Goal: Task Accomplishment & Management: Use online tool/utility

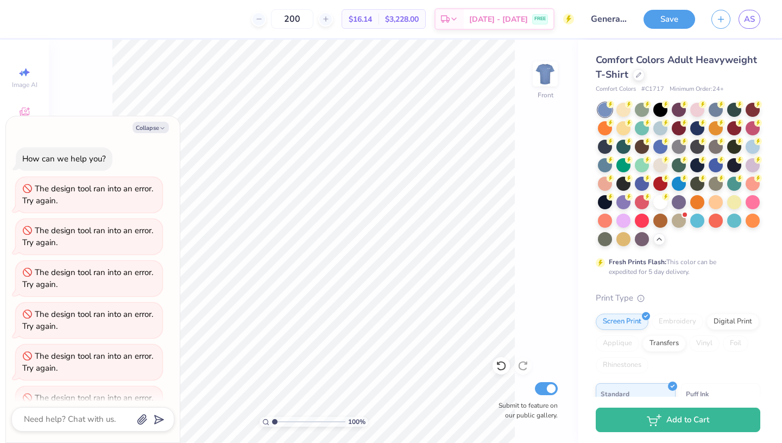
scroll to position [947, 0]
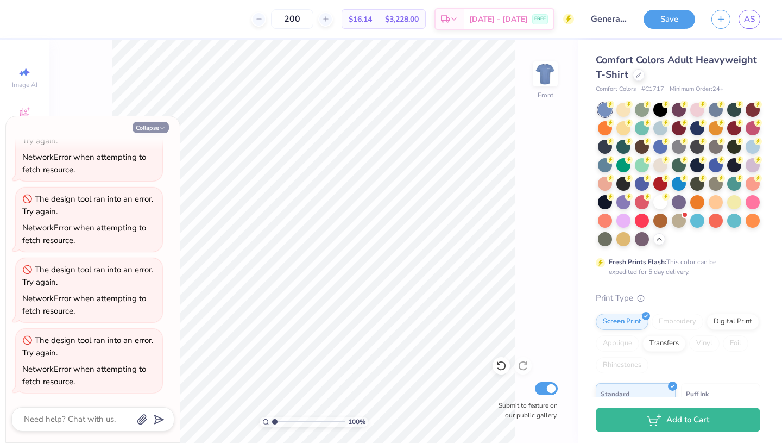
click at [156, 127] on button "Collapse" at bounding box center [151, 127] width 36 height 11
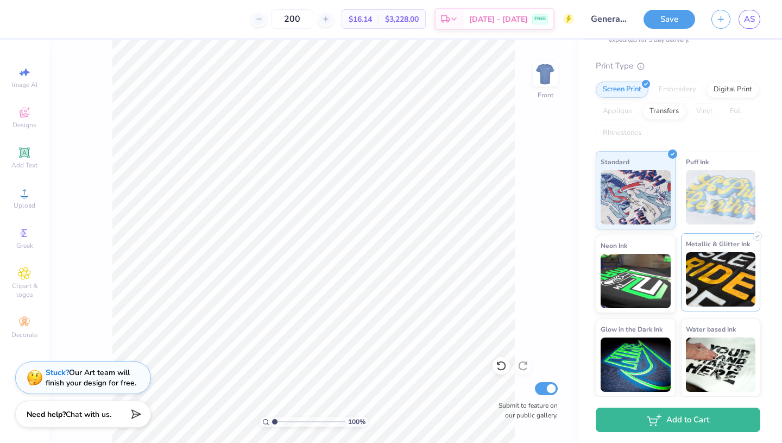
scroll to position [0, 0]
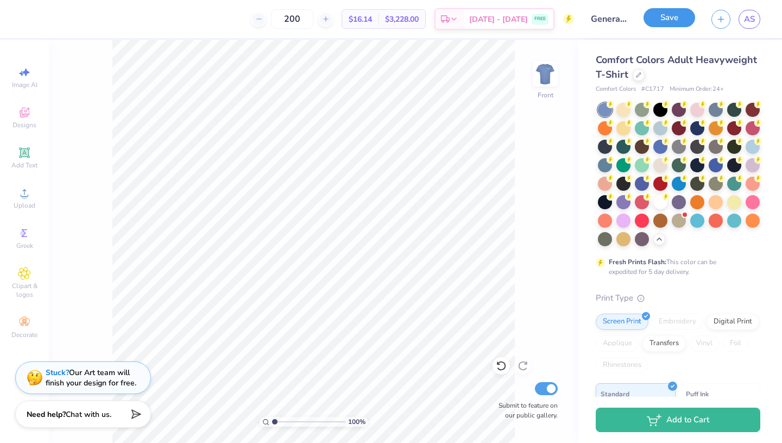
click at [667, 21] on button "Save" at bounding box center [670, 17] width 52 height 19
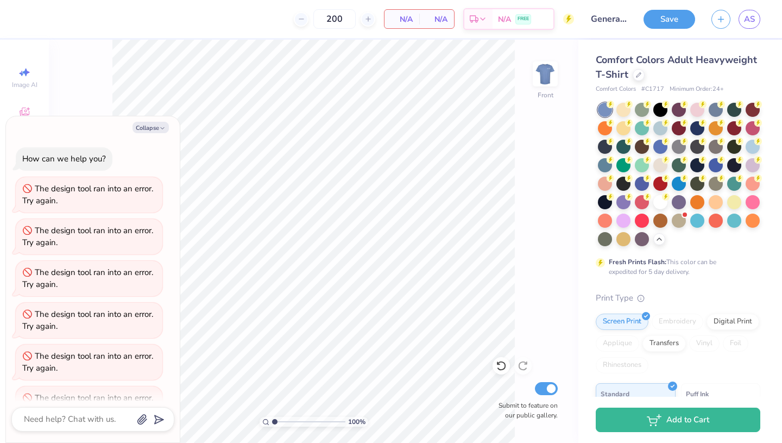
scroll to position [989, 0]
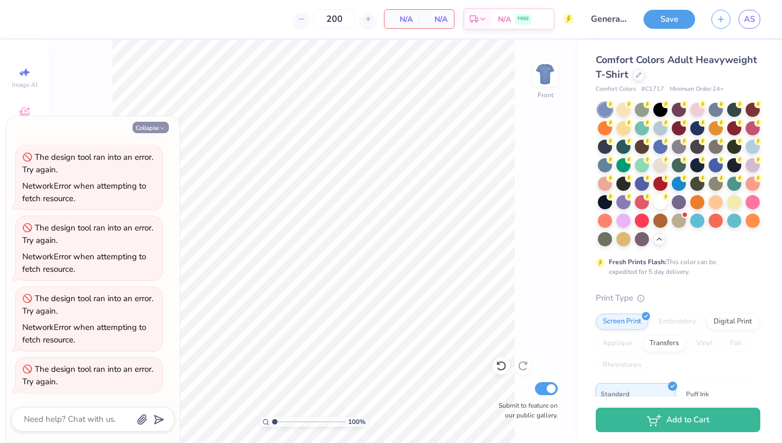
click at [154, 124] on button "Collapse" at bounding box center [151, 127] width 36 height 11
type textarea "x"
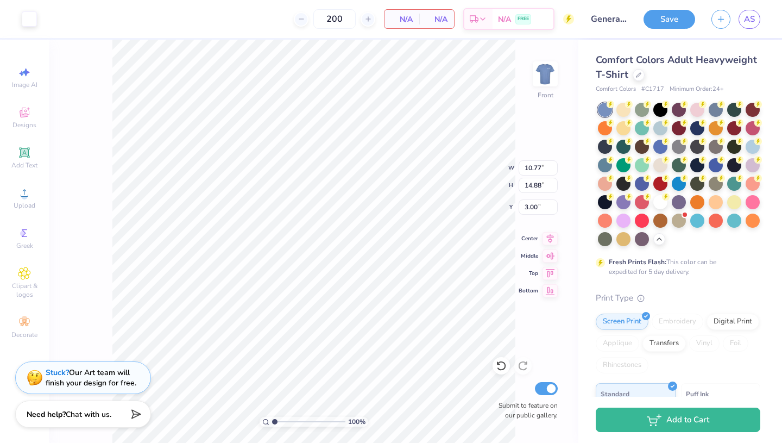
type input "13.26"
type input "3.23"
type input "18.58"
type input "12.78"
type input "1.50"
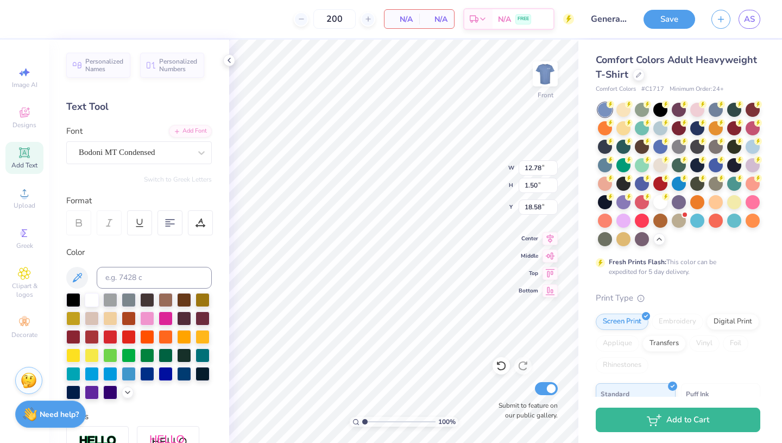
scroll to position [0, 5]
type input "13.26"
type input "20.31"
type textarea "Defeating [MEDICAL_DATA]"
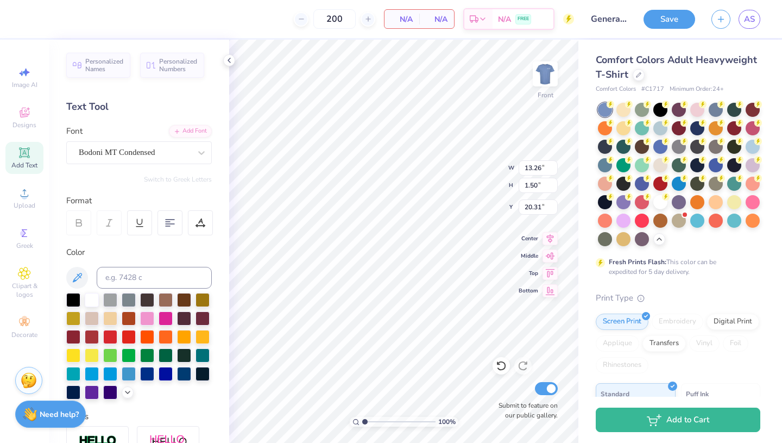
scroll to position [0, 1]
click at [754, 19] on span "AS" at bounding box center [749, 19] width 11 height 12
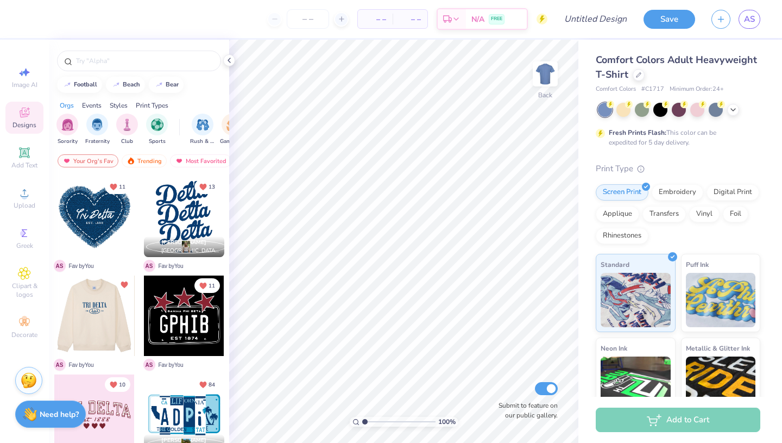
click at [87, 335] on div at bounding box center [94, 315] width 80 height 80
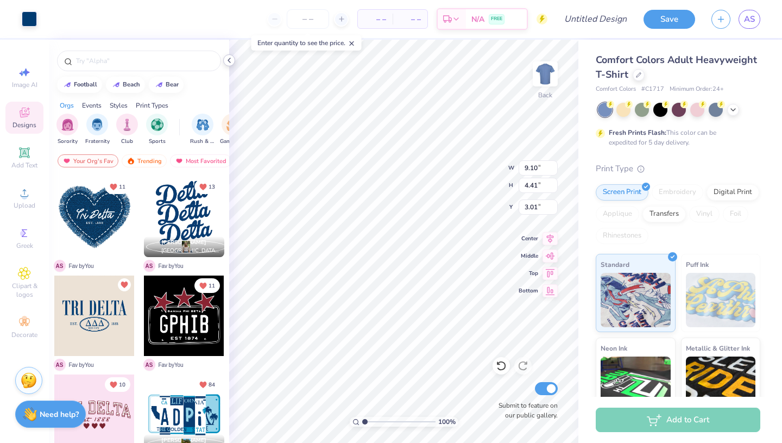
click at [228, 60] on icon at bounding box center [229, 60] width 9 height 9
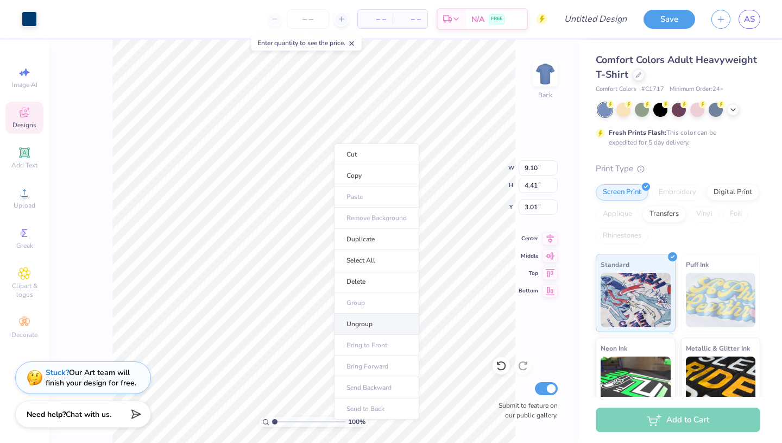
click at [371, 329] on li "Ungroup" at bounding box center [376, 323] width 85 height 21
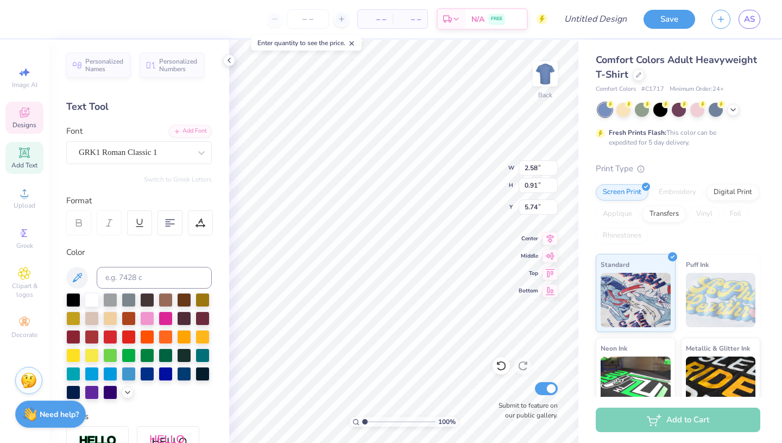
type input "12.77"
click at [91, 302] on div at bounding box center [92, 299] width 14 height 14
type input "2.57"
type input "0.89"
type input "3.00"
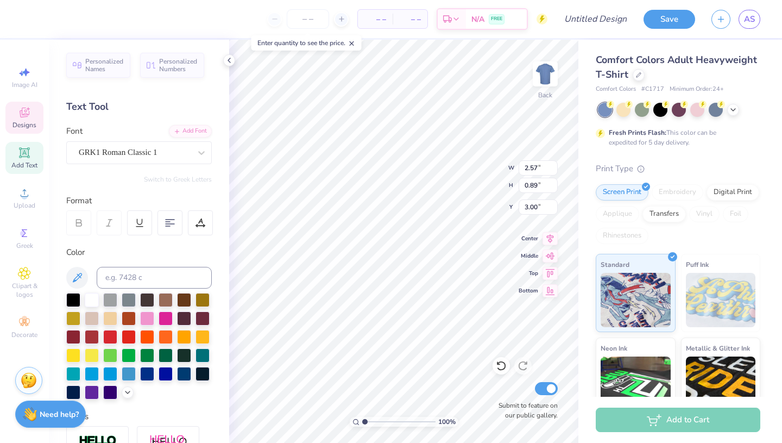
type input "4.18"
type input "1.45"
click at [541, 76] on img at bounding box center [545, 73] width 43 height 43
click at [20, 168] on span "Add Text" at bounding box center [24, 165] width 26 height 9
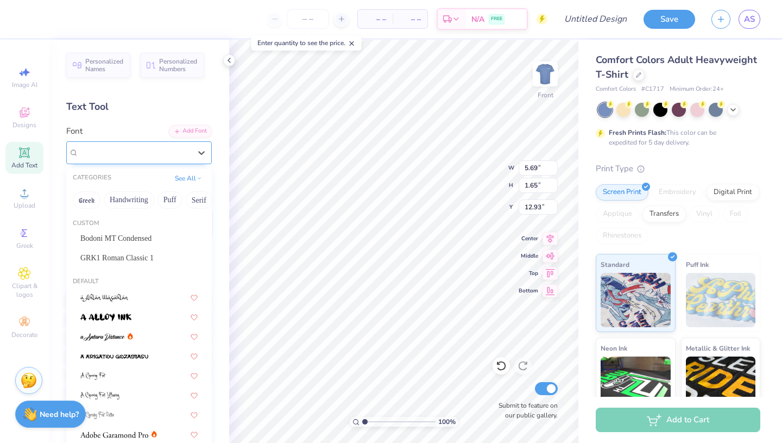
click at [137, 163] on div "Super Dream" at bounding box center [139, 152] width 146 height 23
click at [154, 254] on span "GRK1 Roman Classic 1" at bounding box center [116, 257] width 73 height 11
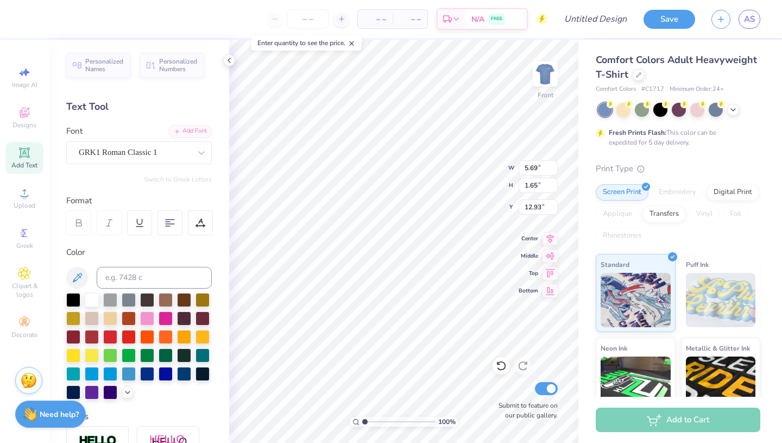
type input "6.58"
type input "1.82"
type input "12.84"
click at [140, 159] on div at bounding box center [135, 152] width 112 height 15
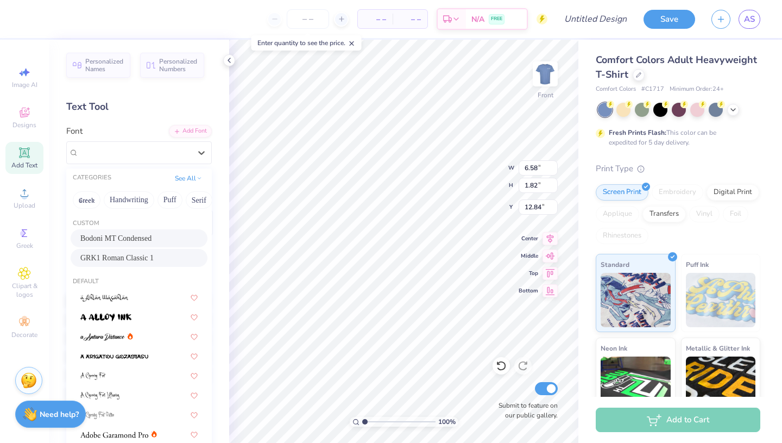
click at [139, 240] on div "Bodoni MT Condensed" at bounding box center [138, 238] width 117 height 11
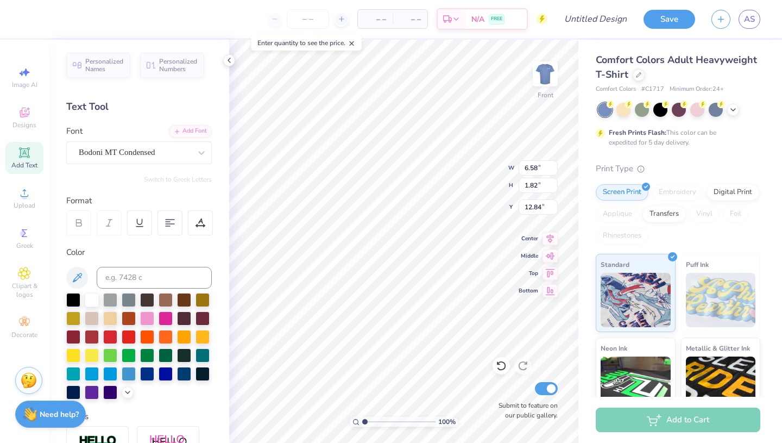
type input "3.35"
type input "1.50"
type input "13.00"
paste textarea "Dedicated To Treating And Defeating Childhood Cancer"
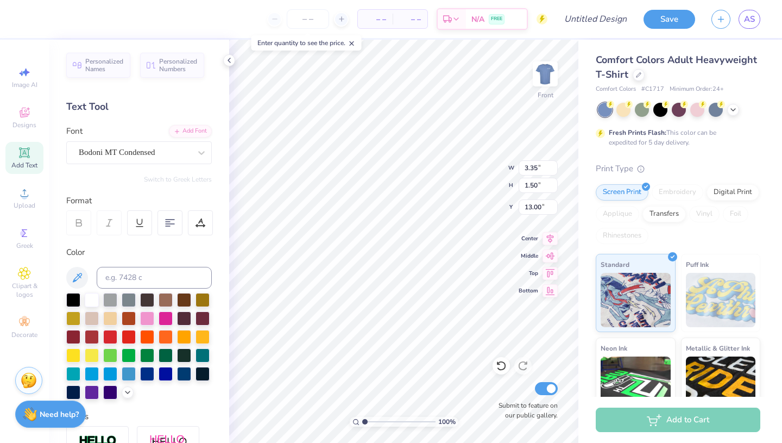
scroll to position [0, 12]
click at [708, 238] on div "– – Per Item – – Total Est. Delivery N/A FREE Design Title Save AS Image AI Des…" at bounding box center [391, 221] width 782 height 443
type textarea "Dedicated To Treating And"
type input "3.00"
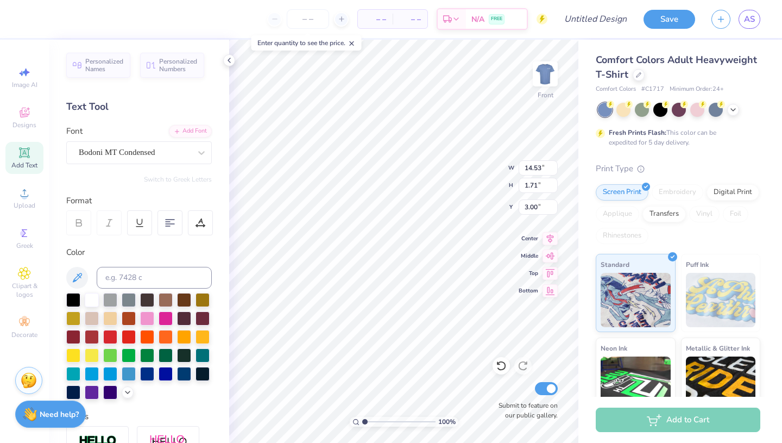
click at [35, 161] on div "Add Text" at bounding box center [24, 158] width 38 height 32
type input "5.69"
type input "1.65"
type input "12.93"
click at [199, 162] on div at bounding box center [202, 153] width 20 height 22
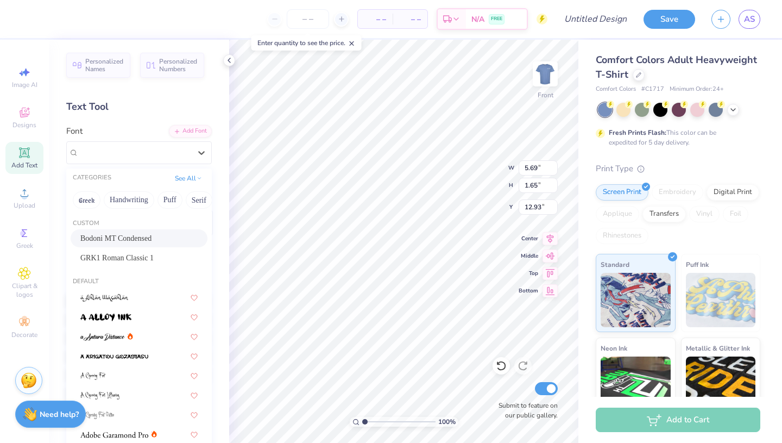
click at [162, 231] on div "Bodoni MT Condensed" at bounding box center [139, 238] width 137 height 18
type input "3.35"
type input "1.50"
type input "13.00"
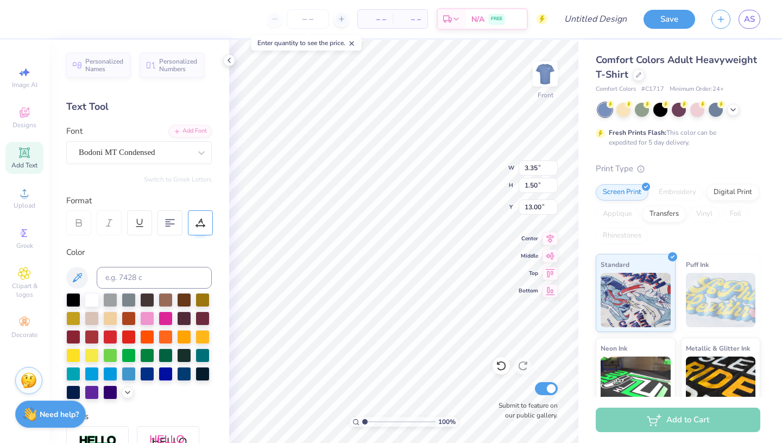
scroll to position [0, 1]
paste textarea "Defeating [MEDICAL_DATA]"
type textarea "Defeating [MEDICAL_DATA]"
type input "5.05"
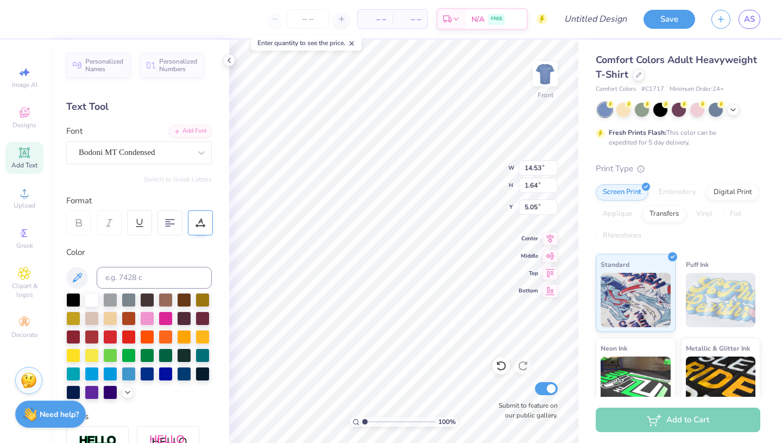
type input "1.71"
type input "3.00"
click at [537, 185] on input "1.71" at bounding box center [538, 185] width 39 height 15
type input "1.7"
type input "14.48"
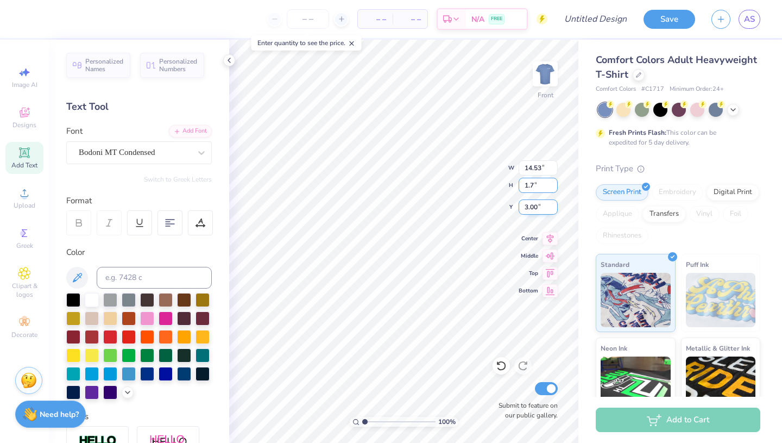
type input "1.70"
type input "14.53"
type input "1.64"
type input "5.05"
type input "14.48"
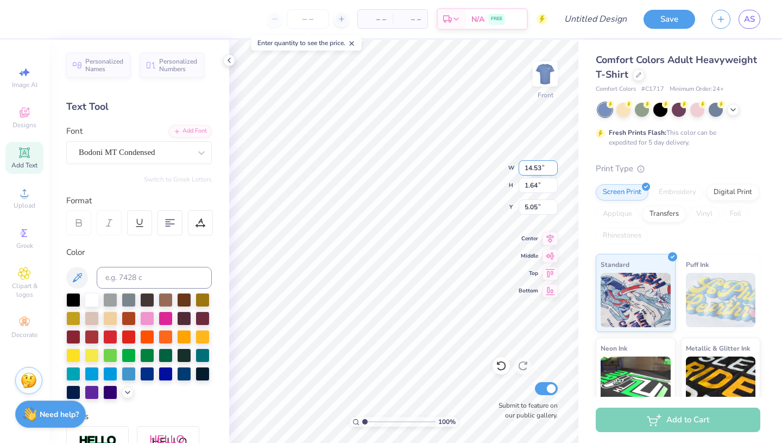
type input "1.70"
type input "3.00"
type input "14.53"
type input "1.64"
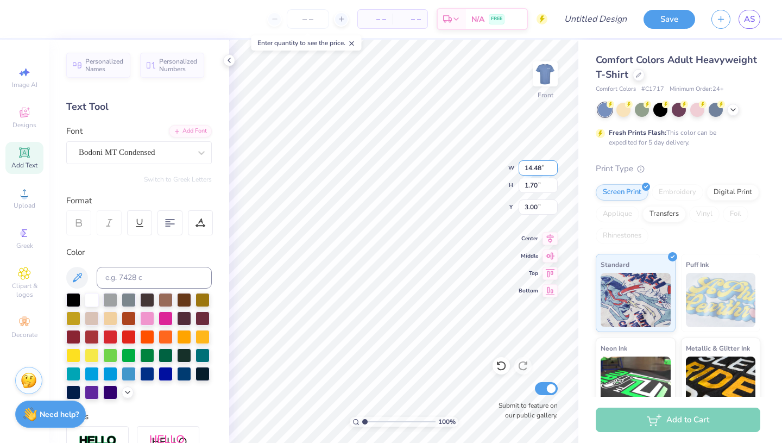
type input "5.05"
click at [538, 187] on input "1.64" at bounding box center [538, 185] width 39 height 15
type input "1.6"
type input "14.48"
type input "1.70"
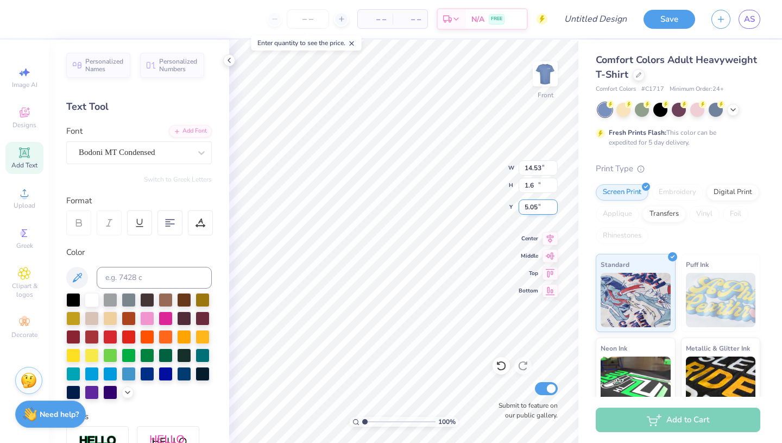
type input "3.00"
click at [533, 186] on input "1.70" at bounding box center [538, 185] width 39 height 15
type input "1.60"
type input "13.63"
type input "3.05"
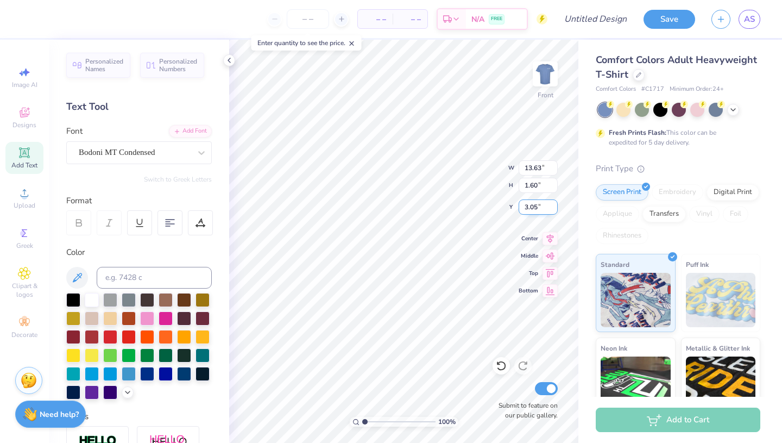
type input "14.53"
type input "1.64"
type input "5.05"
type input "4.88"
click at [233, 56] on icon at bounding box center [229, 60] width 9 height 9
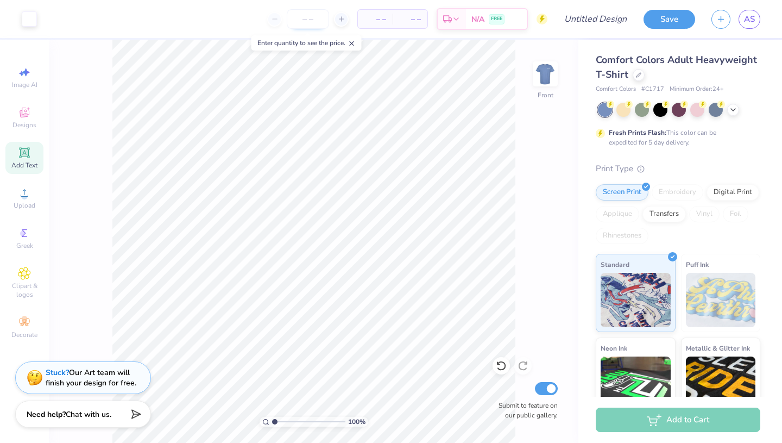
click at [315, 20] on input "number" at bounding box center [308, 19] width 42 height 20
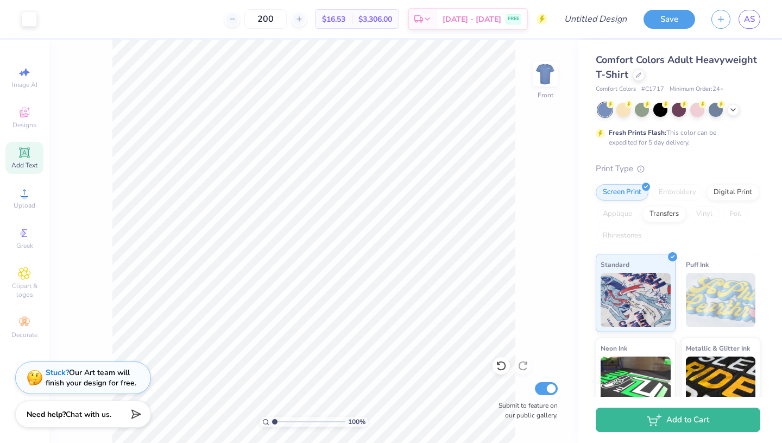
type input "200"
click at [613, 22] on input "Design Title" at bounding box center [608, 19] width 53 height 22
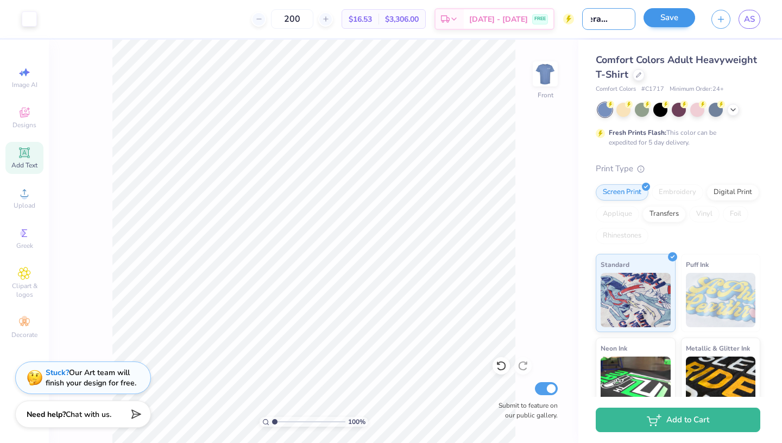
type input "General [PERSON_NAME]"
click at [673, 15] on button "Save" at bounding box center [670, 17] width 52 height 19
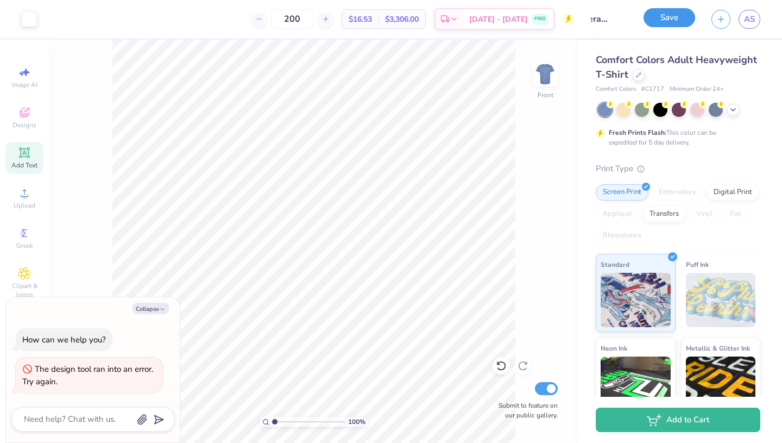
click at [656, 22] on button "Save" at bounding box center [670, 17] width 52 height 19
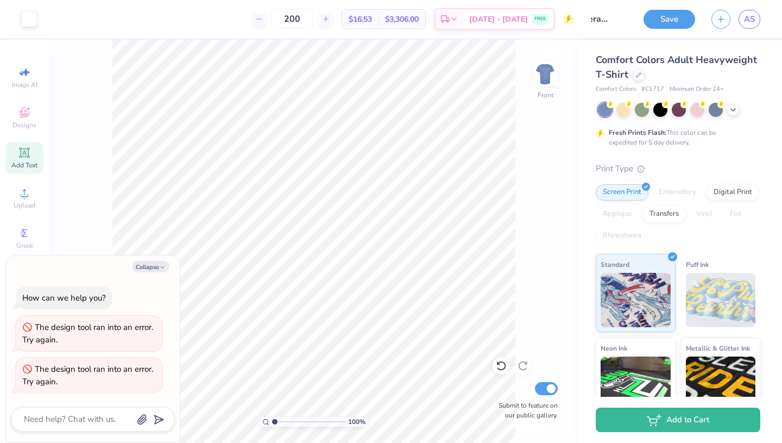
click at [76, 391] on div "The design tool ran into an error. Try again." at bounding box center [89, 374] width 147 height 35
click at [166, 263] on button "Collapse" at bounding box center [151, 266] width 36 height 11
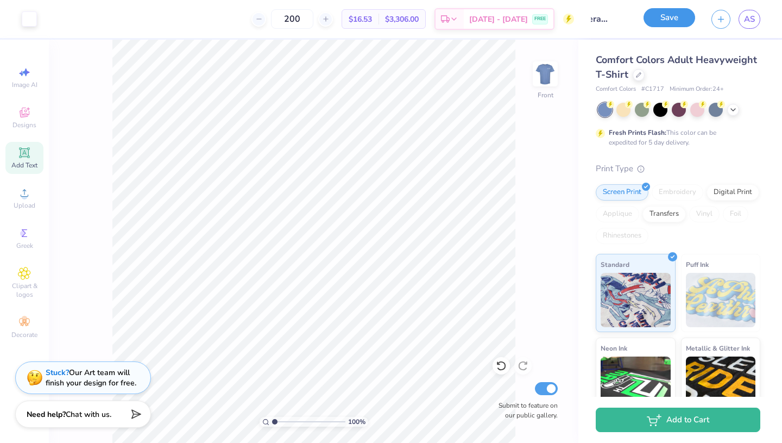
click at [678, 16] on button "Save" at bounding box center [670, 17] width 52 height 19
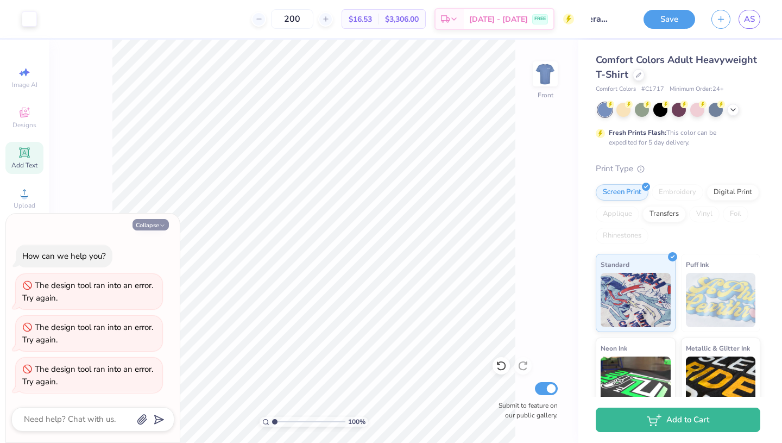
click at [159, 223] on button "Collapse" at bounding box center [151, 224] width 36 height 11
type textarea "x"
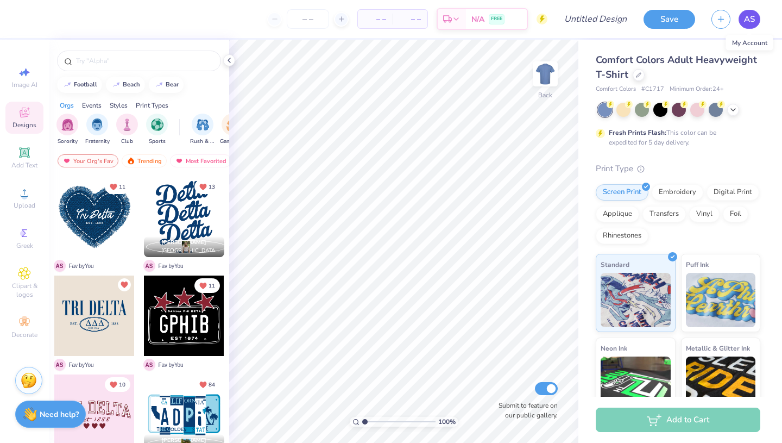
click at [750, 23] on span "AS" at bounding box center [749, 19] width 11 height 12
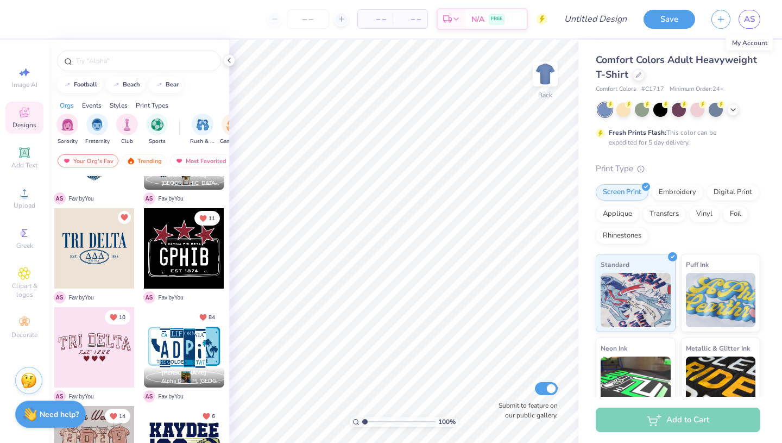
scroll to position [89, 0]
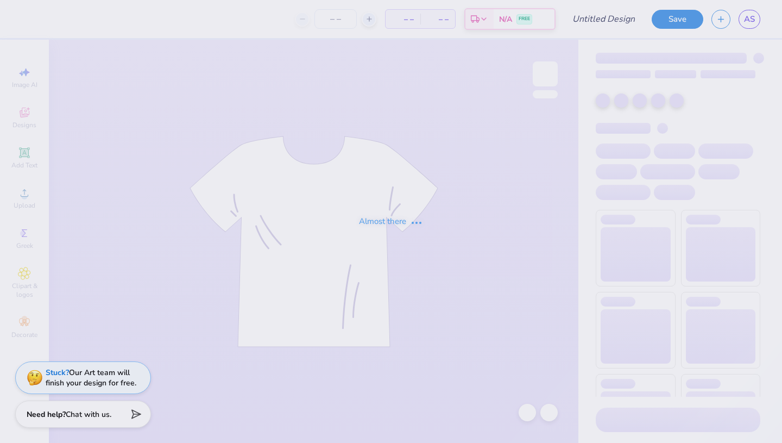
type input "12"
type input "Tri Delta Bid Day 2025 Tee"
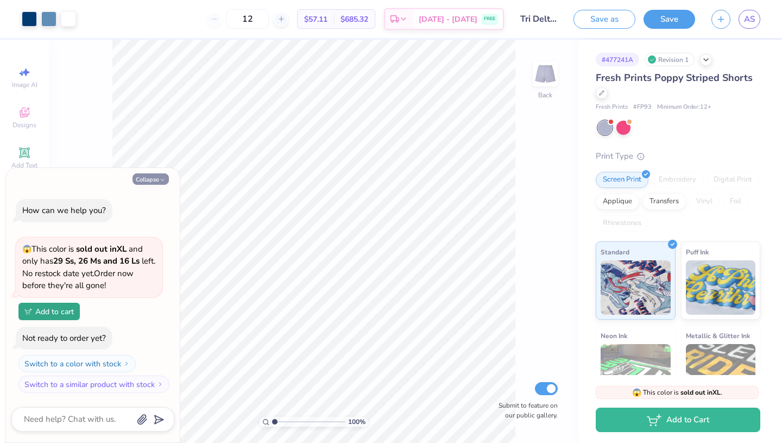
click at [154, 178] on button "Collapse" at bounding box center [151, 178] width 36 height 11
type textarea "x"
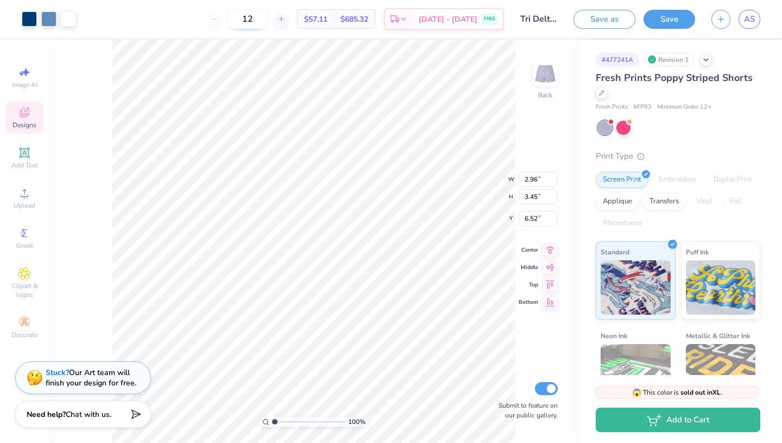
click at [269, 17] on input "12" at bounding box center [248, 19] width 42 height 20
click at [269, 19] on input "12" at bounding box center [248, 19] width 42 height 20
click at [263, 22] on input "120" at bounding box center [242, 19] width 42 height 20
type input "1"
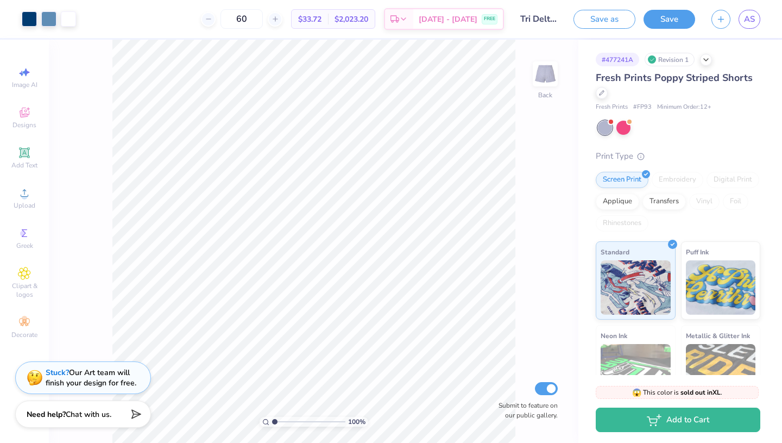
type input "60"
click at [542, 20] on input "Tri Delta Bid Day 2025 Tee" at bounding box center [538, 19] width 53 height 22
click at [521, 19] on input "Tri Delta Bid Day 2025 Tee" at bounding box center [538, 19] width 53 height 22
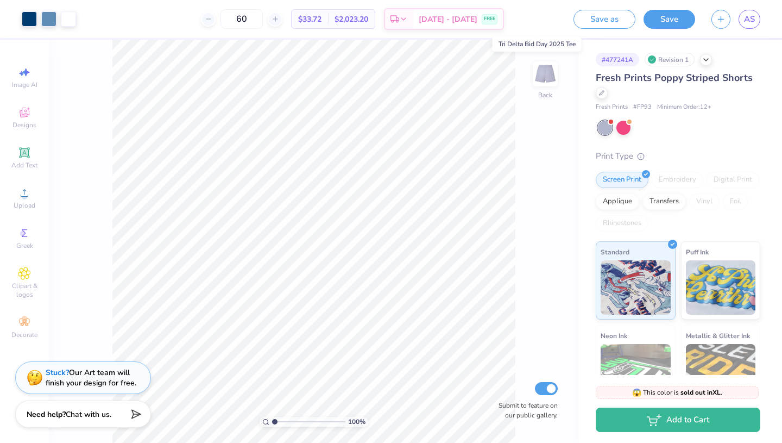
drag, startPoint x: 521, startPoint y: 19, endPoint x: 563, endPoint y: 25, distance: 42.3
click at [563, 25] on input "Tri Delta Bid Day 2025 Tee" at bounding box center [538, 19] width 53 height 22
click at [535, 21] on input "Tri Delta Bid Day 2025 Tee" at bounding box center [538, 19] width 53 height 22
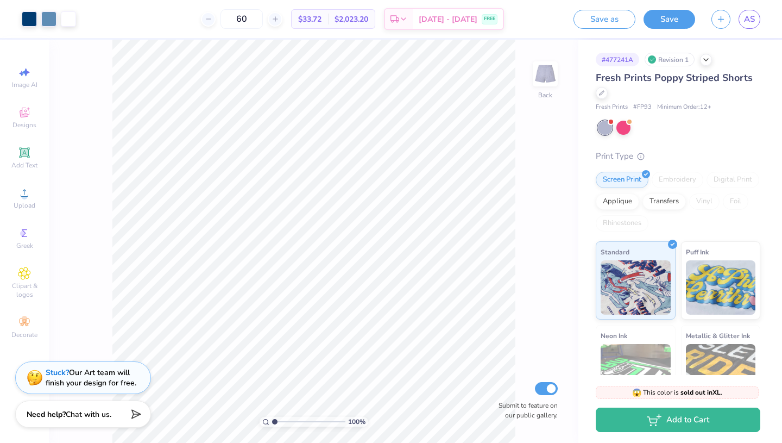
click at [544, 45] on div "100 % Back Submit to feature on our public gallery." at bounding box center [314, 241] width 530 height 403
click at [531, 22] on input "Tri Delta Bid Day 2025 Tee" at bounding box center [538, 19] width 53 height 22
click at [624, 135] on div "Fresh Prints Poppy Striped Shorts Fresh Prints # FP93 Minimum Order: 12 + Print…" at bounding box center [678, 279] width 165 height 416
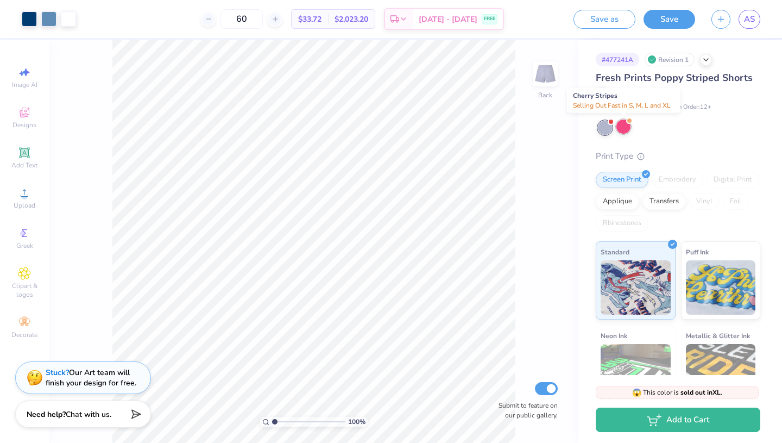
click at [623, 128] on div at bounding box center [624, 127] width 14 height 14
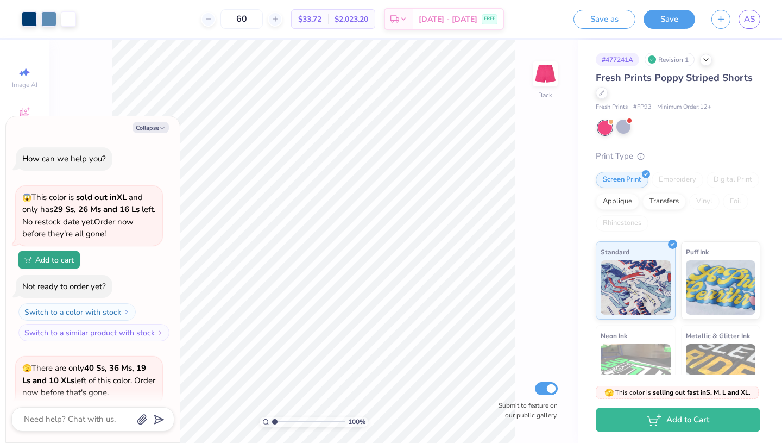
scroll to position [107, 0]
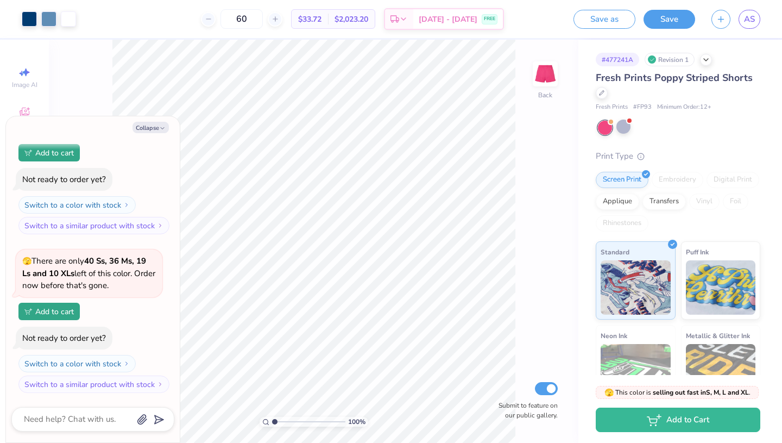
click at [601, 127] on div at bounding box center [605, 128] width 14 height 14
click at [621, 129] on div at bounding box center [624, 127] width 14 height 14
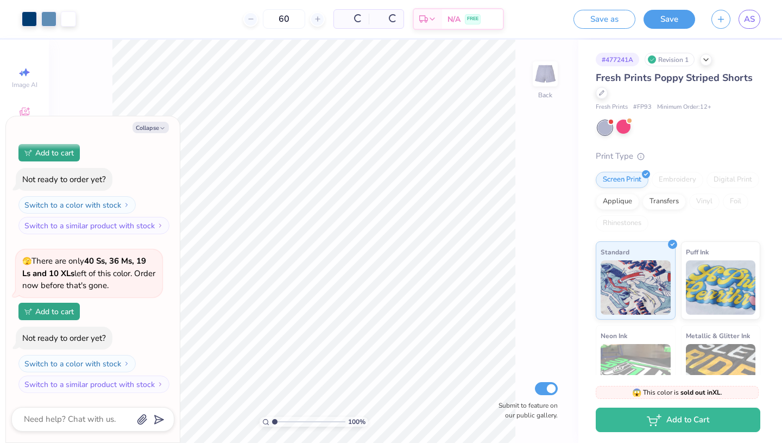
scroll to position [437, 0]
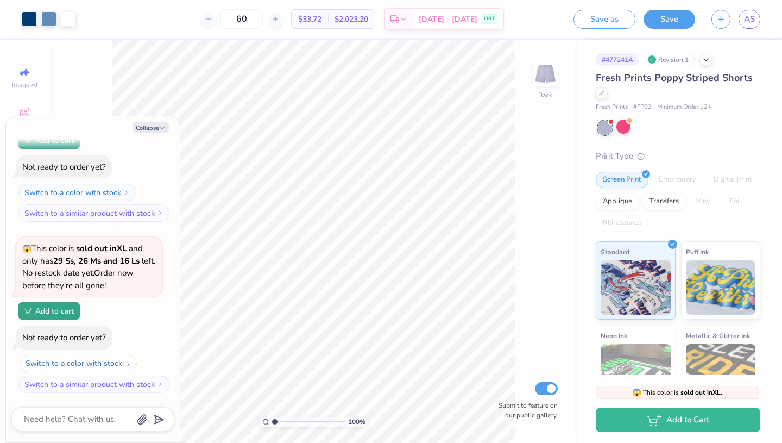
click at [123, 362] on button "Switch to a color with stock" at bounding box center [78, 363] width 117 height 17
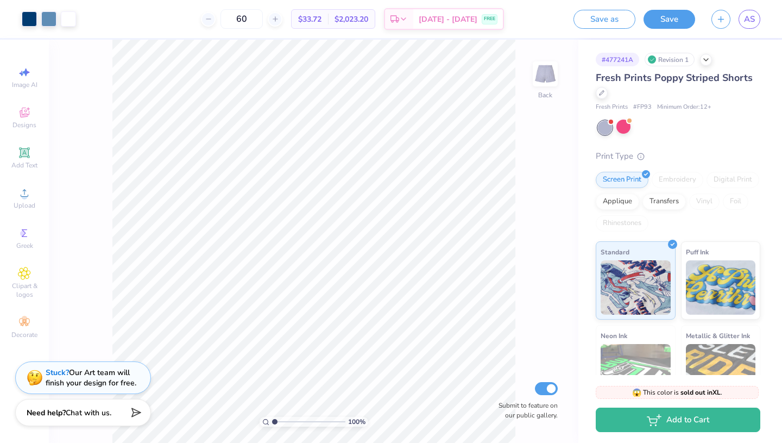
click at [87, 418] on div "Need help? Chat with us." at bounding box center [83, 412] width 136 height 27
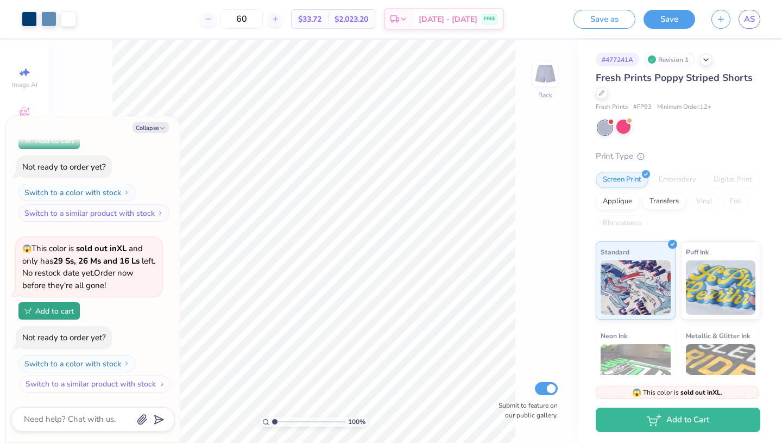
click at [96, 383] on button "Switch to a similar product with stock" at bounding box center [95, 383] width 151 height 17
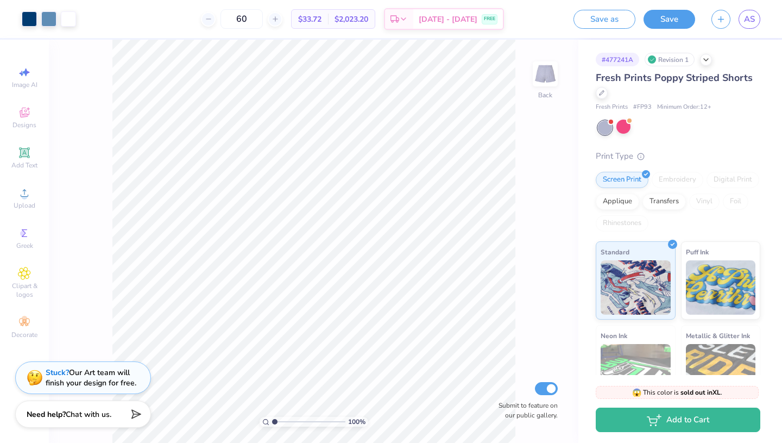
type textarea "x"
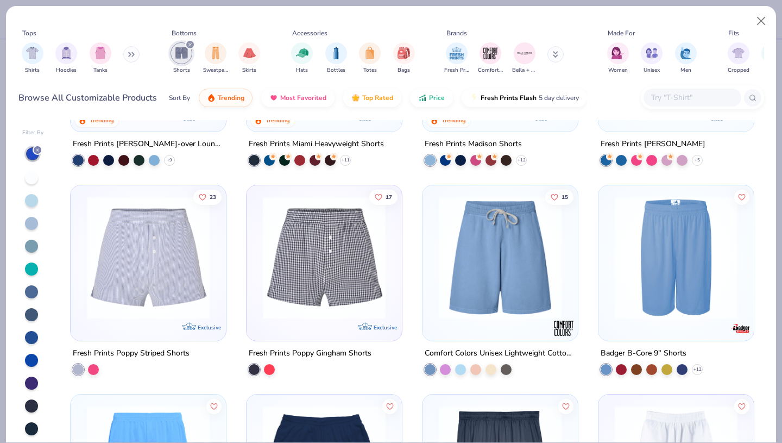
scroll to position [148, 0]
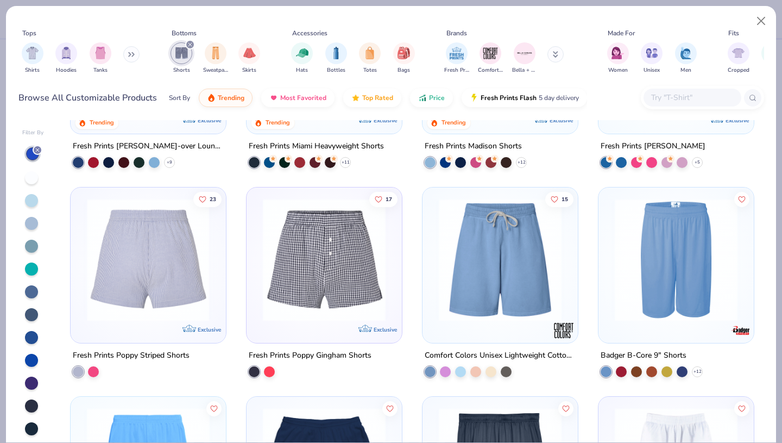
click at [138, 275] on img at bounding box center [148, 259] width 134 height 123
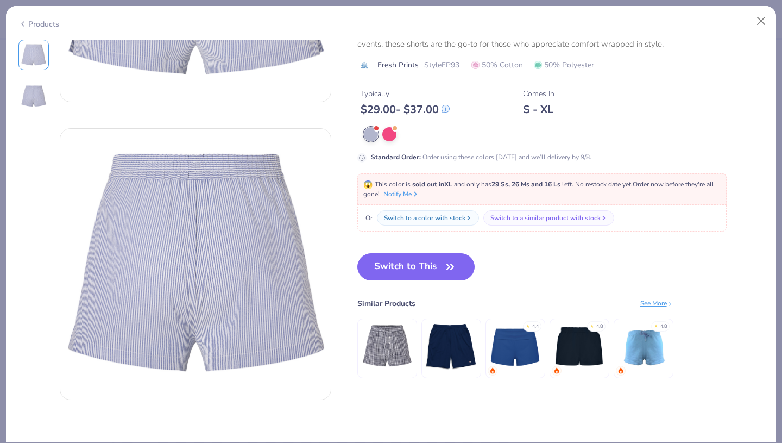
scroll to position [247, 0]
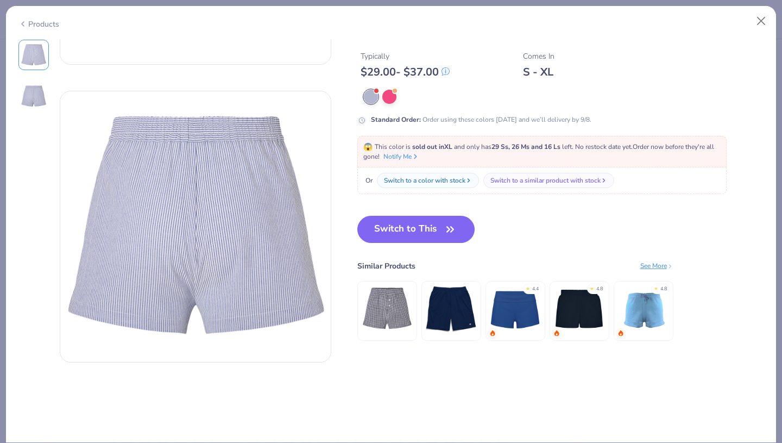
click at [398, 301] on img at bounding box center [387, 308] width 52 height 52
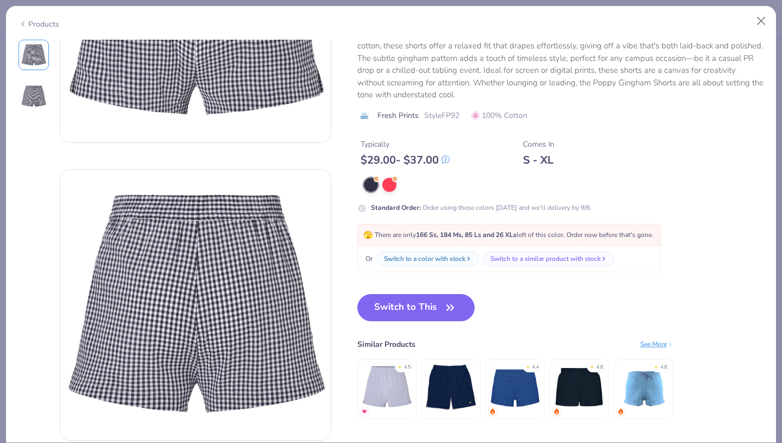
scroll to position [169, 0]
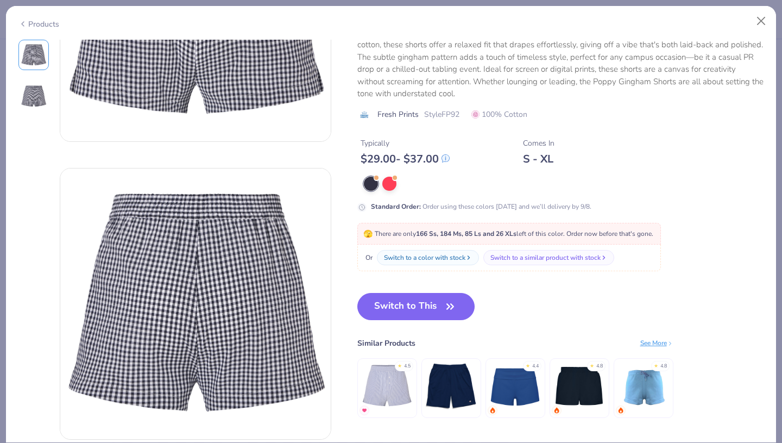
click at [375, 373] on img at bounding box center [387, 386] width 52 height 52
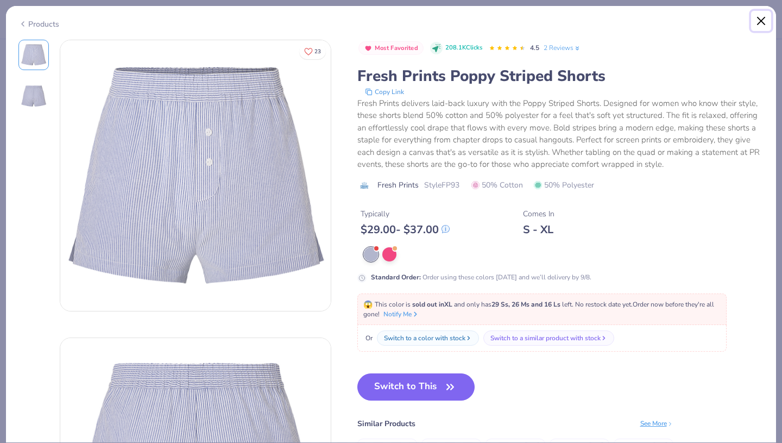
click at [763, 17] on button "Close" at bounding box center [761, 21] width 21 height 21
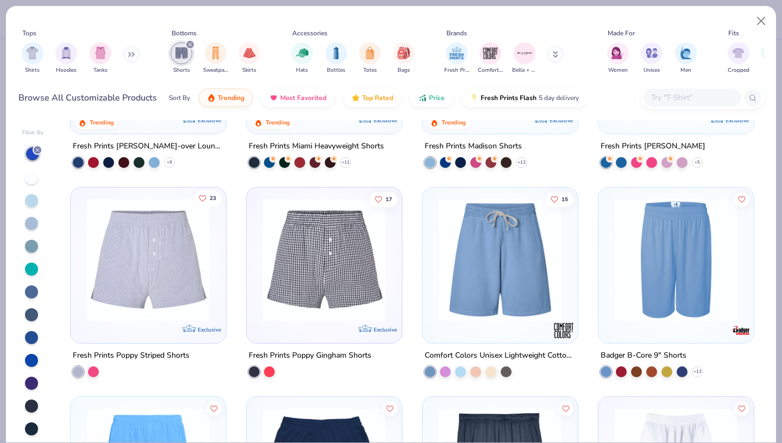
click at [204, 199] on icon "Like" at bounding box center [203, 198] width 8 height 8
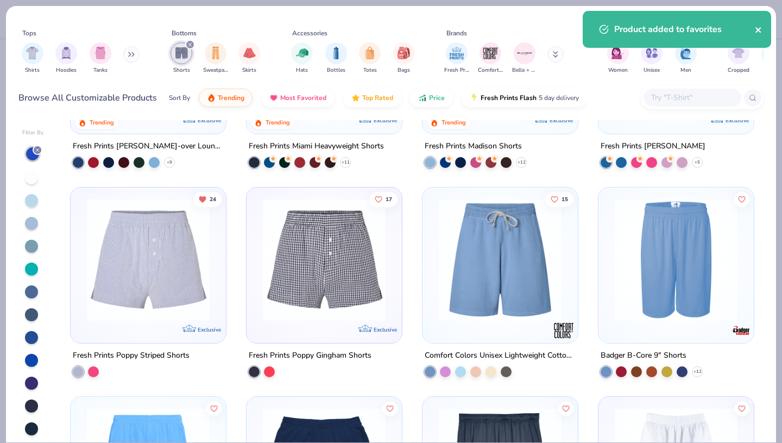
click at [757, 31] on icon "close" at bounding box center [758, 29] width 5 height 5
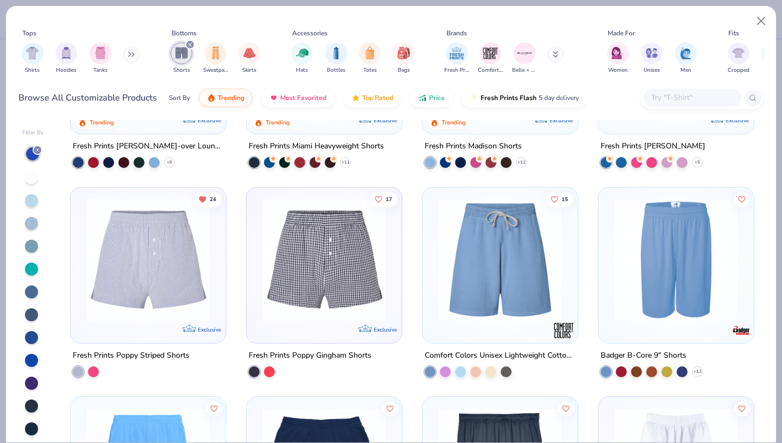
click at [758, 21] on body "Art colors 60 $33.72 Per Item $2,023.20 Total Est. Delivery Sep 5 - 8 FREE Desi…" at bounding box center [391, 221] width 782 height 443
click at [762, 22] on button "Close" at bounding box center [761, 21] width 21 height 21
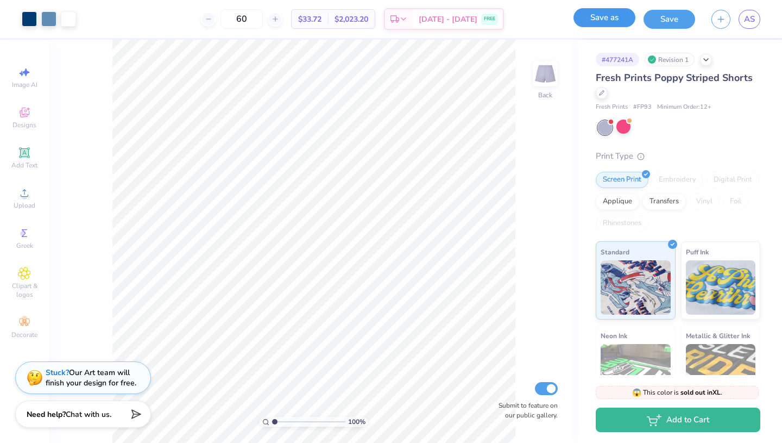
click at [577, 20] on button "Save as" at bounding box center [605, 17] width 62 height 19
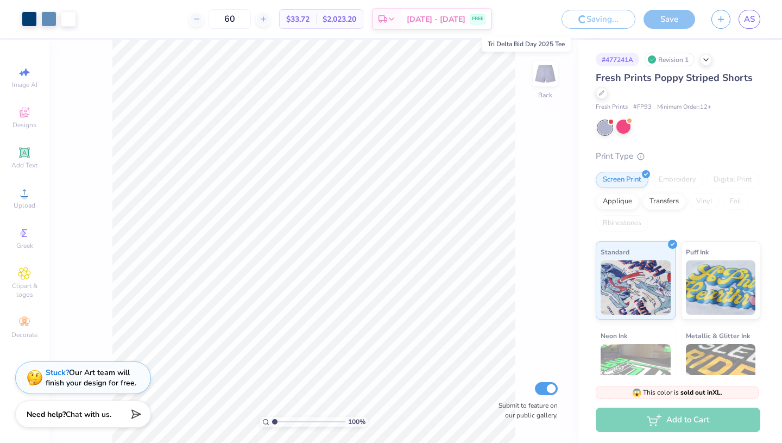
click at [535, 22] on input "Tri Delta Bid Day 2025 Tee" at bounding box center [526, 19] width 53 height 22
click at [548, 91] on img at bounding box center [545, 73] width 43 height 43
click at [535, 20] on input "Tri Delta Bid Day 2025 Tee" at bounding box center [526, 19] width 53 height 22
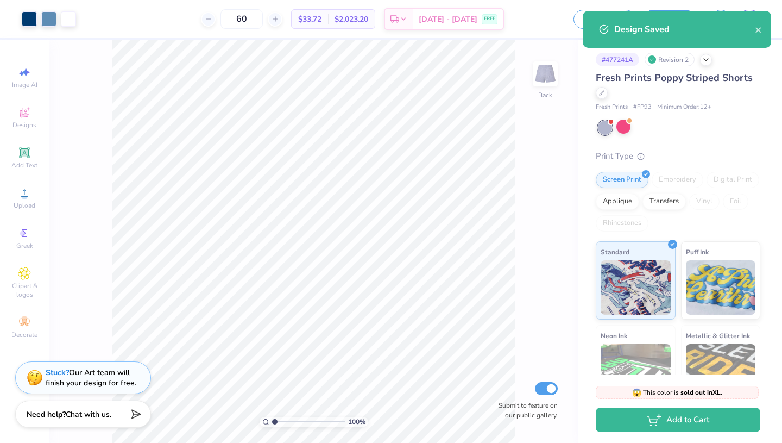
click at [544, 20] on input "Tri Delta Bid Day 2025 Tee" at bounding box center [538, 19] width 53 height 22
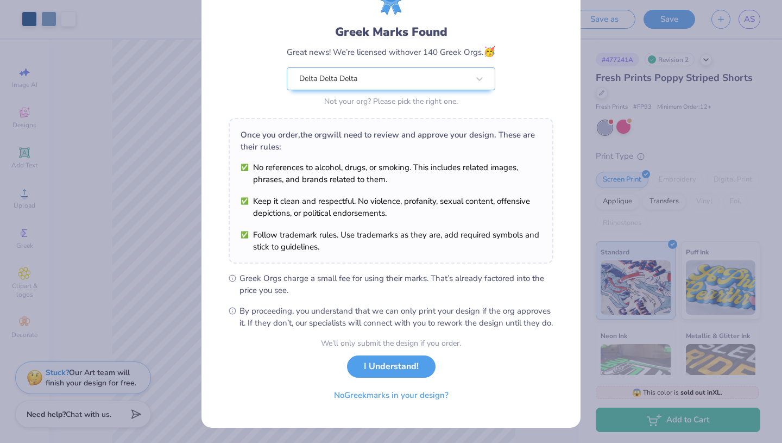
scroll to position [66, 0]
click at [373, 373] on button "I Understand!" at bounding box center [391, 364] width 89 height 22
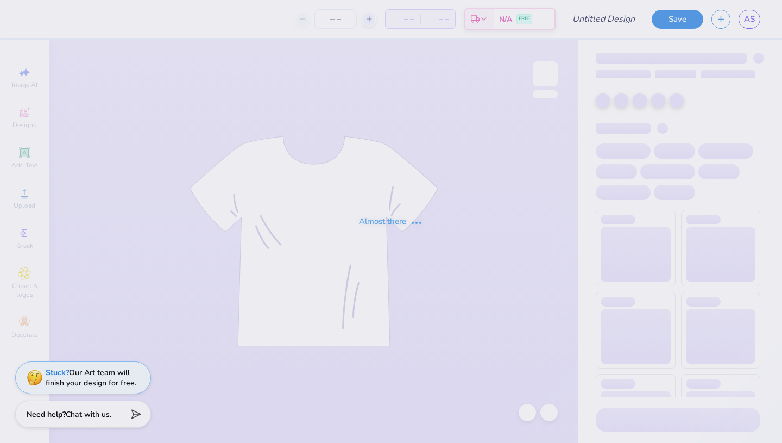
type input "2025 Dad's Weekend Idea"
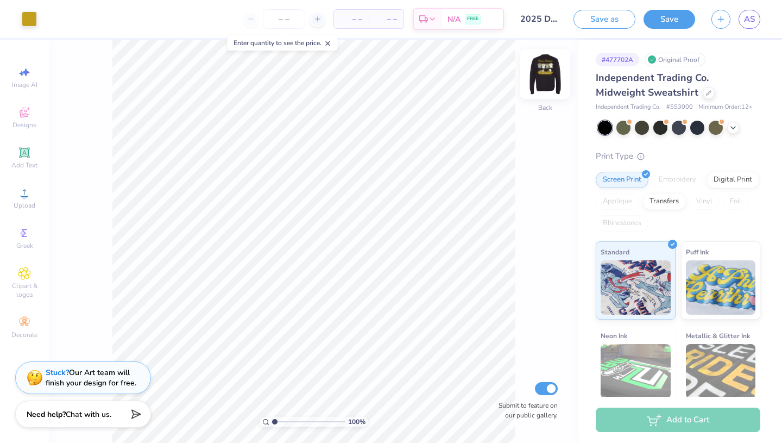
click at [549, 80] on img at bounding box center [545, 73] width 43 height 43
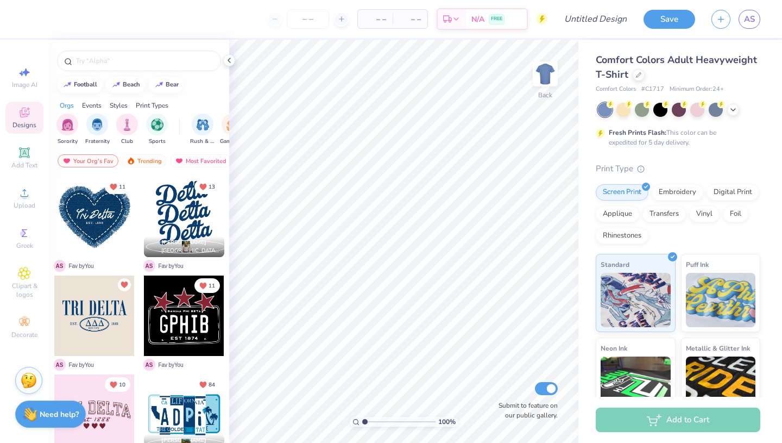
scroll to position [89, 0]
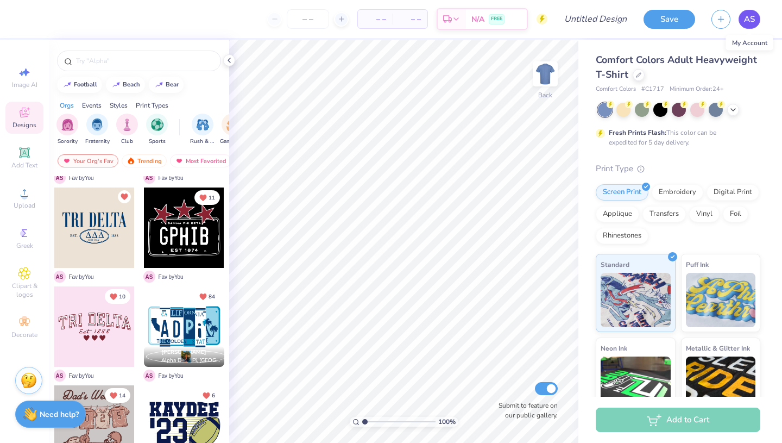
click at [749, 17] on span "AS" at bounding box center [749, 19] width 11 height 12
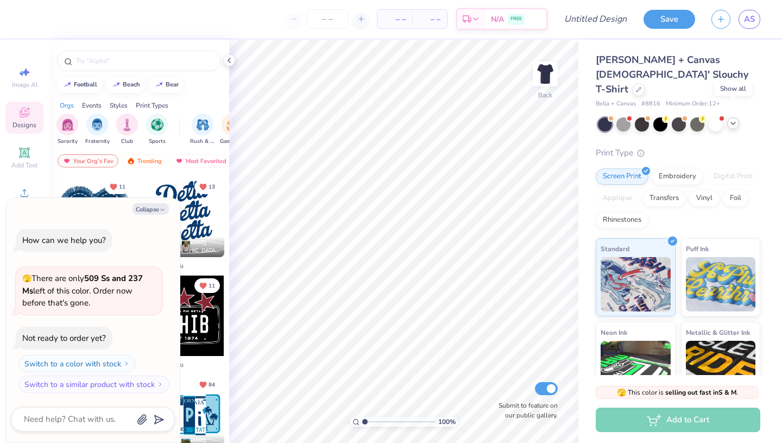
click at [732, 119] on icon at bounding box center [733, 123] width 9 height 9
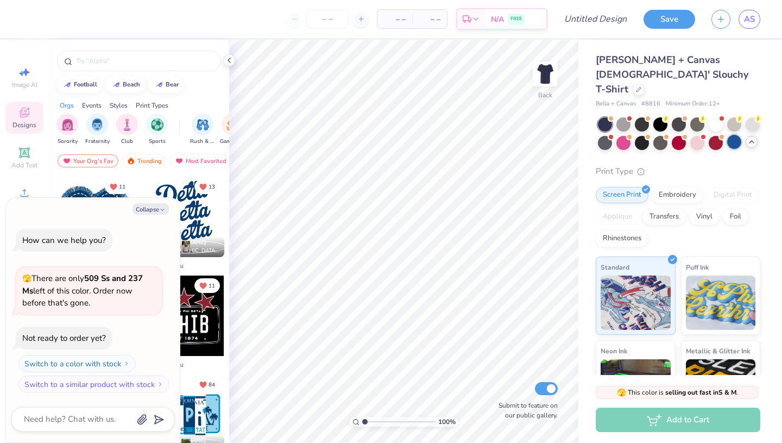
click at [731, 135] on div at bounding box center [734, 142] width 14 height 14
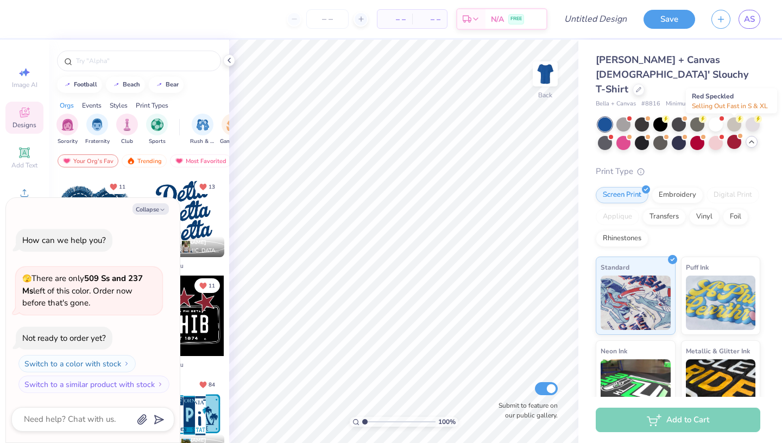
type textarea "x"
click at [317, 24] on input "number" at bounding box center [327, 19] width 42 height 20
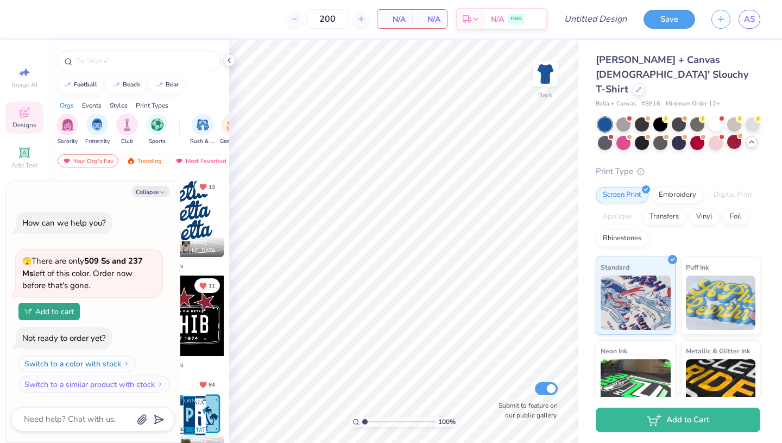
type input "200"
click at [145, 186] on button "Collapse" at bounding box center [151, 191] width 36 height 11
type textarea "x"
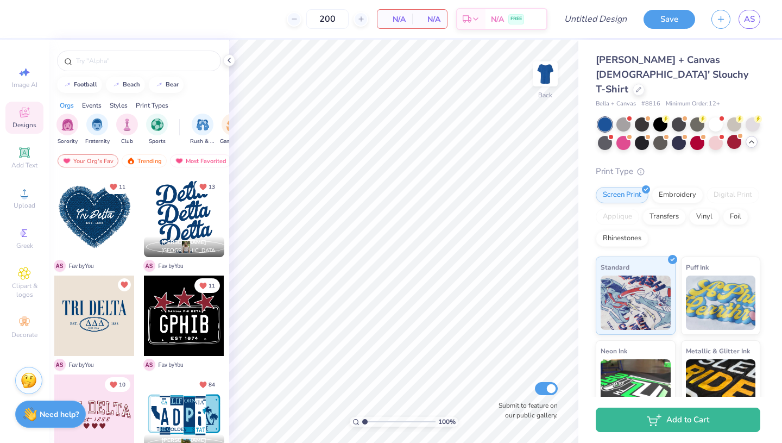
click at [90, 315] on div at bounding box center [94, 315] width 80 height 80
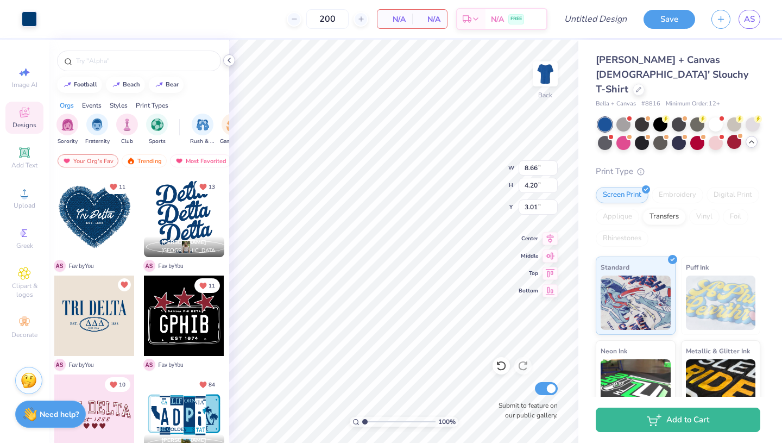
click at [229, 59] on icon at bounding box center [229, 60] width 9 height 9
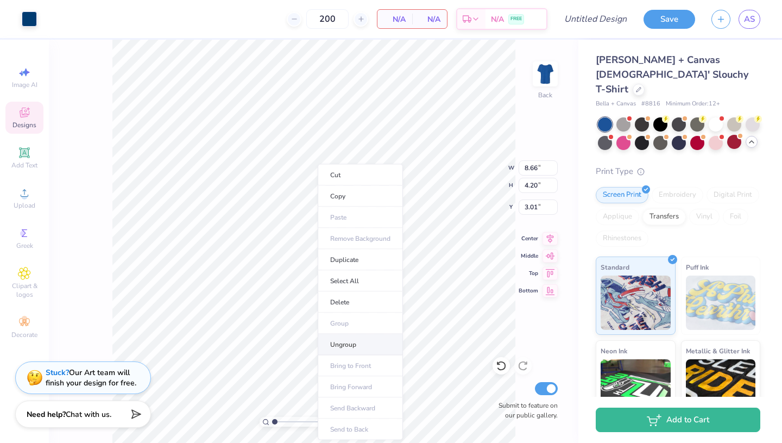
click at [355, 339] on li "Ungroup" at bounding box center [360, 344] width 85 height 21
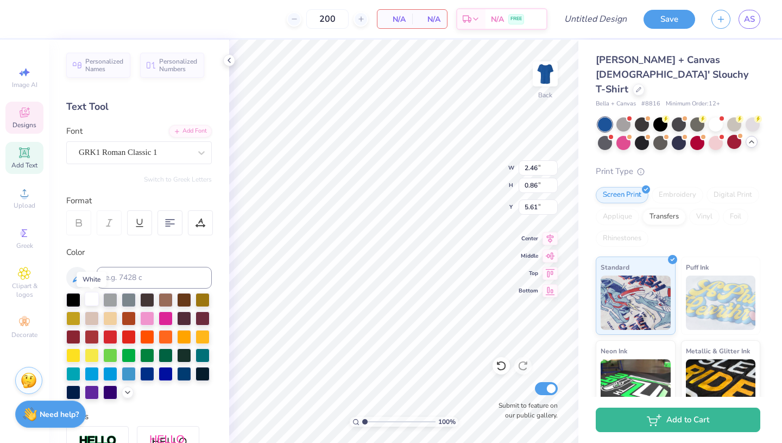
click at [97, 299] on div at bounding box center [92, 299] width 14 height 14
type input "2.44"
type input "0.85"
type input "5.73"
type input "8.66"
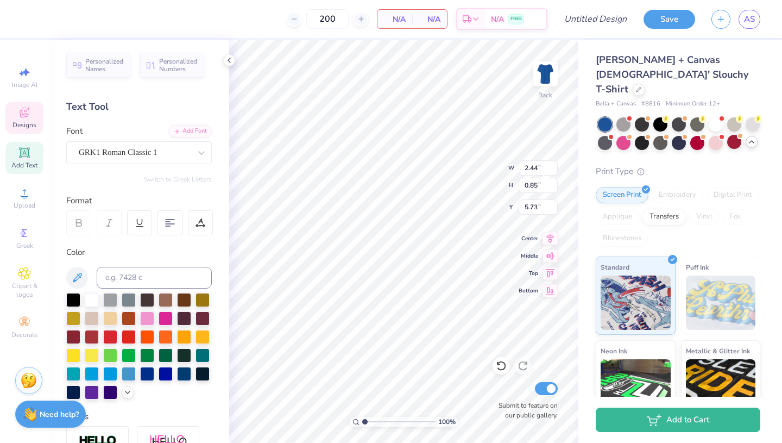
type input "2.02"
type input "3.01"
click at [95, 299] on div at bounding box center [92, 299] width 14 height 14
type input "8.64"
type input "2.01"
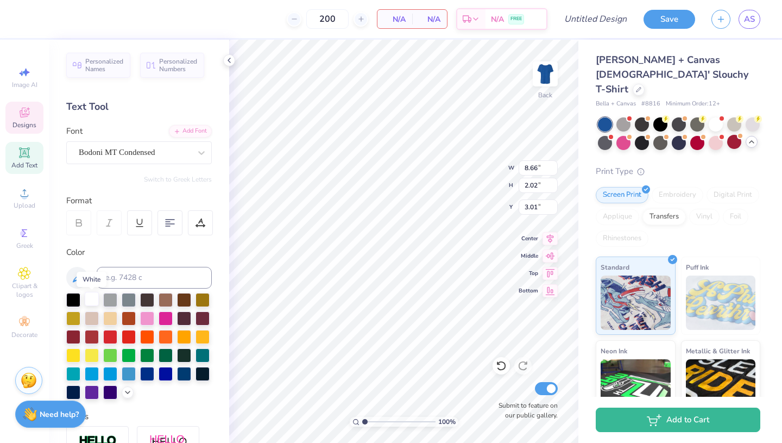
type input "3.13"
type input "3.96"
type input "1.97"
type input "5.24"
click at [94, 300] on div at bounding box center [92, 299] width 14 height 14
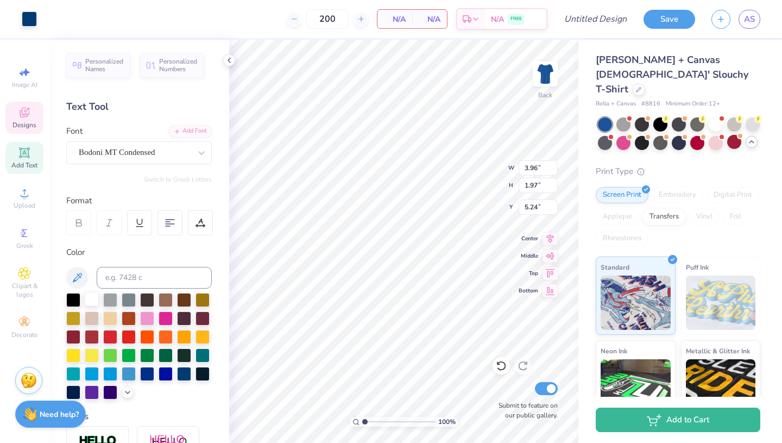
click at [96, 297] on div at bounding box center [92, 299] width 14 height 14
type input "1.00"
type input "0.36"
type input "5.98"
click at [96, 300] on div at bounding box center [92, 299] width 14 height 14
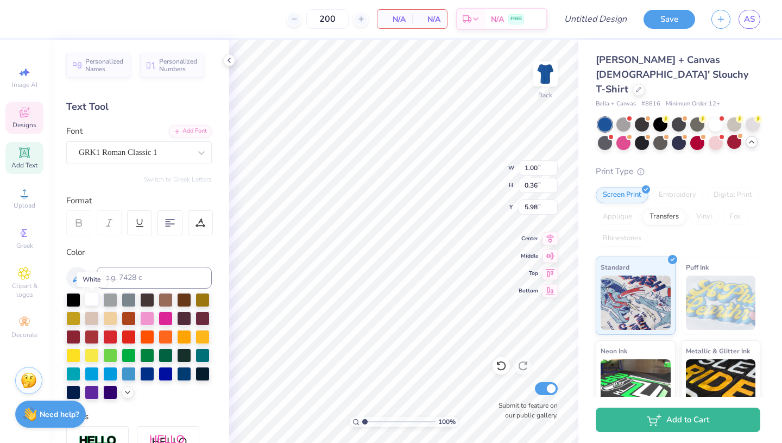
type input "0.97"
type input "0.34"
type input "6.03"
type input "0.93"
type input "0.36"
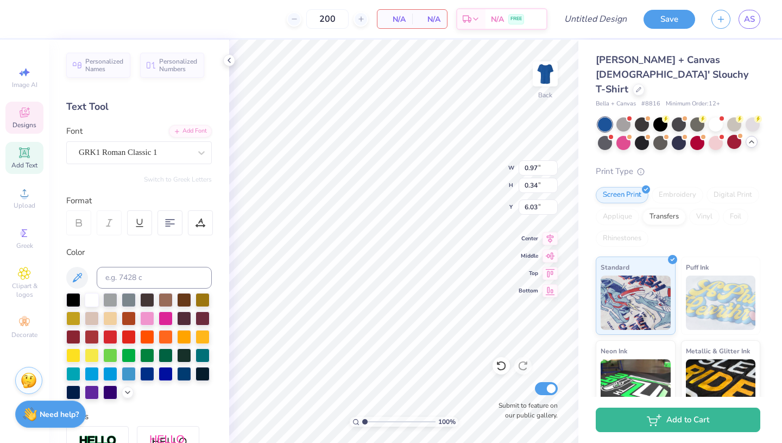
type input "5.98"
click at [90, 300] on div at bounding box center [92, 299] width 14 height 14
type input "0.89"
type input "0.34"
type input "6.03"
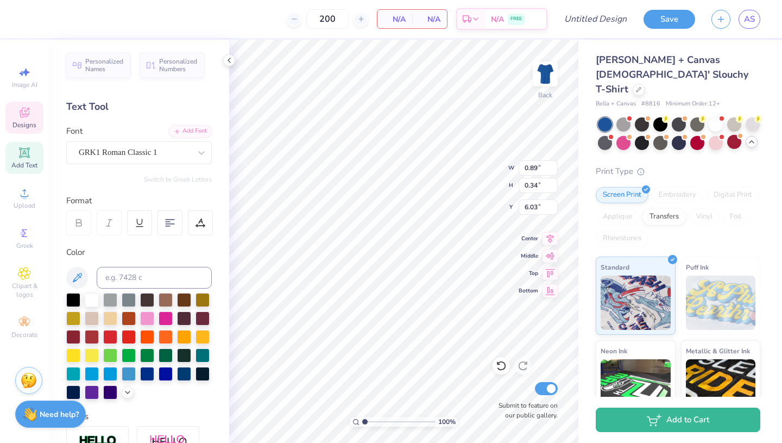
type input "3.96"
type input "1.97"
type input "5.24"
click at [89, 300] on div at bounding box center [92, 299] width 14 height 14
click at [91, 299] on div at bounding box center [92, 299] width 14 height 14
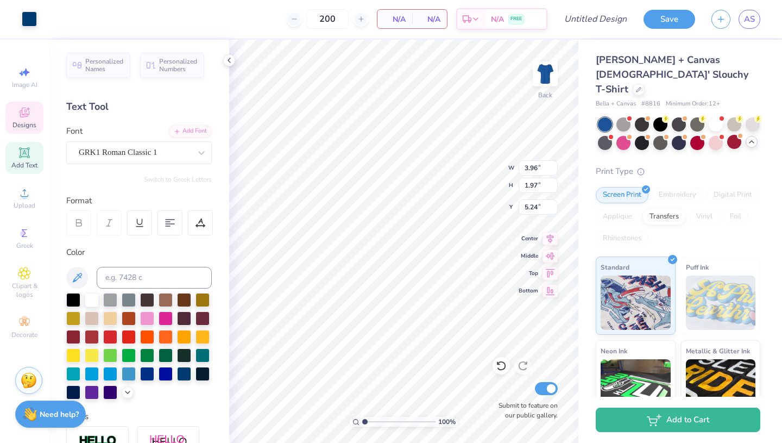
type input "1.48"
type input "0.27"
type input "6.60"
type input "2.44"
type input "0.85"
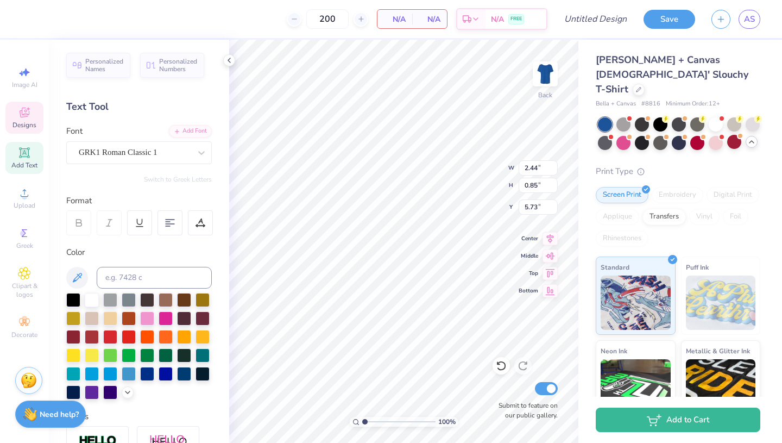
type input "7.20"
click at [381, 223] on div "Hold “Option ⌥” to see the space between elements." at bounding box center [435, 209] width 115 height 32
type input "3.96"
type input "1.97"
type input "5.24"
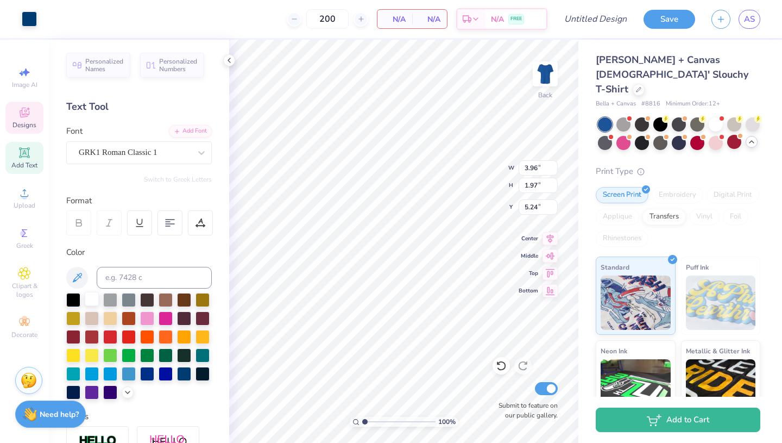
click at [92, 299] on div at bounding box center [92, 299] width 14 height 14
click at [92, 297] on div at bounding box center [92, 299] width 14 height 14
click at [26, 128] on span "Designs" at bounding box center [24, 125] width 24 height 9
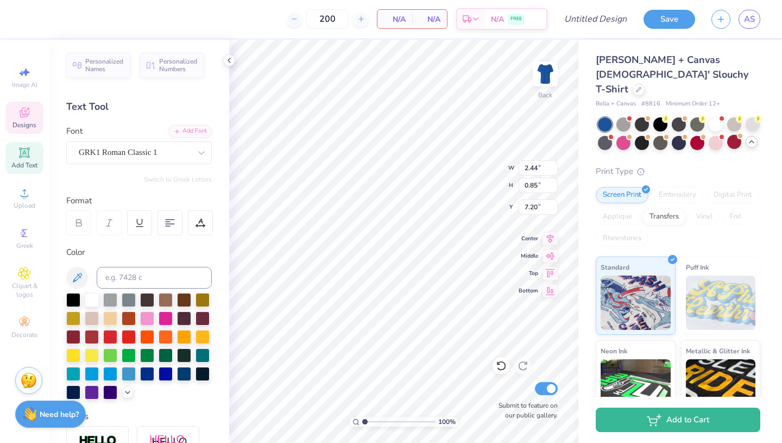
type input "5.77"
type input "3.88"
type input "1.57"
type input "3.00"
type input "3.27"
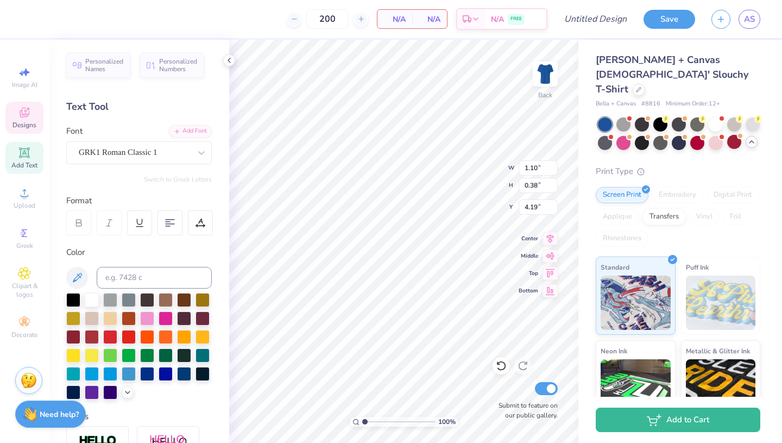
type input "1.13"
type input "3.00"
click at [548, 76] on img at bounding box center [545, 73] width 43 height 43
click at [31, 153] on icon at bounding box center [24, 152] width 13 height 13
click at [181, 159] on div at bounding box center [135, 152] width 112 height 15
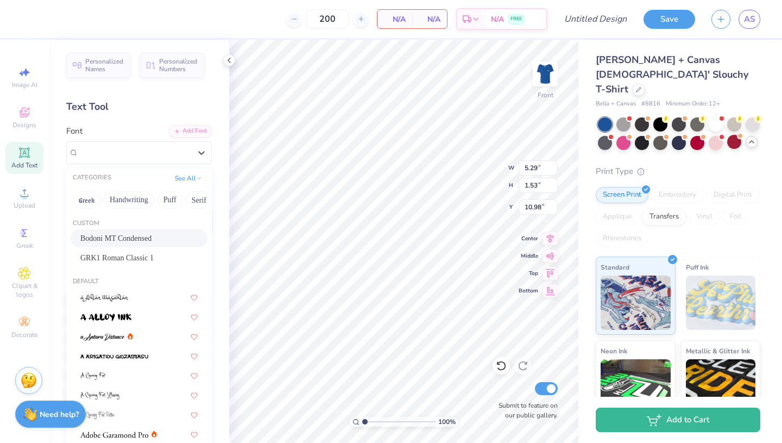
click at [132, 233] on div "Bodoni MT Condensed" at bounding box center [138, 238] width 117 height 11
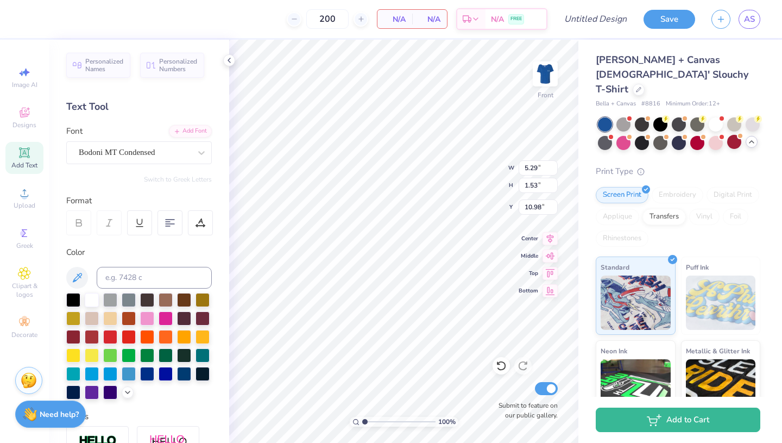
type input "3.12"
type input "1.39"
type input "11.05"
paste textarea "https://design-tool.freshprints.com/"
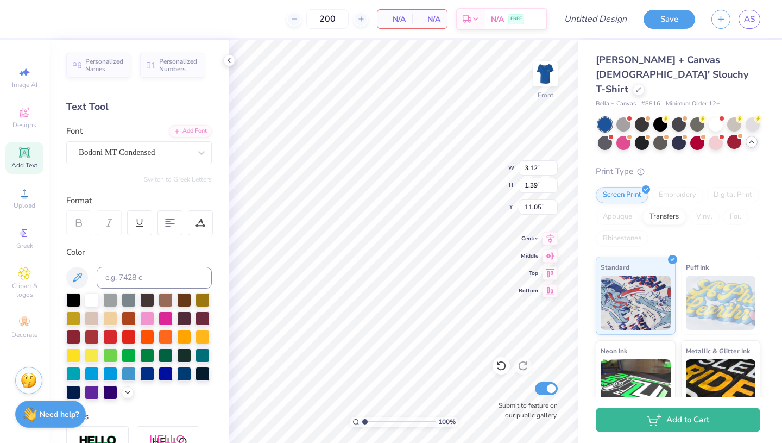
scroll to position [0, 8]
type textarea "https://design-tool.freshprints.com/"
type textarea "Dedicated To Treating And"
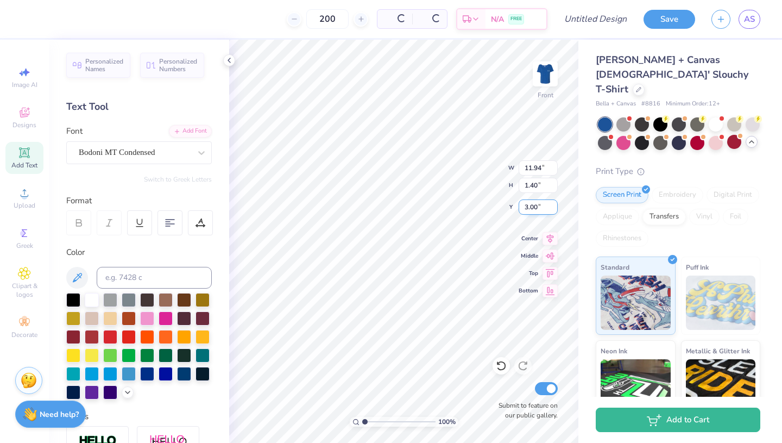
type input "3.00"
click at [12, 153] on div "Add Text" at bounding box center [24, 158] width 38 height 32
type input "5.29"
type input "1.53"
type input "10.98"
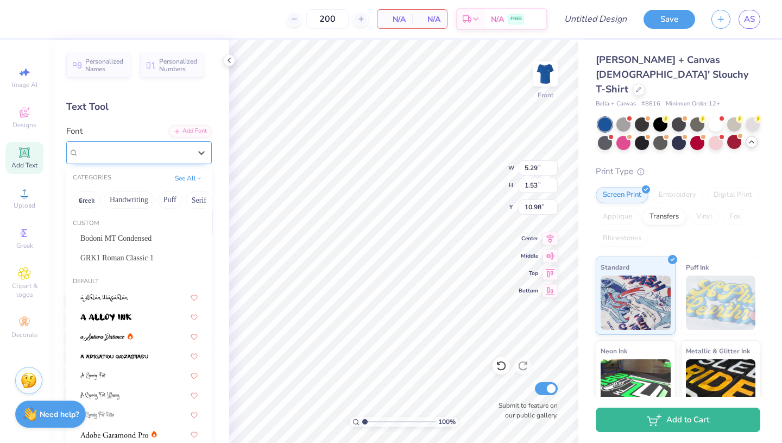
click at [126, 154] on div "Super Dream" at bounding box center [135, 152] width 114 height 17
click at [123, 244] on span "Bodoni MT Condensed" at bounding box center [115, 238] width 71 height 11
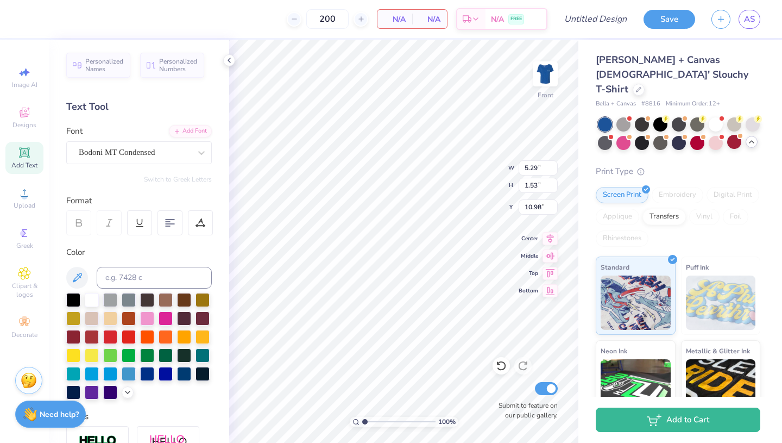
type input "3.12"
type input "1.39"
type input "11.05"
type textarea "Defeating Childhood Cancer"
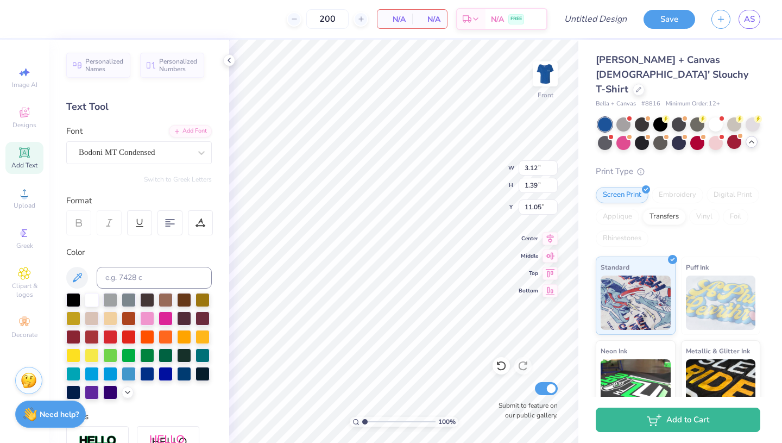
scroll to position [0, 6]
type input "11.94"
type input "1.40"
type input "3.00"
type input "1.35"
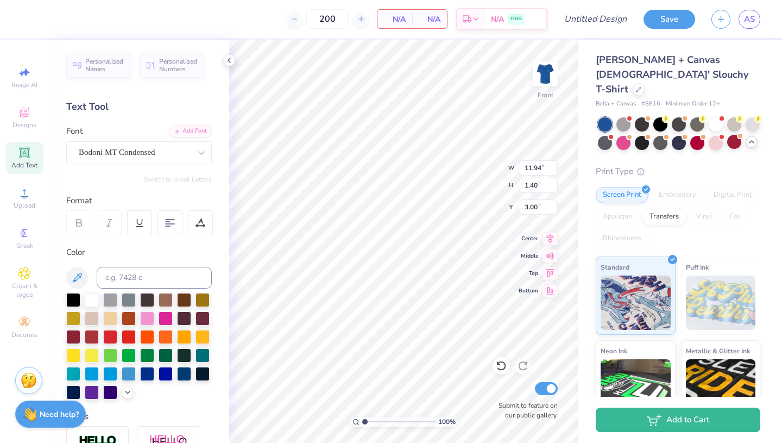
type input "11.07"
click at [537, 186] on input "1.35" at bounding box center [538, 185] width 39 height 15
type input "1.4"
type input "12.00"
type input "1.36"
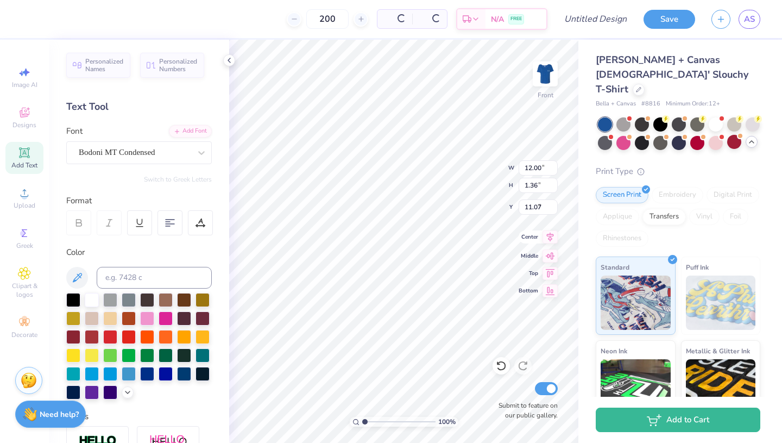
type input "4.83"
type input "11.94"
type input "1.40"
type input "3.00"
type input "12.00"
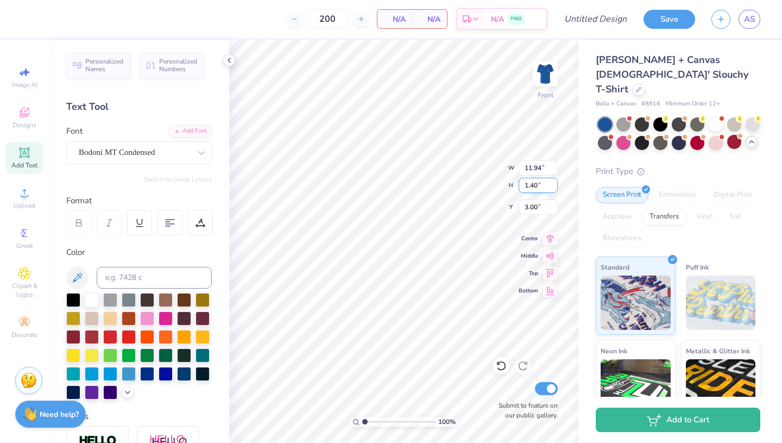
type input "1.36"
type input "4.83"
click at [538, 185] on input "1.36" at bounding box center [538, 185] width 39 height 15
type input "1.3"
type input "11.49"
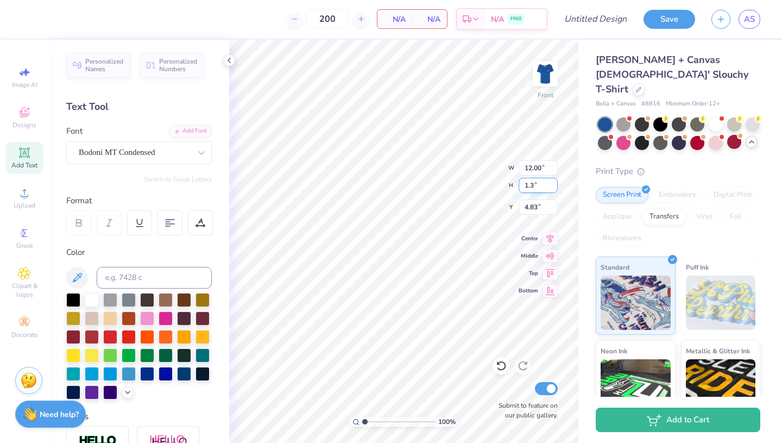
type input "1.30"
type input "4.86"
type input "11.94"
type input "1.40"
type input "3.00"
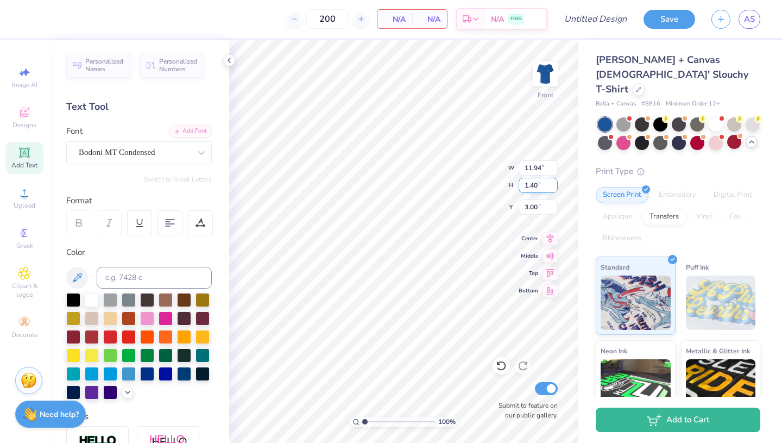
type input "11.49"
type input "1.30"
type input "4.86"
click at [538, 186] on input "1.30" at bounding box center [538, 185] width 39 height 15
type input "1.35"
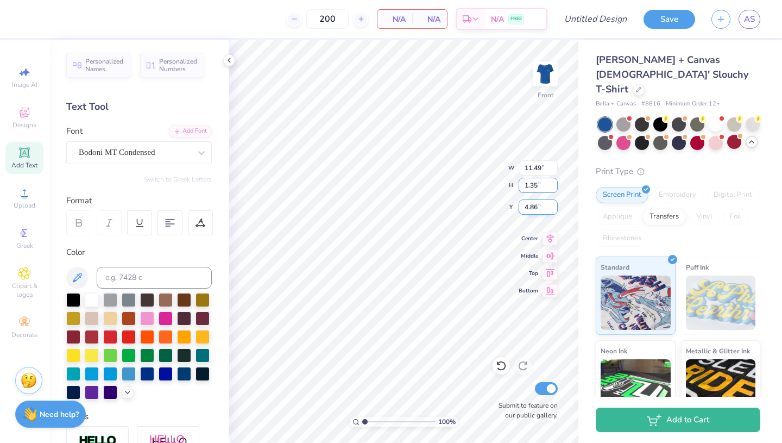
type input "11.93"
type input "4.83"
type input "11.94"
type input "1.40"
type input "3.00"
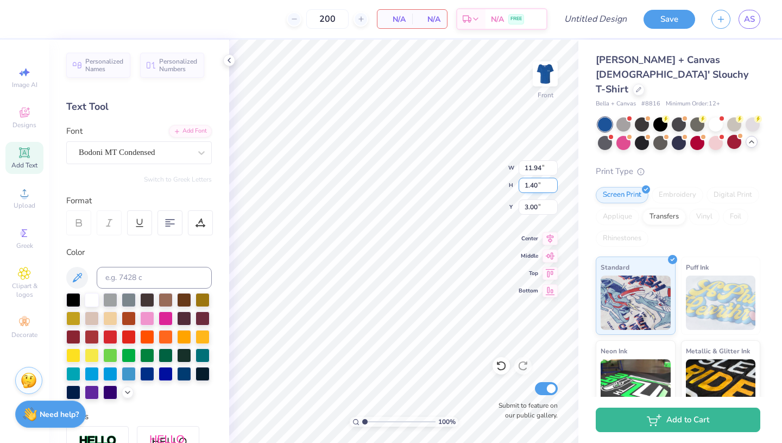
click at [539, 187] on input "1.40" at bounding box center [538, 185] width 39 height 15
type input "1.35"
type input "11.50"
type input "3.00"
type input "11.93"
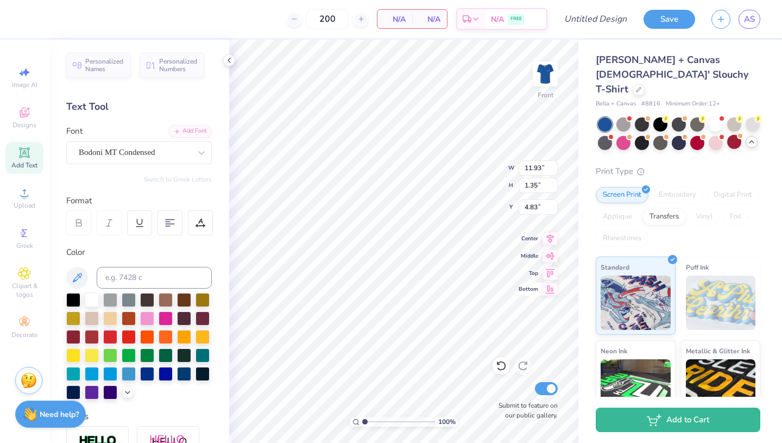
type input "4.68"
click at [327, 22] on input "200" at bounding box center [327, 19] width 42 height 20
click at [338, 21] on input "200" at bounding box center [327, 19] width 42 height 20
type input "200"
click at [520, 15] on div "N/A FREE" at bounding box center [516, 21] width 61 height 20
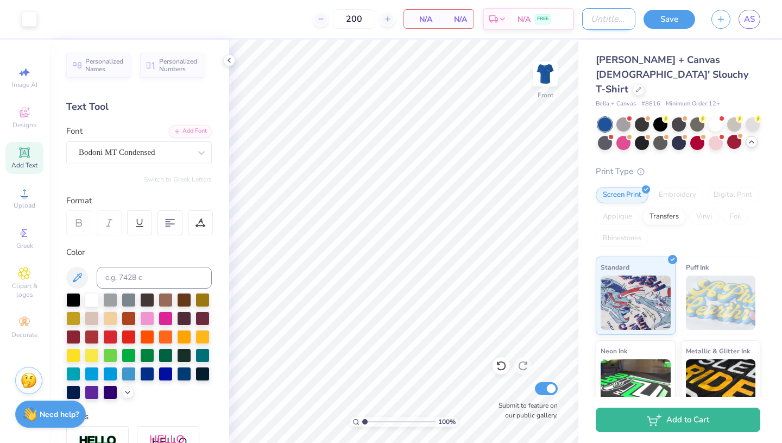
click at [601, 24] on input "Design Title" at bounding box center [608, 19] width 53 height 22
type input "General Philo Baggy Shirt"
click at [657, 21] on button "Save" at bounding box center [670, 17] width 52 height 19
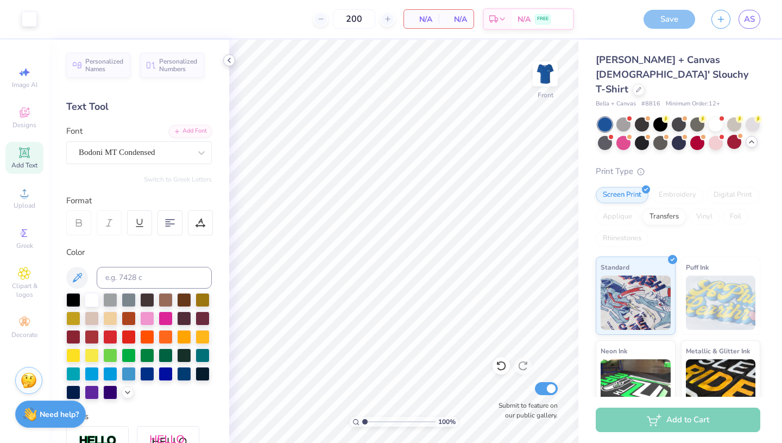
click at [227, 58] on icon at bounding box center [229, 60] width 9 height 9
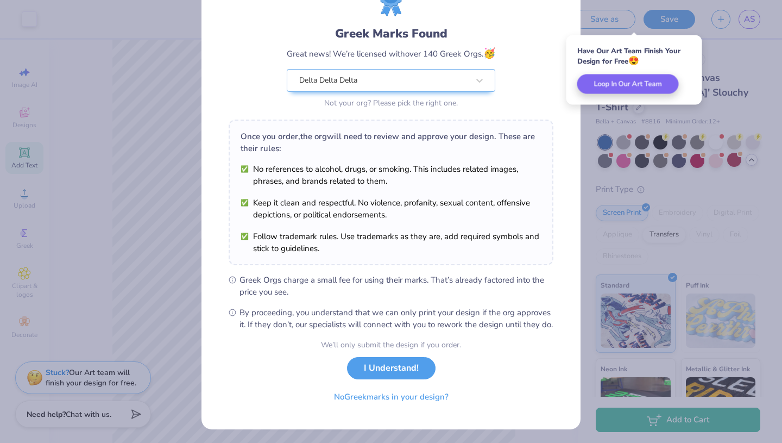
scroll to position [66, 0]
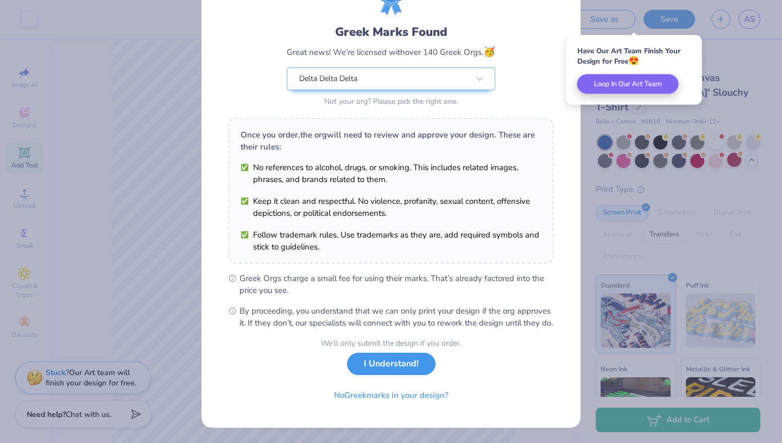
click at [390, 368] on button "I Understand!" at bounding box center [391, 364] width 89 height 22
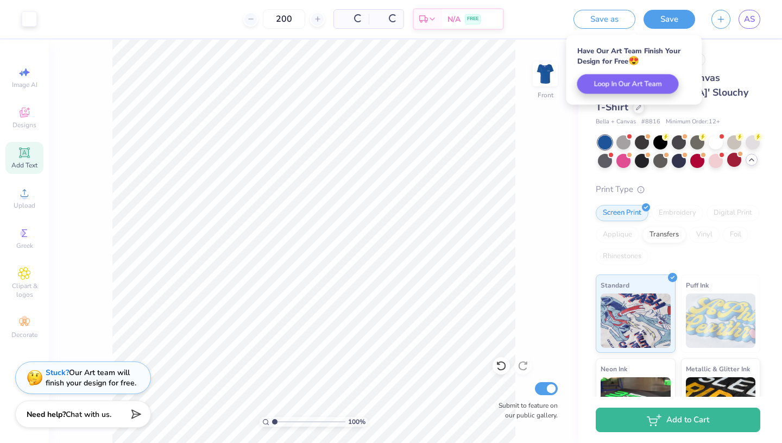
scroll to position [0, 0]
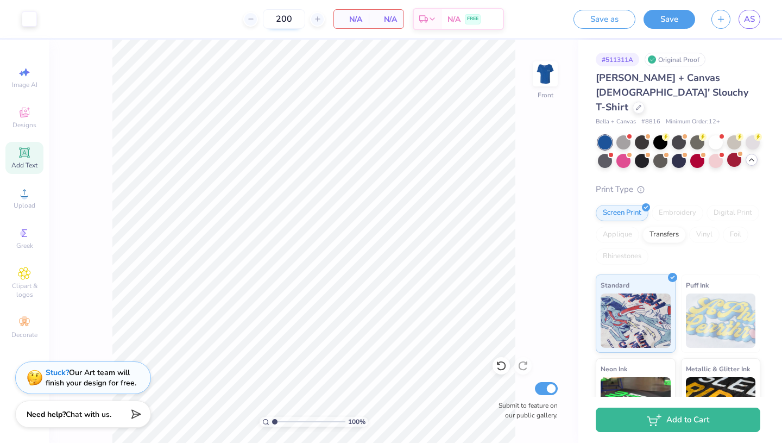
click at [300, 20] on input "200" at bounding box center [284, 19] width 42 height 20
type input "200"
click at [467, 23] on div "FREE" at bounding box center [473, 21] width 16 height 10
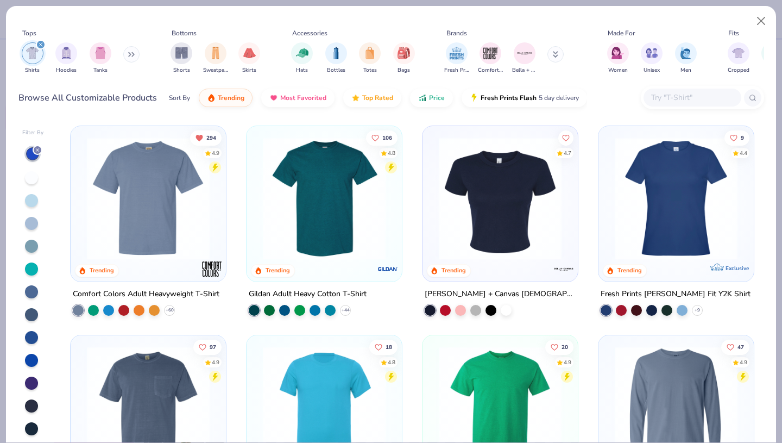
click at [154, 214] on img at bounding box center [148, 198] width 134 height 123
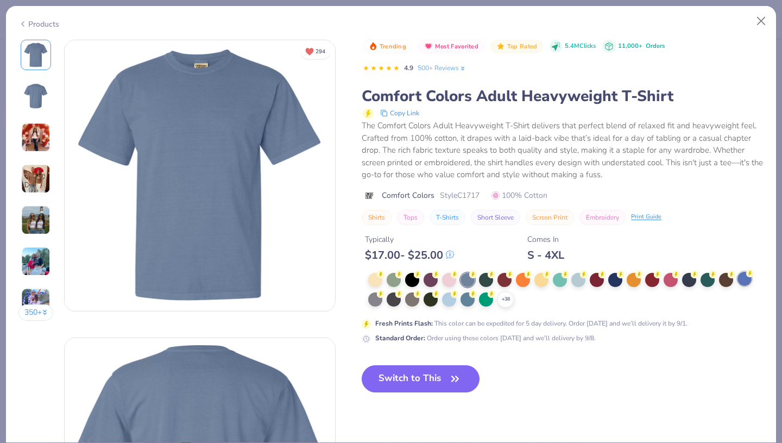
click at [744, 281] on div at bounding box center [745, 279] width 14 height 14
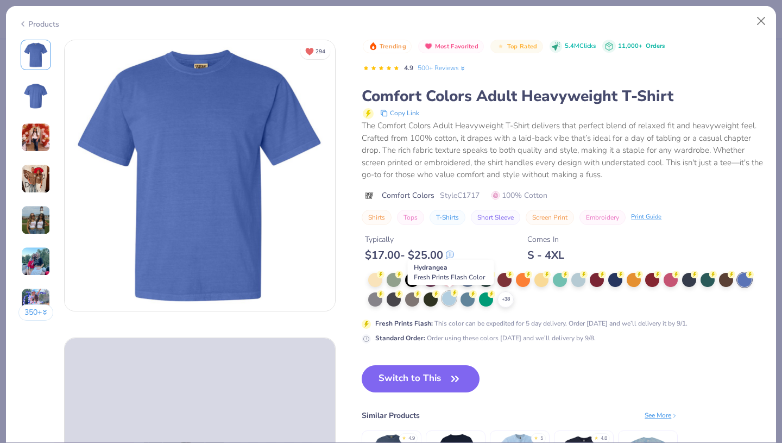
click at [448, 294] on div at bounding box center [449, 298] width 14 height 14
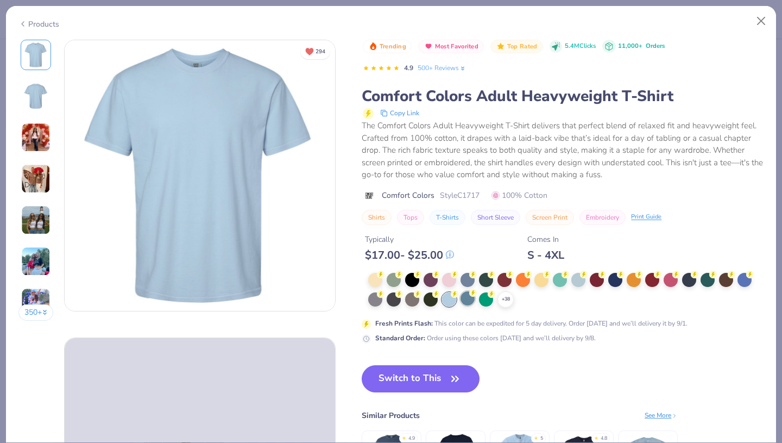
click at [385, 278] on circle at bounding box center [381, 275] width 8 height 8
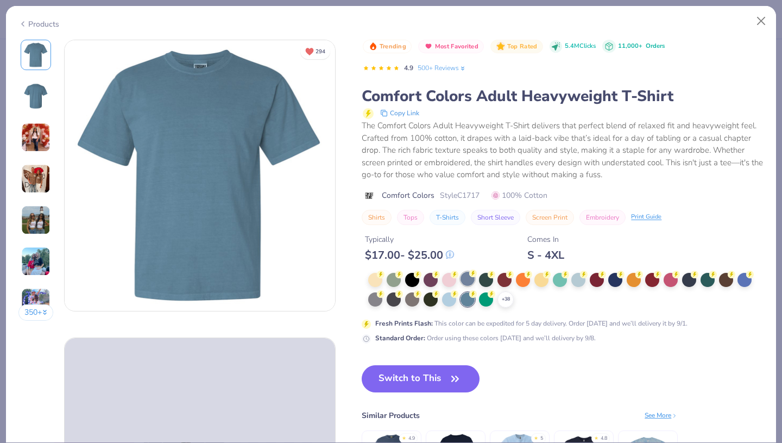
click at [470, 279] on div at bounding box center [468, 279] width 14 height 14
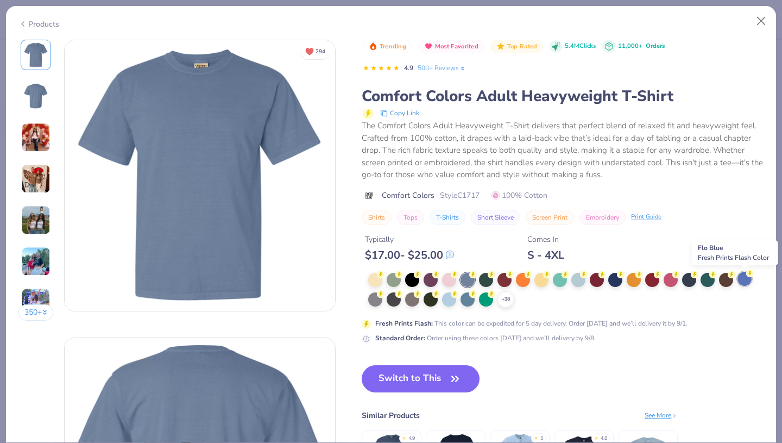
click at [749, 279] on div at bounding box center [745, 279] width 14 height 14
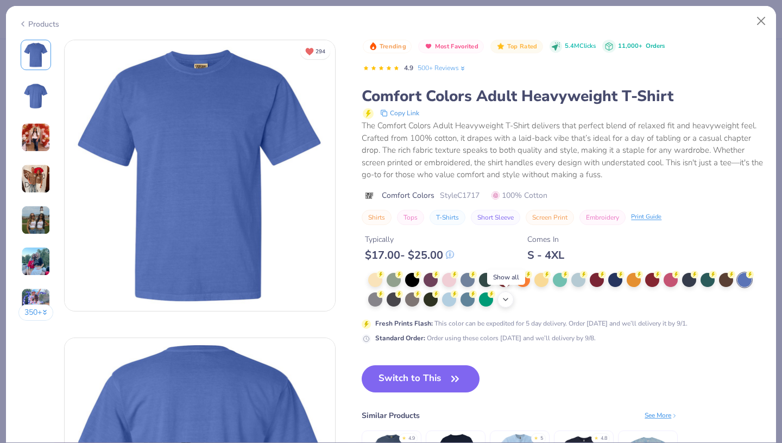
click at [504, 300] on icon at bounding box center [505, 299] width 9 height 9
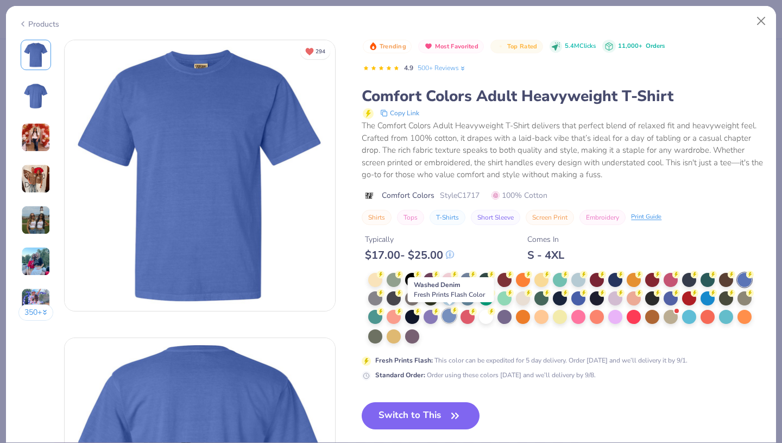
click at [454, 315] on div at bounding box center [449, 316] width 14 height 14
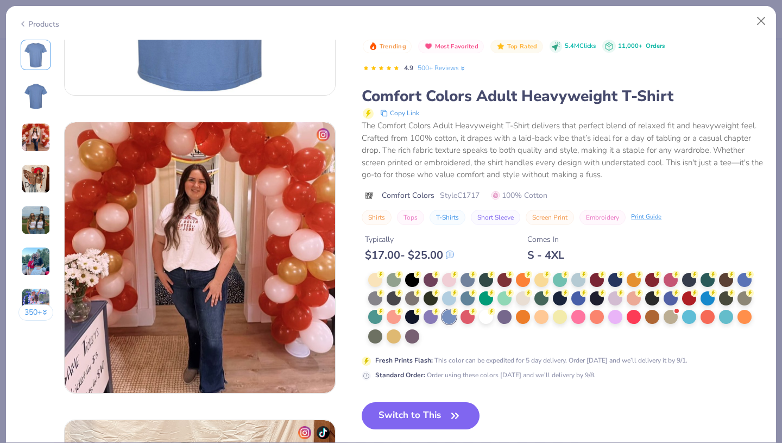
scroll to position [532, 0]
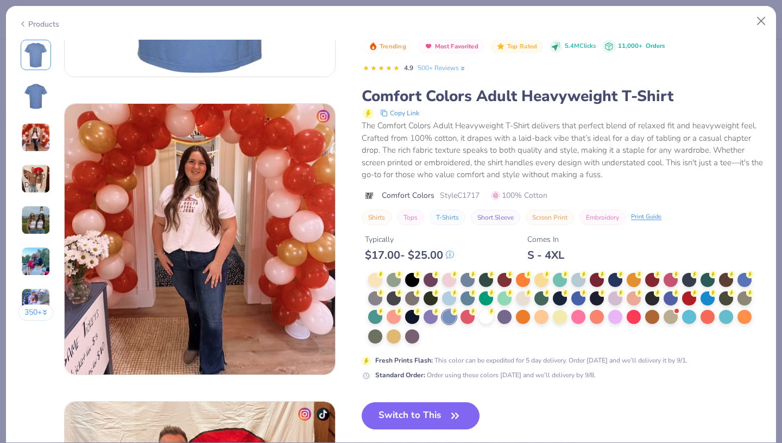
click at [41, 155] on div "350 +" at bounding box center [35, 184] width 35 height 289
click at [33, 261] on img at bounding box center [35, 261] width 29 height 29
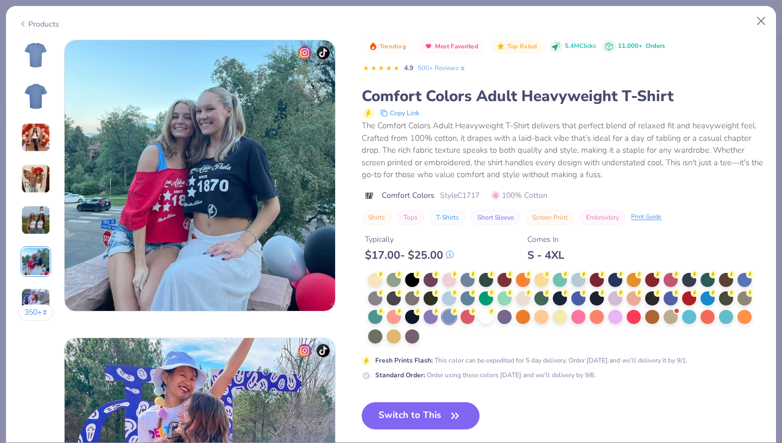
scroll to position [1488, 0]
click at [430, 411] on button "Switch to This" at bounding box center [421, 415] width 118 height 27
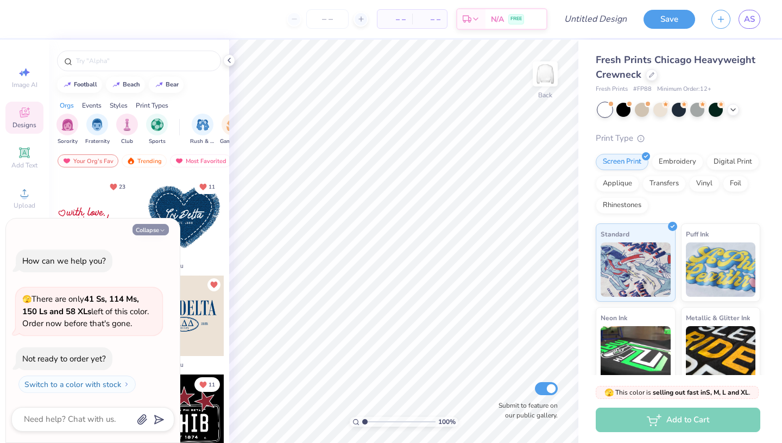
click at [141, 231] on button "Collapse" at bounding box center [151, 229] width 36 height 11
type textarea "x"
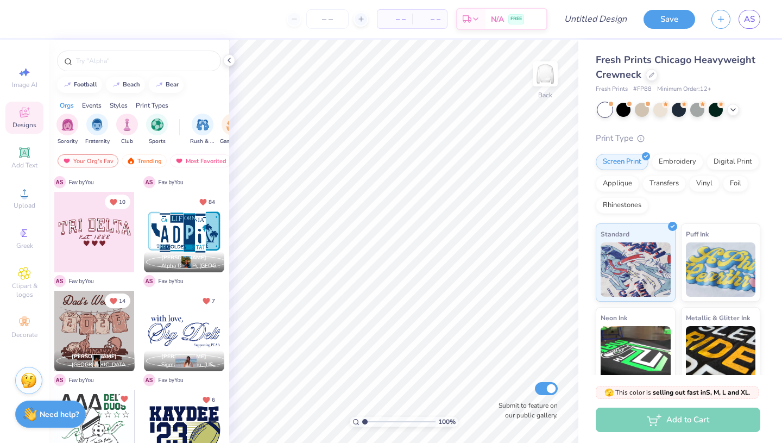
scroll to position [286, 0]
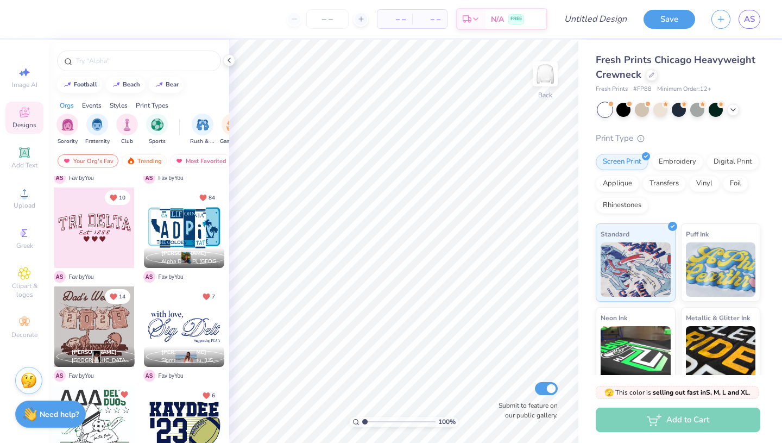
click at [160, 424] on div at bounding box center [184, 425] width 80 height 80
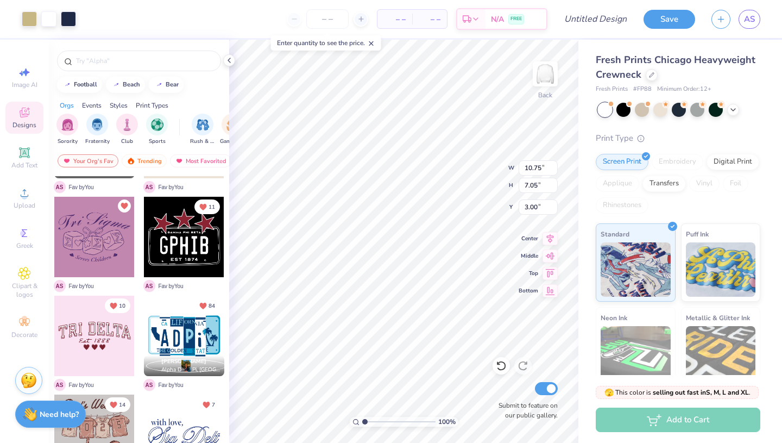
scroll to position [0, 0]
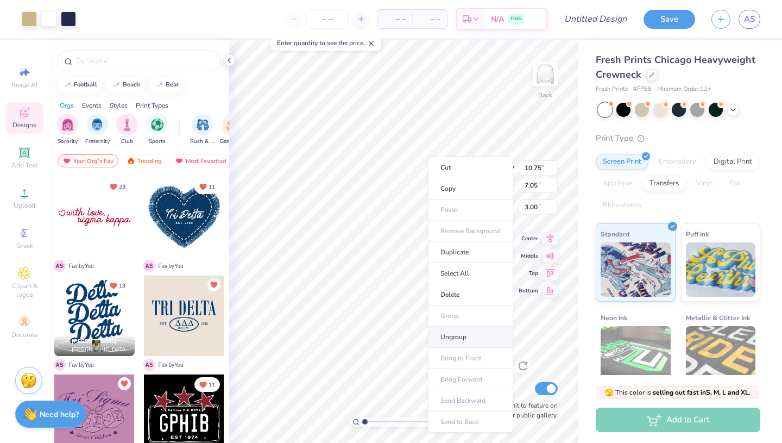
click at [472, 338] on li "Ungroup" at bounding box center [470, 336] width 85 height 21
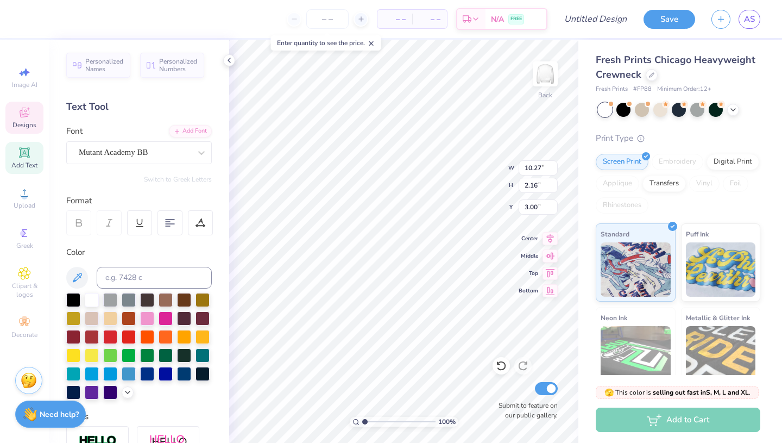
scroll to position [0, 1]
type textarea "Tri Delta"
type input "5.48"
type input "3.81"
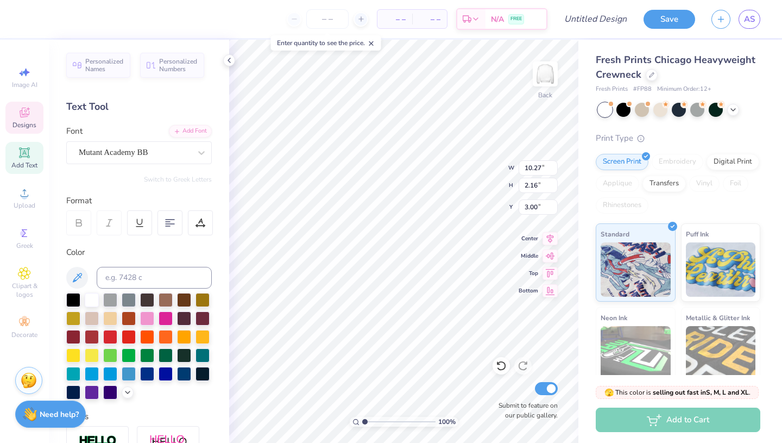
type input "5.38"
type textarea "'25"
type input "3.00"
type input "11.01"
type input "1.81"
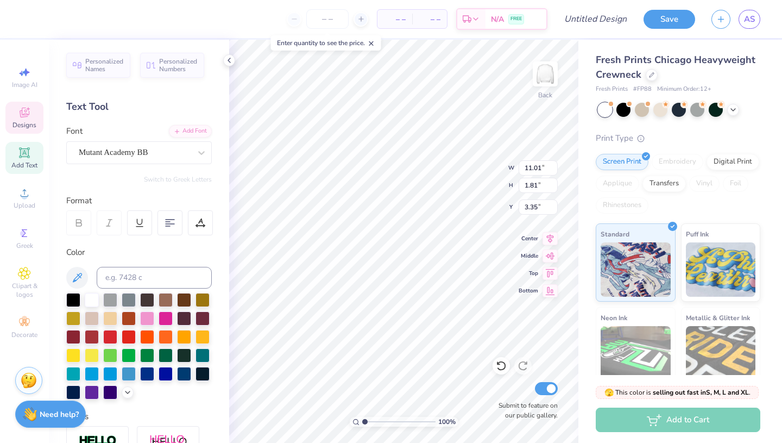
type input "3.00"
type input "3.40"
type input "5.20"
type input "3.00"
type input "11.01"
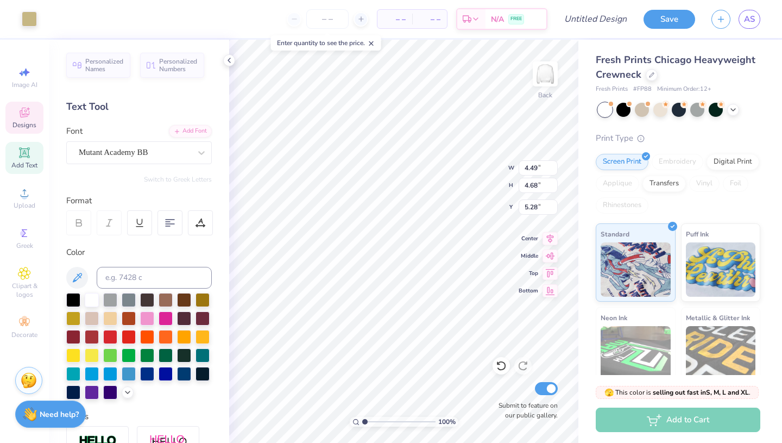
type input "1.81"
type input "3.00"
click at [71, 299] on div at bounding box center [73, 299] width 14 height 14
type input "5.48"
type input "3.81"
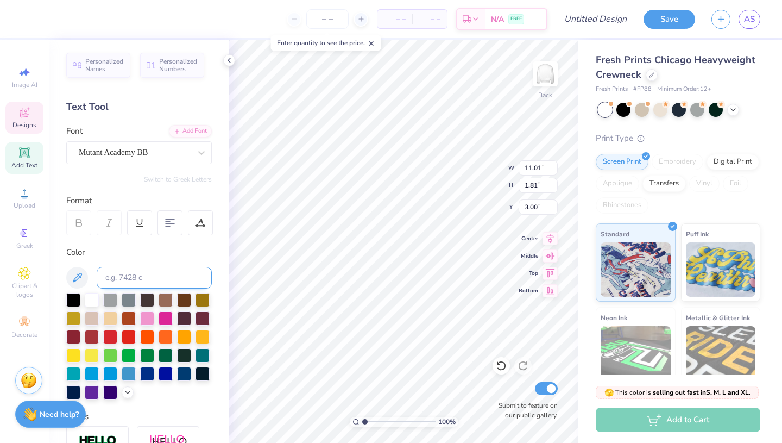
type input "5.28"
click at [77, 300] on div at bounding box center [73, 299] width 14 height 14
click at [71, 301] on div at bounding box center [73, 299] width 14 height 14
click at [78, 299] on div at bounding box center [73, 299] width 14 height 14
type input "4.64"
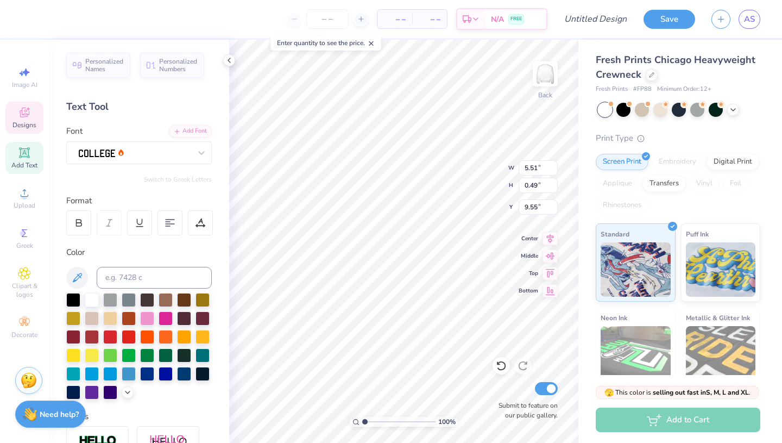
type input "4.83"
type input "5.20"
click at [77, 300] on div at bounding box center [73, 299] width 14 height 14
click at [77, 299] on div at bounding box center [73, 299] width 14 height 14
type input "4.49"
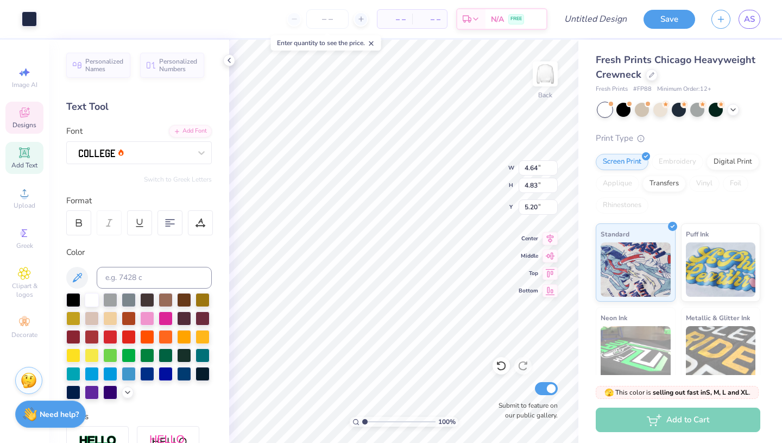
type input "4.68"
click at [500, 370] on icon at bounding box center [501, 365] width 11 height 11
type input "5.28"
type input "4.64"
type input "4.83"
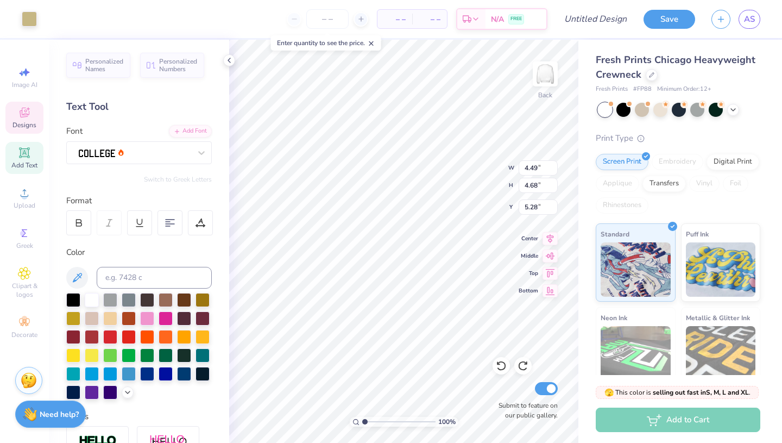
type input "5.20"
click at [73, 298] on div at bounding box center [73, 299] width 14 height 14
click at [22, 15] on div at bounding box center [29, 17] width 15 height 15
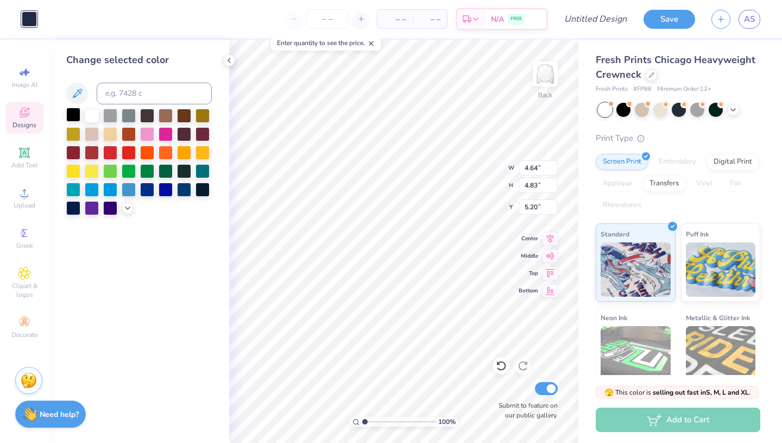
click at [72, 112] on div at bounding box center [73, 115] width 14 height 14
type input "5.51"
type input "0.49"
type input "9.55"
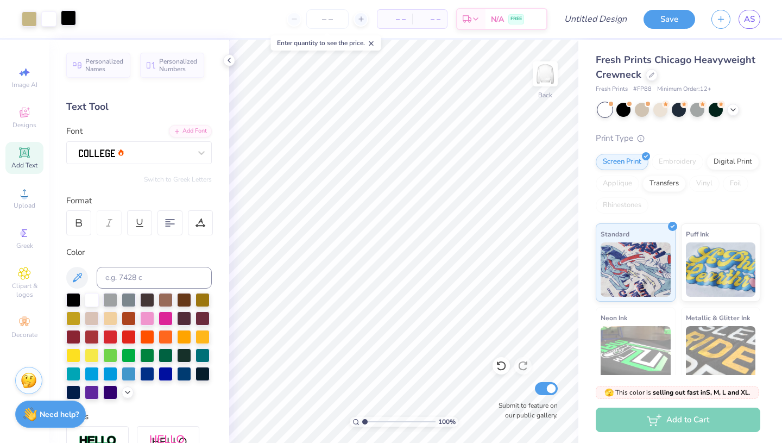
click at [64, 19] on div at bounding box center [68, 17] width 15 height 15
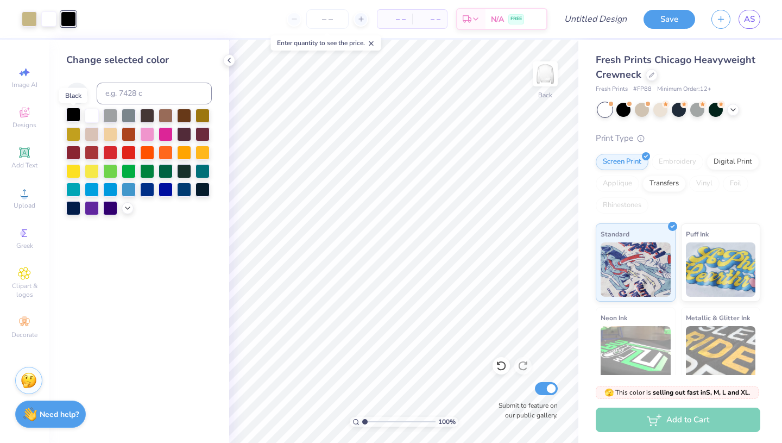
click at [72, 118] on div at bounding box center [73, 115] width 14 height 14
click at [20, 118] on icon at bounding box center [24, 112] width 13 height 13
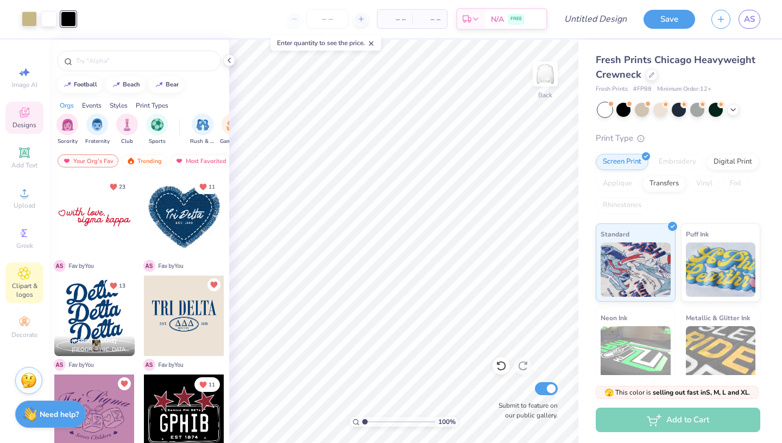
click at [39, 285] on span "Clipart & logos" at bounding box center [24, 289] width 38 height 17
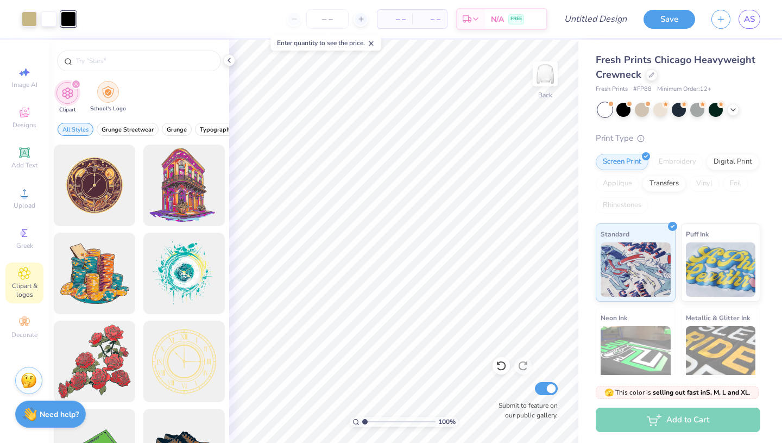
click at [109, 93] on img "filter for School's Logo" at bounding box center [108, 92] width 12 height 12
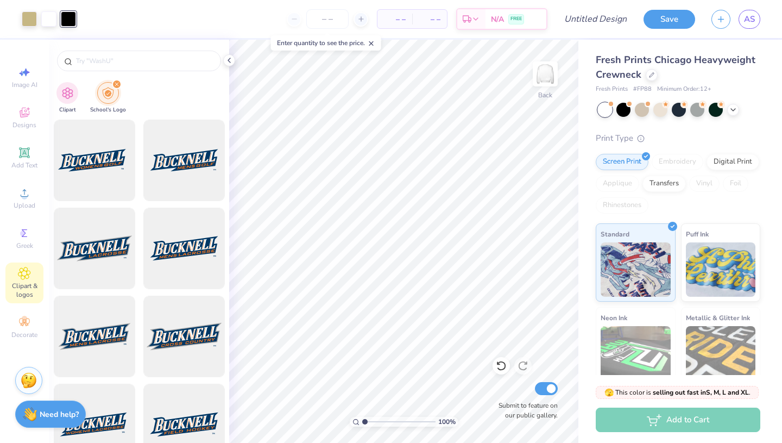
click at [115, 84] on icon "filter for School's Logo" at bounding box center [116, 84] width 3 height 3
click at [114, 81] on div "filter for School's Logo" at bounding box center [117, 84] width 10 height 10
click at [112, 62] on input "text" at bounding box center [144, 60] width 139 height 11
type input "b"
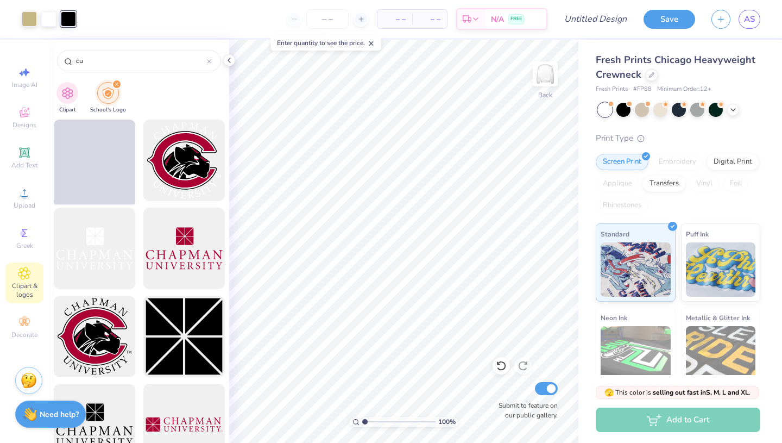
type input "c"
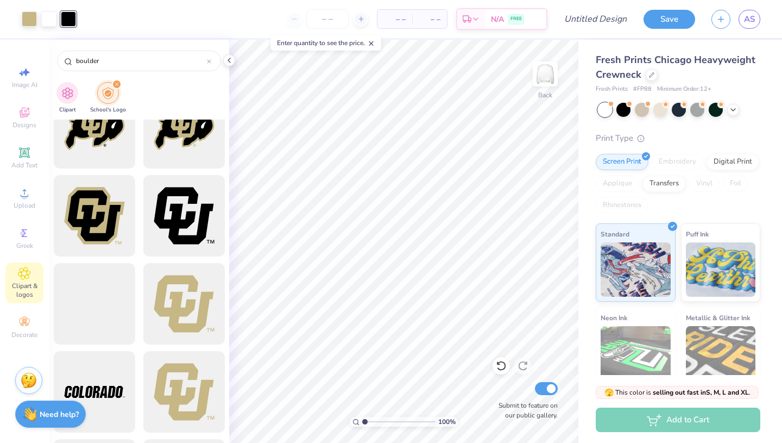
scroll to position [0, 0]
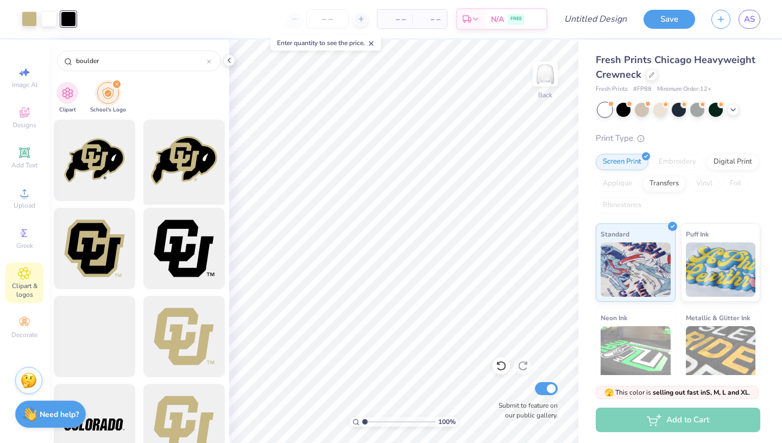
type input "boulder"
click at [178, 162] on div at bounding box center [184, 161] width 90 height 90
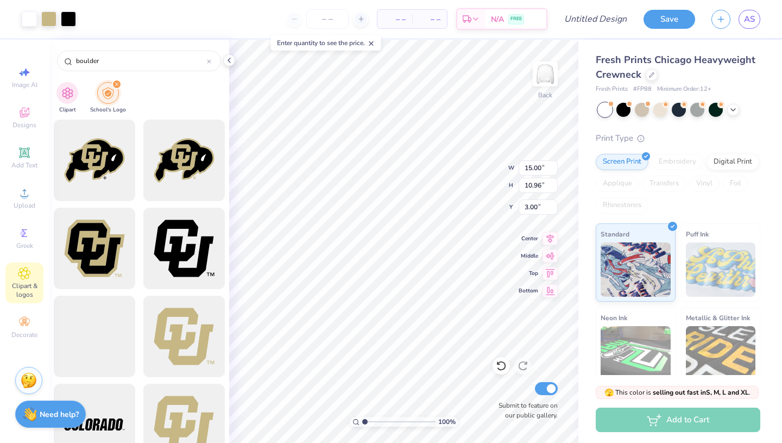
type input "4.85"
type input "3.54"
type input "6.51"
type input "1.89"
type input "1.38"
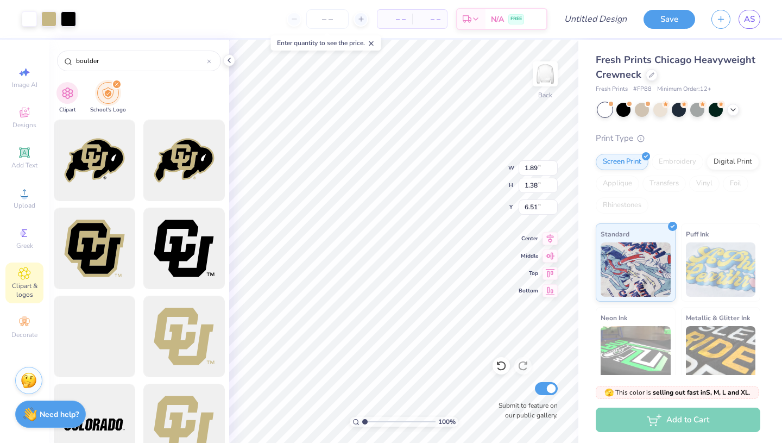
type input "6.93"
type input "1.34"
type input "1.94"
type input "6.65"
type input "1.88"
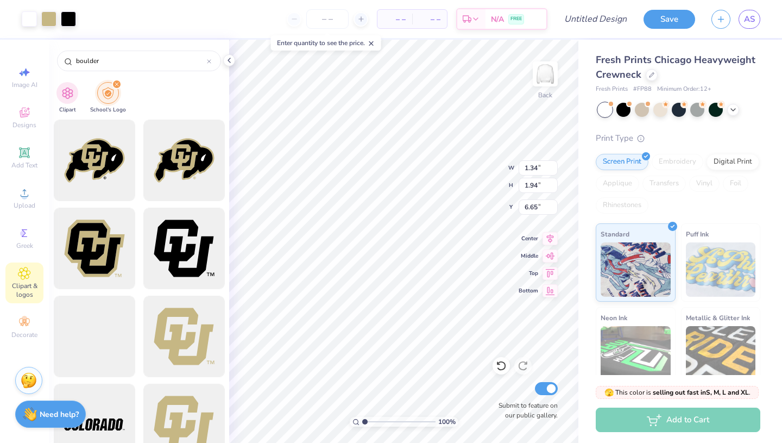
type input "1.39"
type input "6.92"
click at [68, 90] on img "filter for Clipart" at bounding box center [67, 92] width 12 height 12
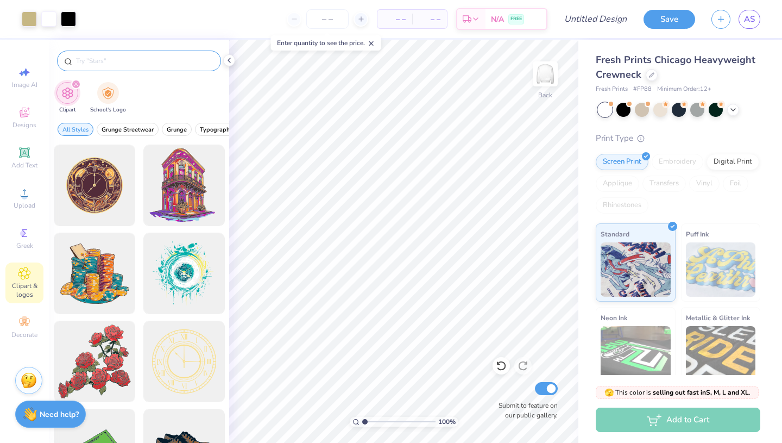
click at [134, 62] on input "text" at bounding box center [144, 60] width 139 height 11
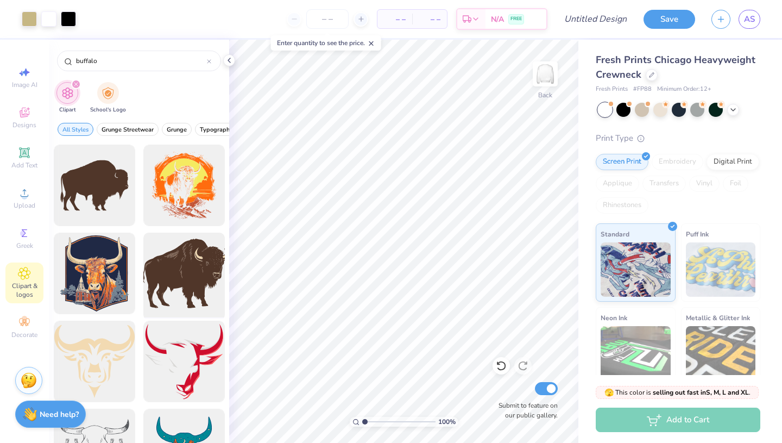
type input "buffalo"
click at [197, 281] on div at bounding box center [184, 274] width 90 height 90
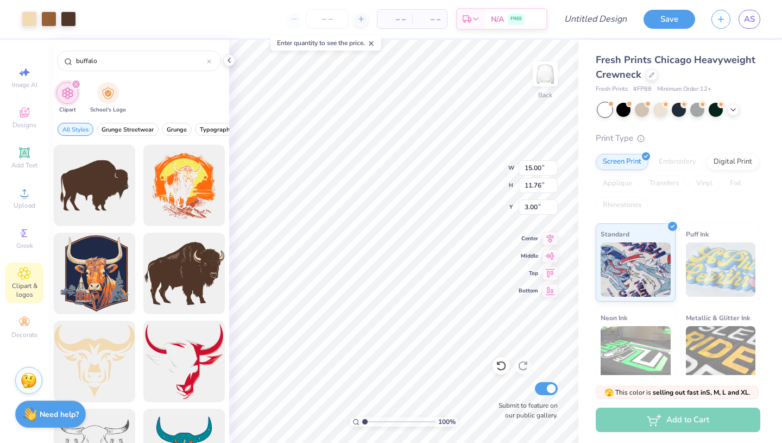
type input "4.55"
type input "3.57"
type input "11.77"
type input "12.47"
type input "9.26"
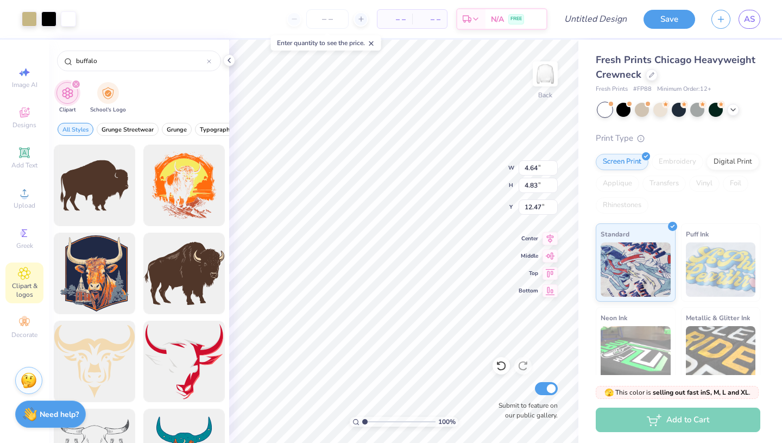
type input "3.98"
click at [502, 369] on icon at bounding box center [501, 365] width 11 height 11
type input "5.20"
click at [502, 369] on icon at bounding box center [501, 365] width 11 height 11
click at [428, 314] on li "Group" at bounding box center [436, 323] width 85 height 21
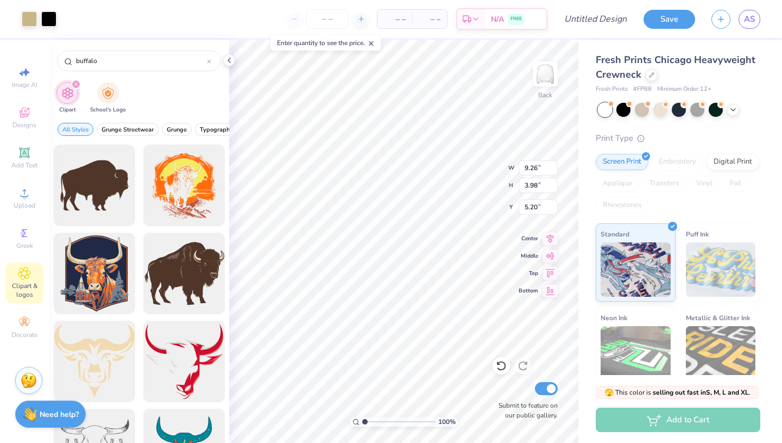
type input "1.01"
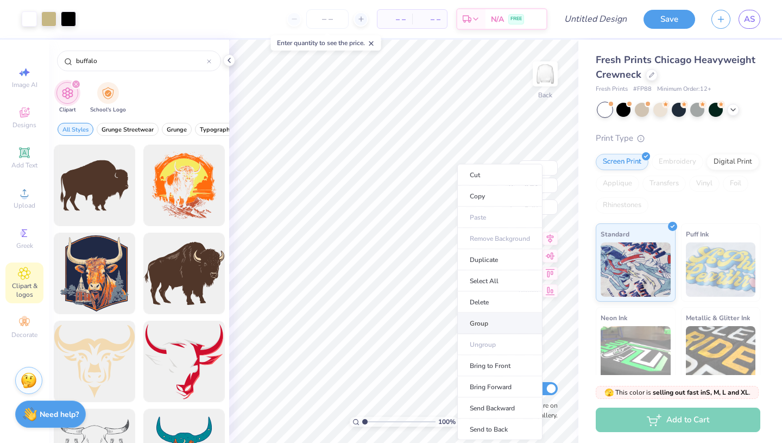
click at [494, 322] on li "Group" at bounding box center [499, 323] width 85 height 21
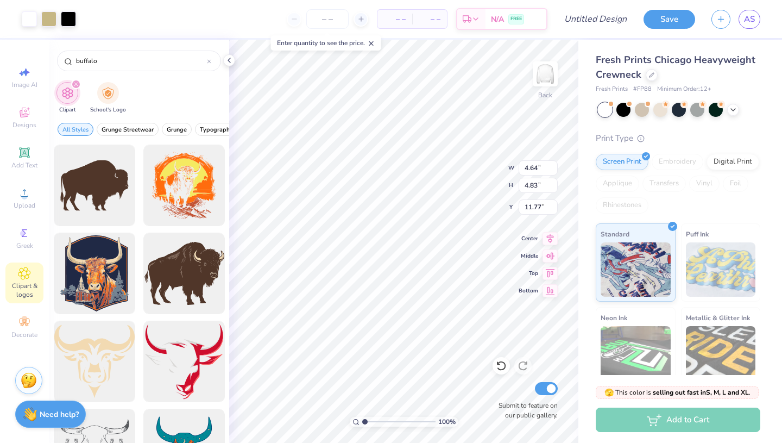
type input "11.77"
type input "9.26"
type input "3.98"
type input "5.05"
type input "4.64"
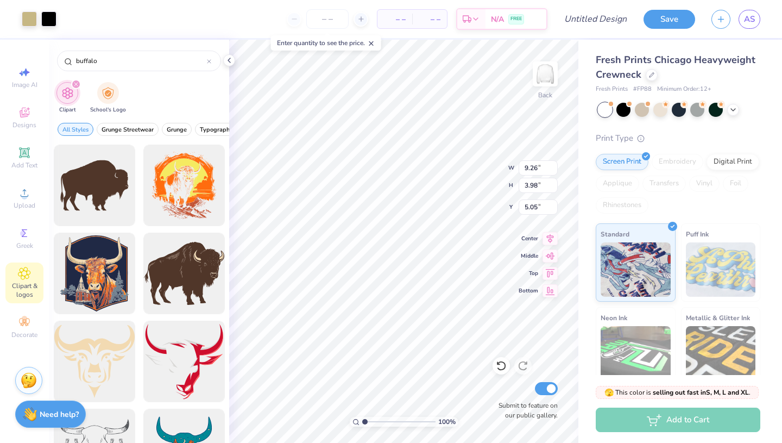
type input "4.83"
type input "11.77"
type input "4.55"
type input "3.57"
type input "5.45"
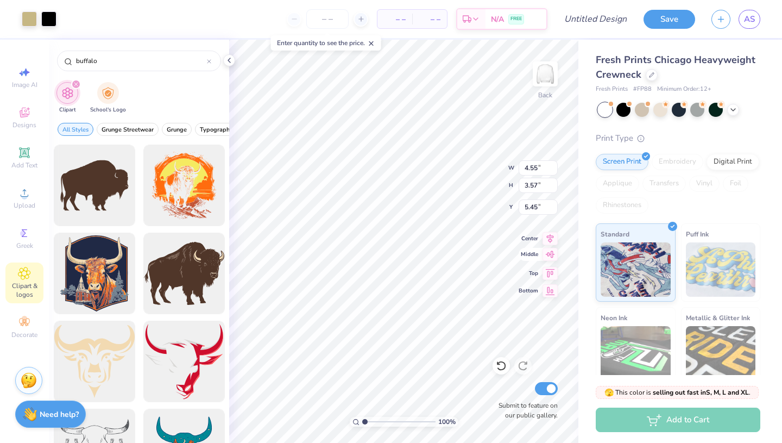
type input "9.26"
type input "3.98"
type input "5.05"
type input "4.55"
type input "3.57"
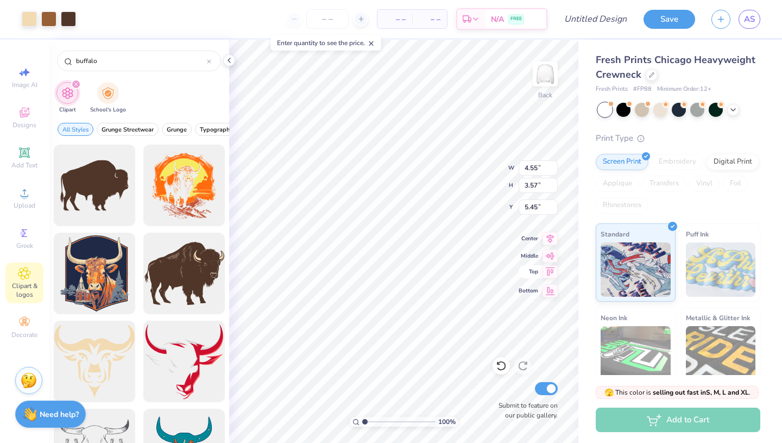
type input "6.48"
type input "4.77"
type input "3.74"
type input "5.05"
type input "4.87"
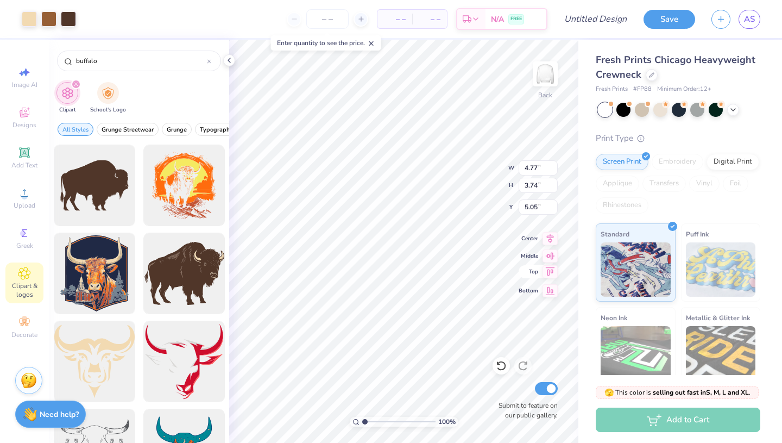
type input "3.82"
type input "5.01"
type input "3.92"
type input "5.10"
type input "5.12"
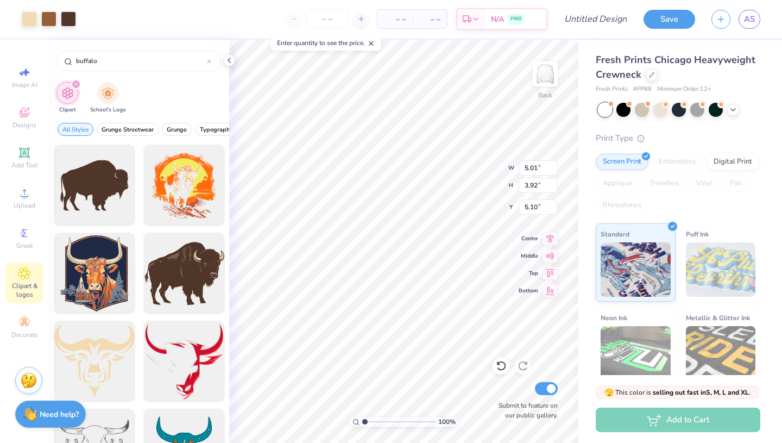
type input "4.02"
type input "5.01"
type input "1.82"
type textarea "x"
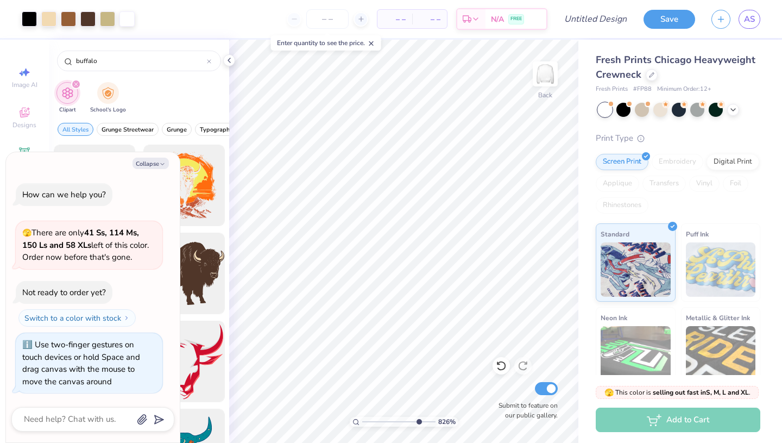
drag, startPoint x: 365, startPoint y: 423, endPoint x: 418, endPoint y: 418, distance: 52.9
click at [418, 418] on input "range" at bounding box center [398, 422] width 73 height 10
drag, startPoint x: 419, startPoint y: 420, endPoint x: 387, endPoint y: 415, distance: 32.0
click at [387, 417] on input "range" at bounding box center [398, 422] width 73 height 10
drag, startPoint x: 386, startPoint y: 420, endPoint x: 366, endPoint y: 419, distance: 20.1
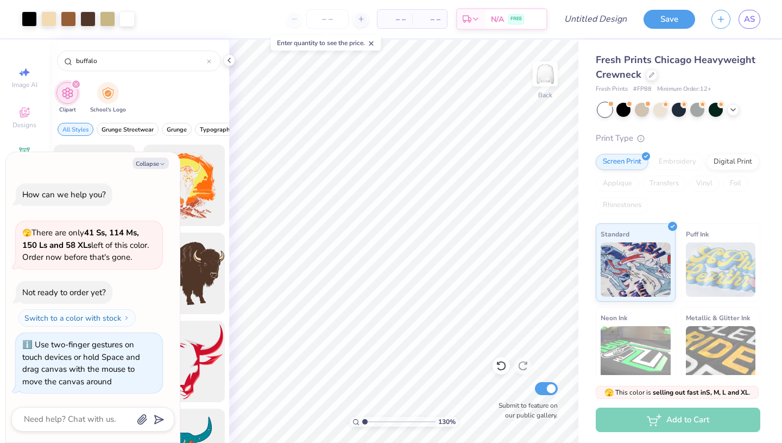
click at [366, 419] on input "range" at bounding box center [398, 422] width 73 height 10
drag, startPoint x: 365, startPoint y: 421, endPoint x: 378, endPoint y: 421, distance: 13.0
click at [378, 421] on input "range" at bounding box center [398, 422] width 73 height 10
type input "2.79"
click at [152, 161] on button "Collapse" at bounding box center [151, 163] width 36 height 11
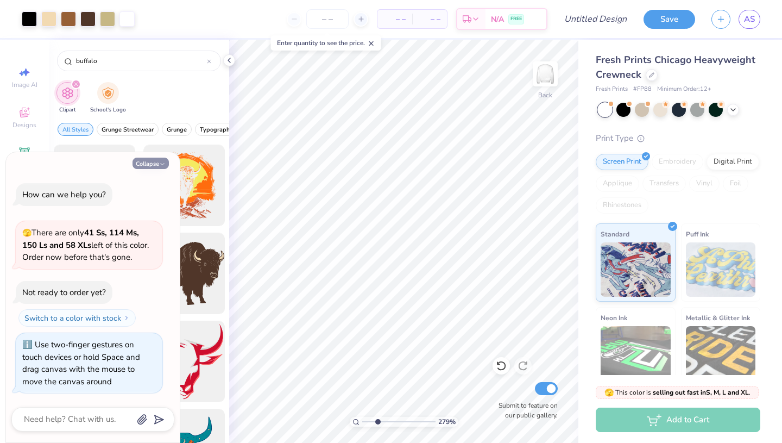
type textarea "x"
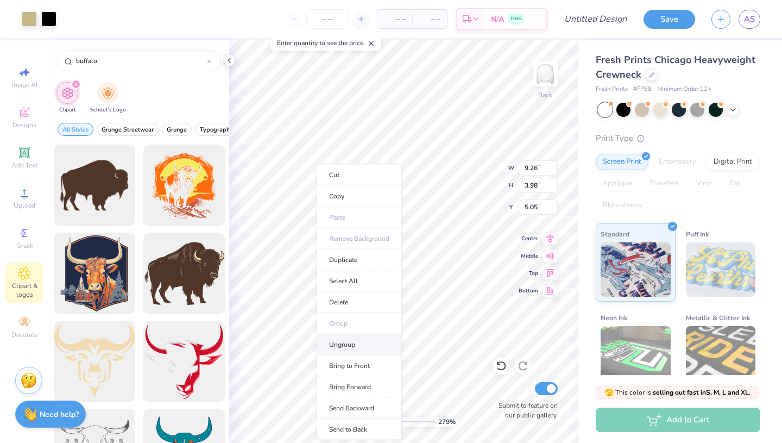
click at [343, 343] on li "Ungroup" at bounding box center [359, 344] width 85 height 21
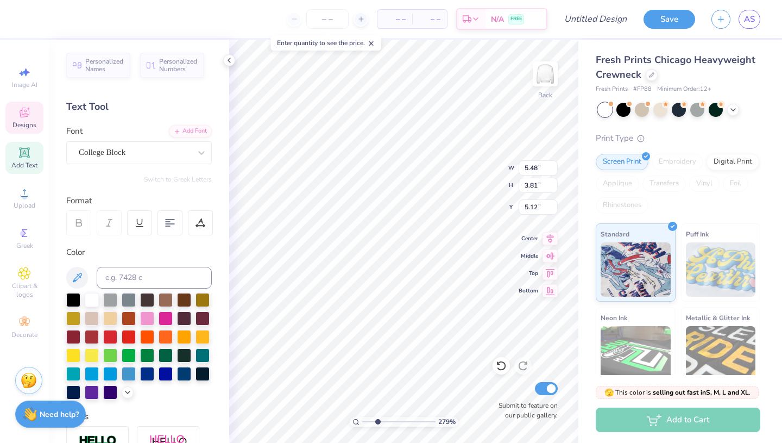
type input "9.26"
type input "3.98"
type input "5.05"
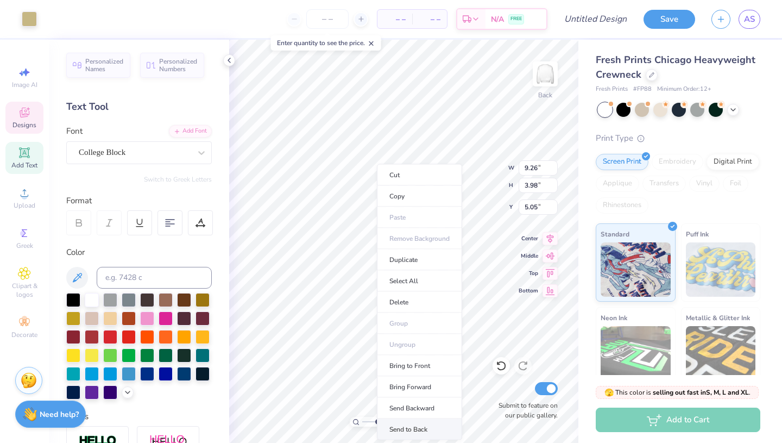
click at [410, 435] on li "Send to Back" at bounding box center [419, 429] width 85 height 21
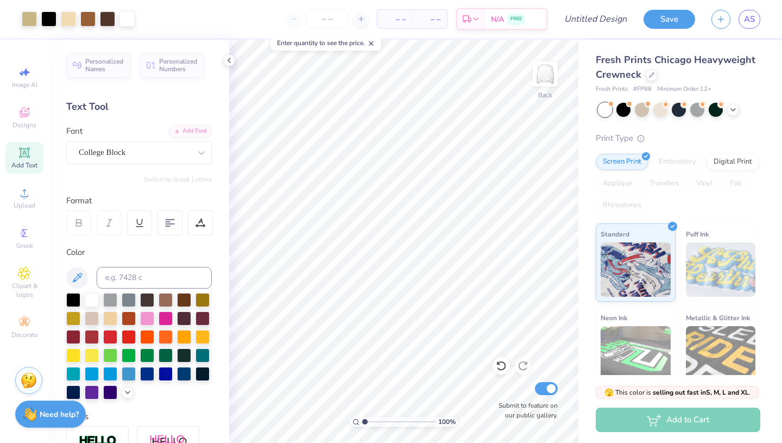
drag, startPoint x: 375, startPoint y: 420, endPoint x: 335, endPoint y: 419, distance: 40.8
type input "1"
click at [362, 419] on input "range" at bounding box center [398, 422] width 73 height 10
type input "5.29"
type input "4.15"
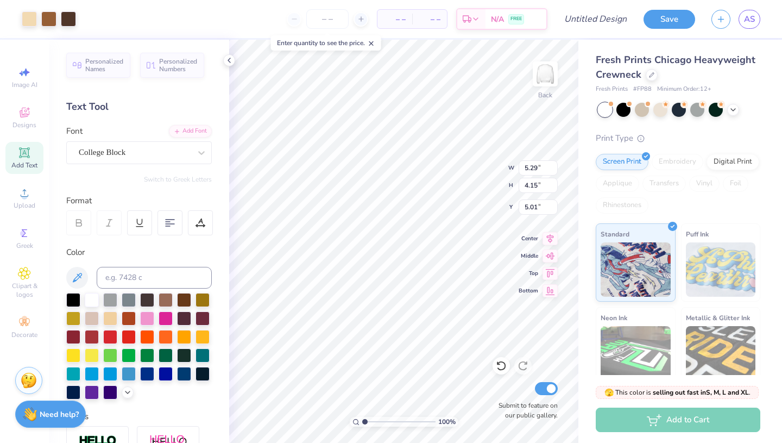
type input "4.95"
type input "5.48"
type input "3.81"
type input "5.12"
type input "5.29"
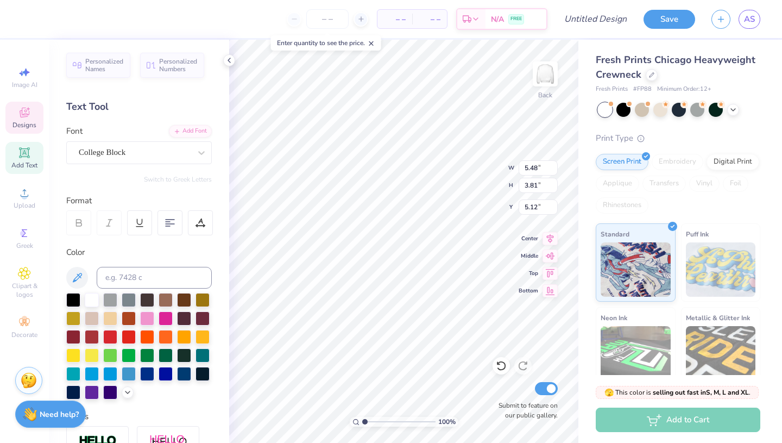
type input "4.15"
type input "4.95"
type input "5.51"
type input "0.49"
type input "9.55"
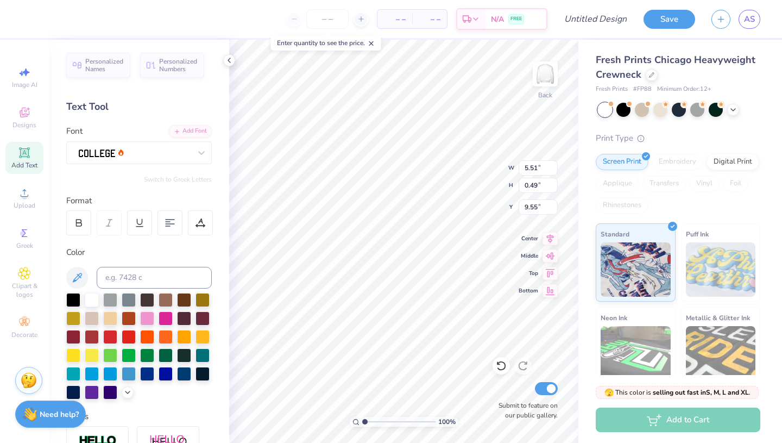
type input "5.29"
type input "4.15"
type input "4.95"
type input "9.26"
type input "3.98"
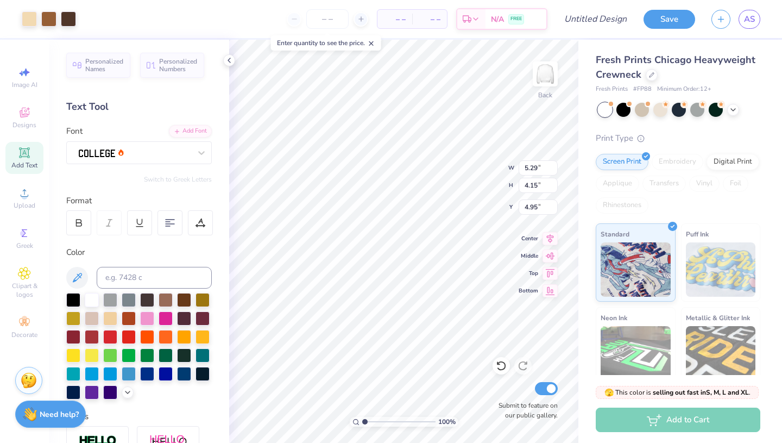
type input "5.05"
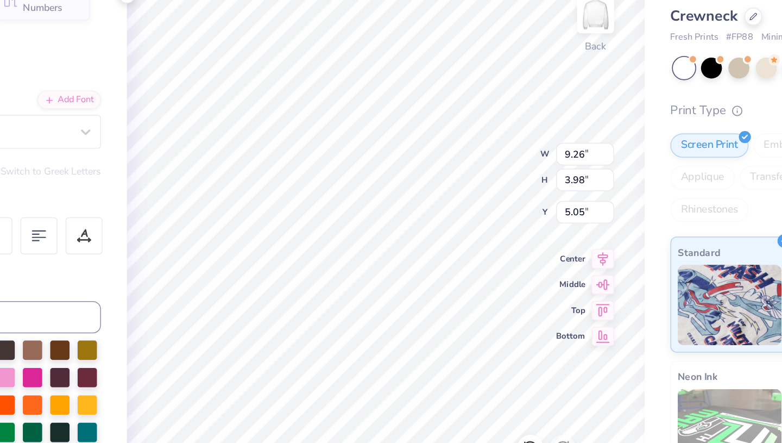
type input "5.29"
type input "4.15"
type input "4.95"
type input "9.26"
type input "3.98"
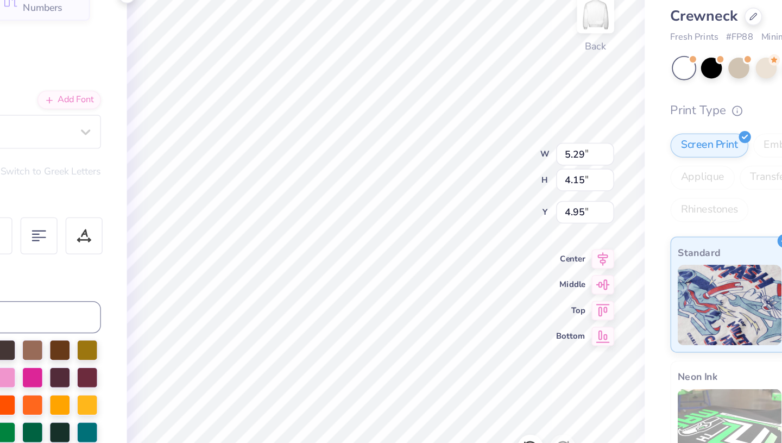
type input "5.05"
type input "9.00"
type input "3.86"
type input "9.00"
type input "3.86"
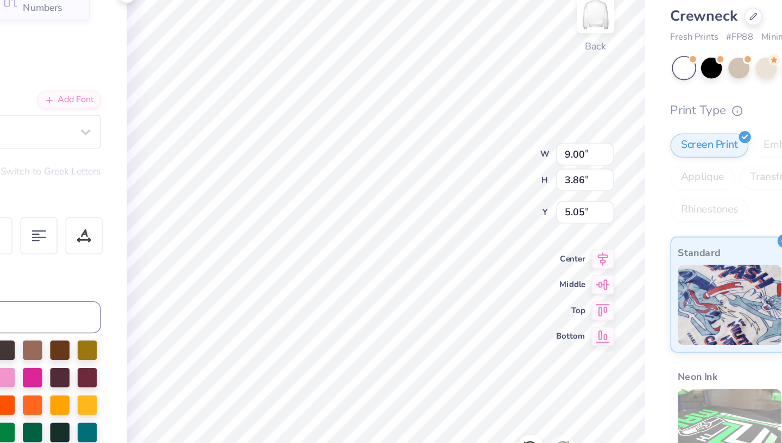
type input "5.12"
type input "9.10"
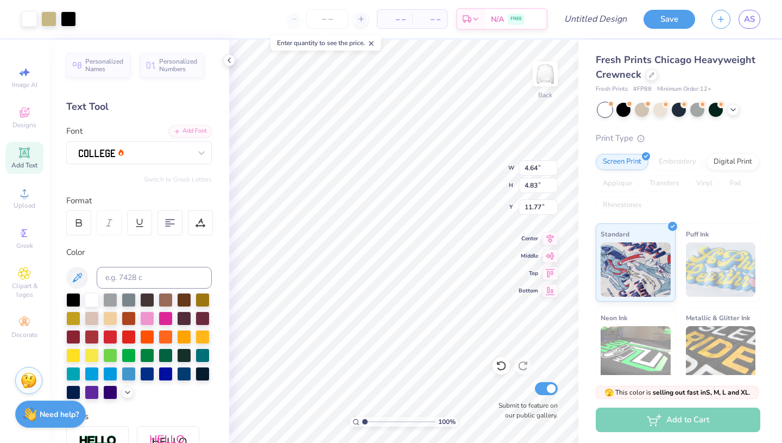
type input "13.45"
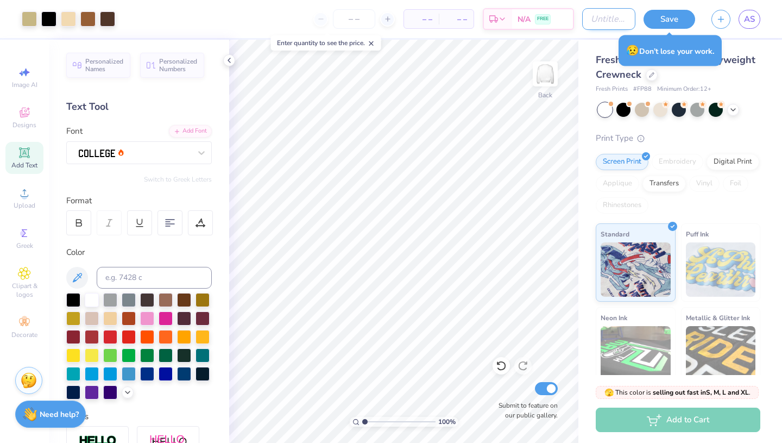
click at [582, 18] on input "Design Title" at bounding box center [608, 19] width 53 height 22
type input "P"
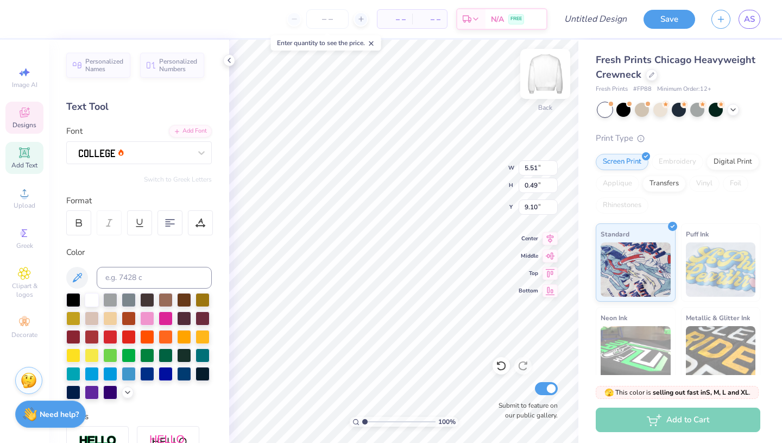
scroll to position [0, 1]
type textarea "Family weekend"
type input "11.01"
type input "1.81"
type input "3.00"
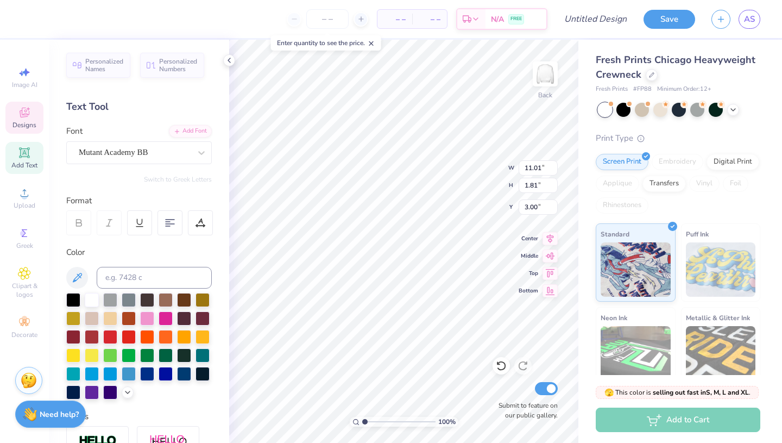
type input "5.12"
type input "0.49"
type input "9.10"
click at [111, 154] on div at bounding box center [135, 152] width 114 height 17
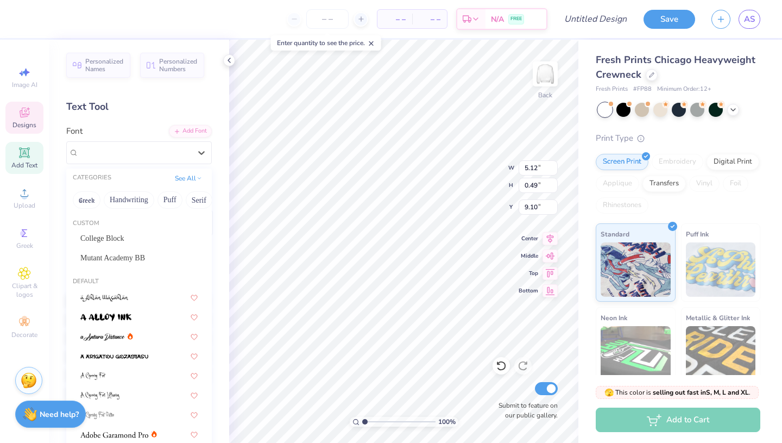
click at [151, 124] on div "Personalized Names Personalized Numbers Text Tool Add Font Font option College …" at bounding box center [139, 241] width 180 height 403
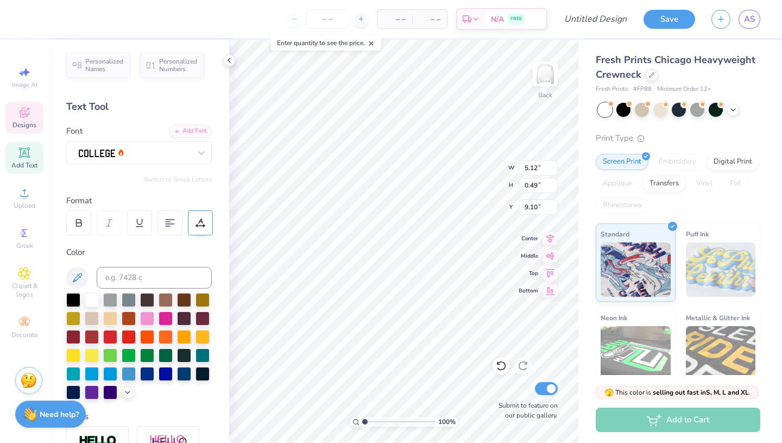
click at [200, 224] on icon at bounding box center [201, 223] width 10 height 10
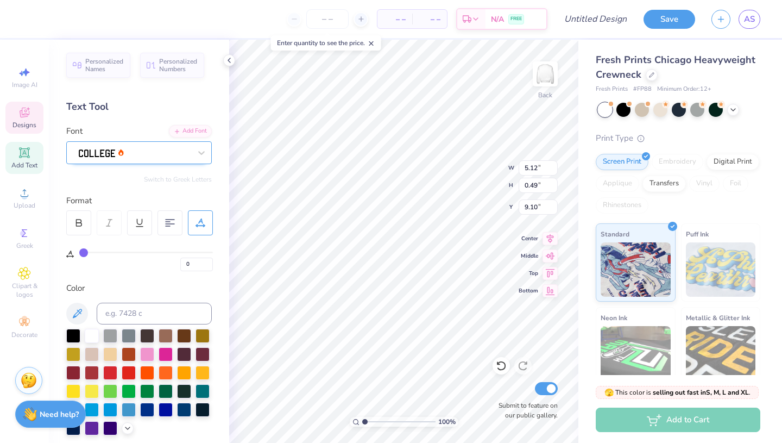
click at [119, 155] on div at bounding box center [135, 152] width 114 height 17
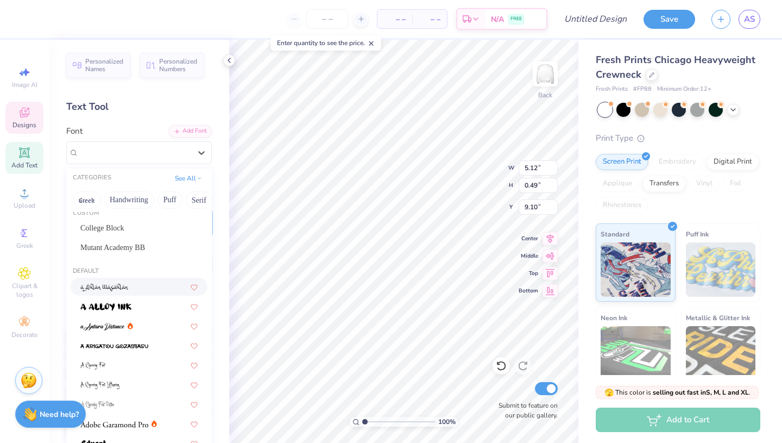
scroll to position [10, 0]
click at [183, 178] on button "See All" at bounding box center [189, 177] width 34 height 11
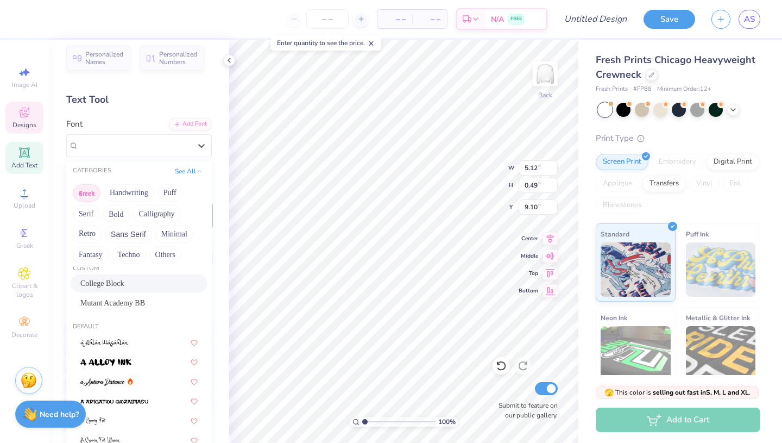
scroll to position [8, 0]
click at [159, 234] on button "Minimal" at bounding box center [174, 232] width 38 height 17
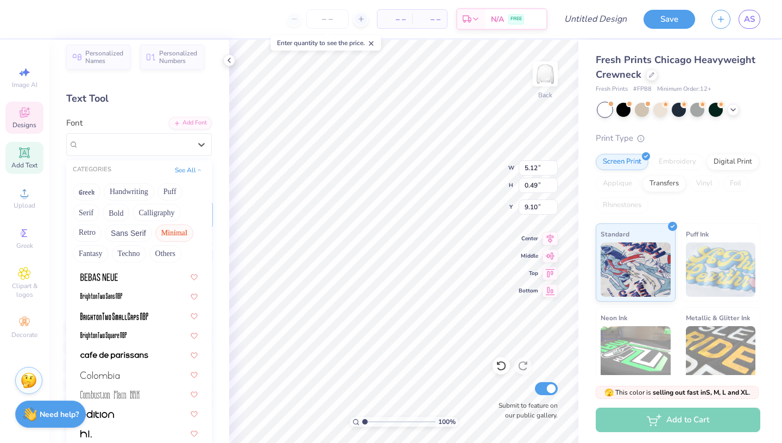
scroll to position [85, 0]
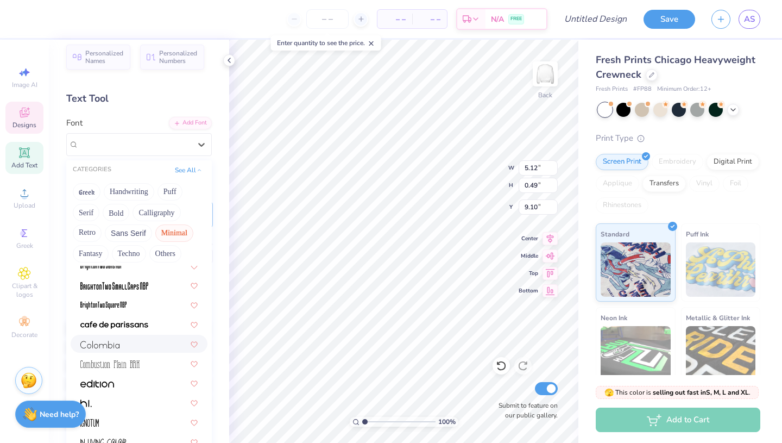
click at [124, 345] on div at bounding box center [138, 343] width 117 height 11
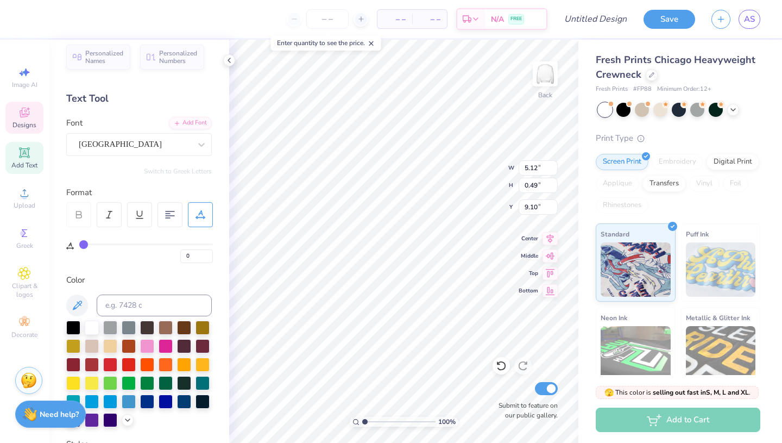
type input "3.39"
type input "0.53"
type input "9.12"
type textarea "Family Weekend"
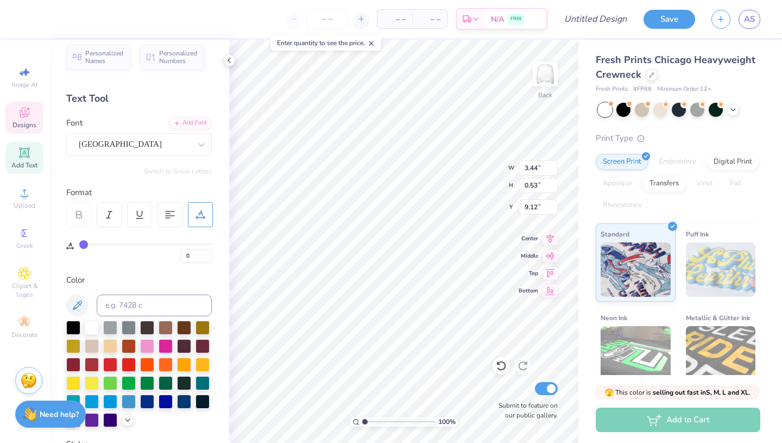
scroll to position [0, 3]
click at [175, 153] on div "Colombia" at bounding box center [139, 144] width 146 height 23
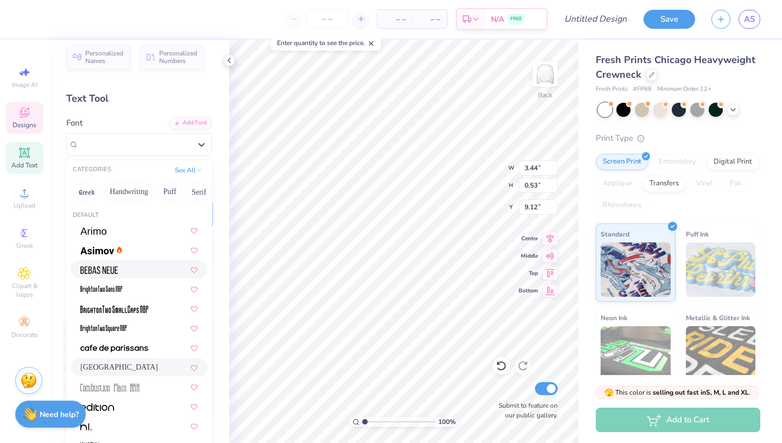
click at [159, 263] on div at bounding box center [139, 269] width 137 height 18
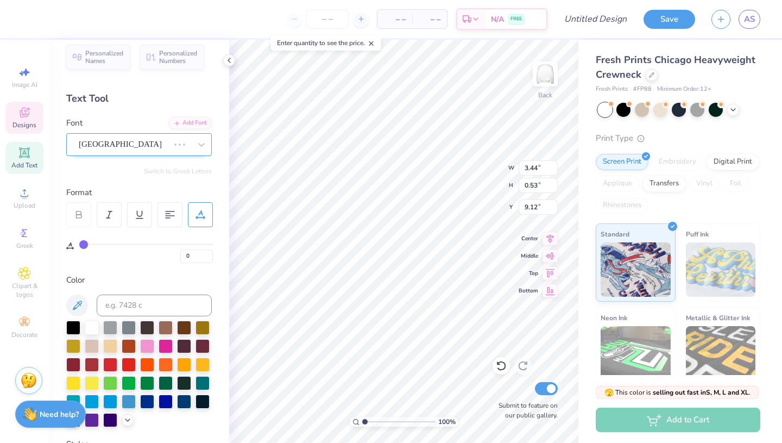
click at [173, 143] on div at bounding box center [180, 144] width 20 height 11
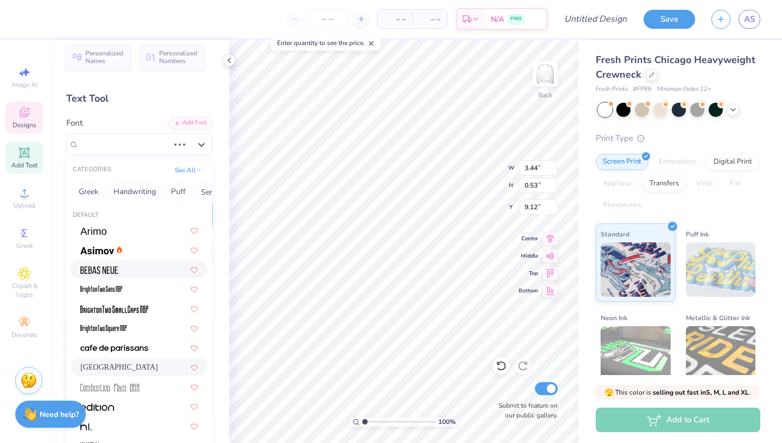
click at [112, 266] on div "Personalized Names Personalized Numbers Text Tool Add Font Font option Bebas Ne…" at bounding box center [139, 241] width 180 height 403
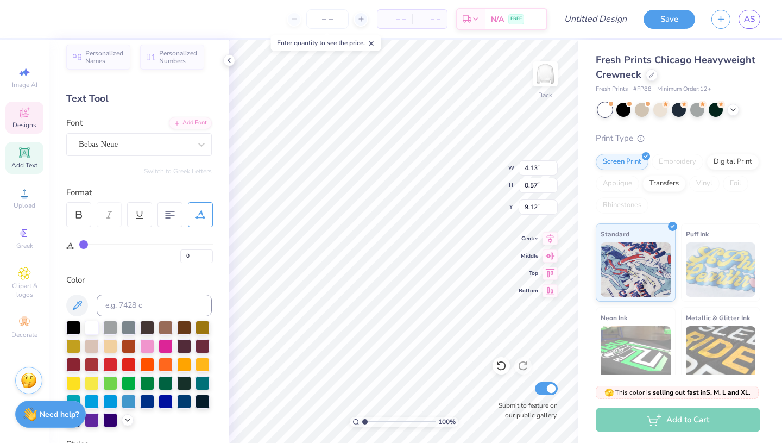
type input "4.13"
type input "0.57"
type input "9.10"
type input "9.40"
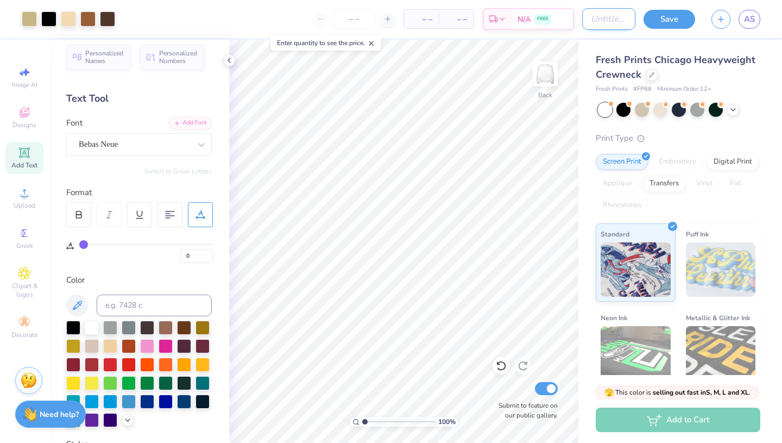
click at [588, 21] on input "Design Title" at bounding box center [608, 19] width 53 height 22
type input "Family Weekend Crewneck"
click at [361, 24] on input "number" at bounding box center [354, 19] width 42 height 20
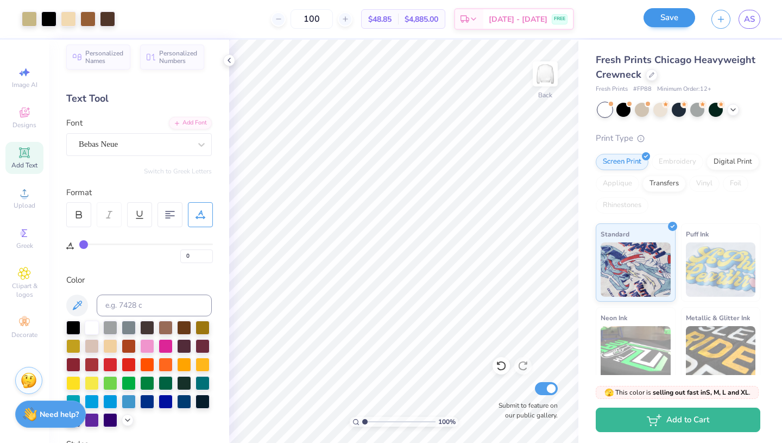
type input "100"
click at [662, 19] on button "Save" at bounding box center [670, 17] width 52 height 19
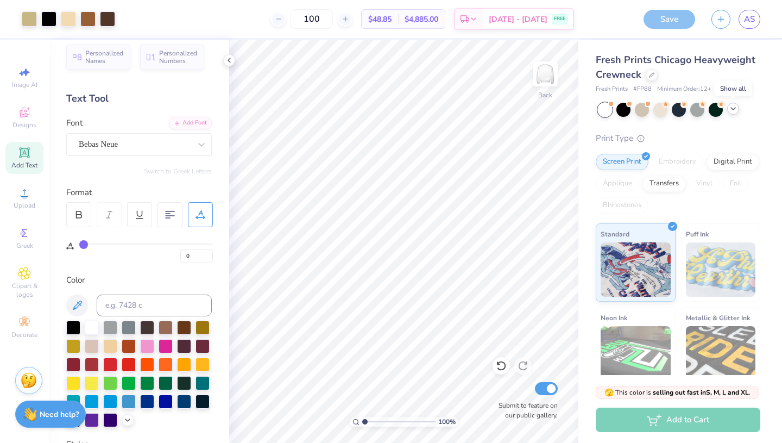
click at [737, 108] on icon at bounding box center [733, 108] width 9 height 9
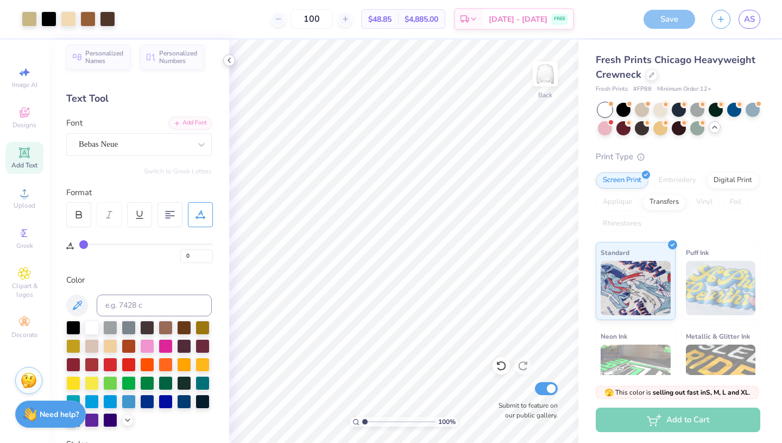
click at [227, 61] on icon at bounding box center [229, 60] width 9 height 9
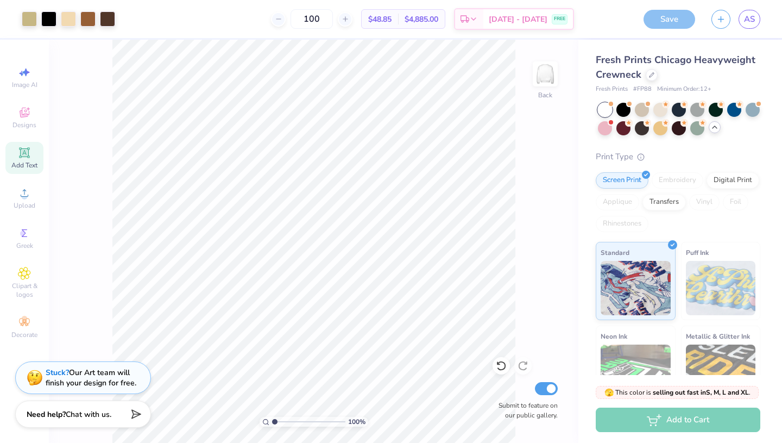
click at [687, 16] on div "Save" at bounding box center [670, 19] width 52 height 19
click at [711, 129] on div at bounding box center [715, 127] width 12 height 12
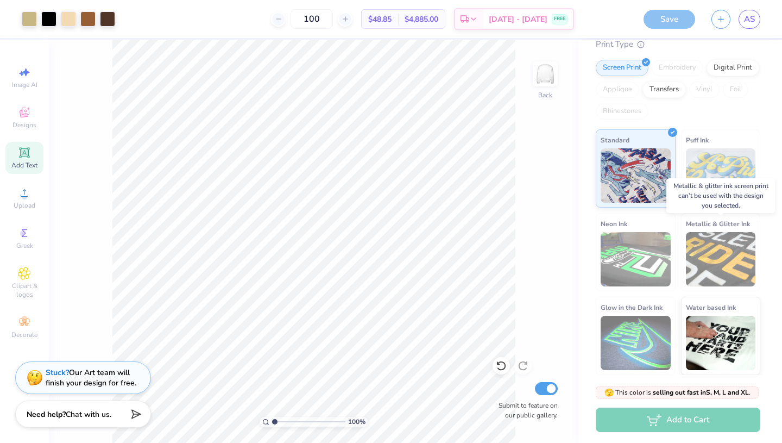
scroll to position [0, 0]
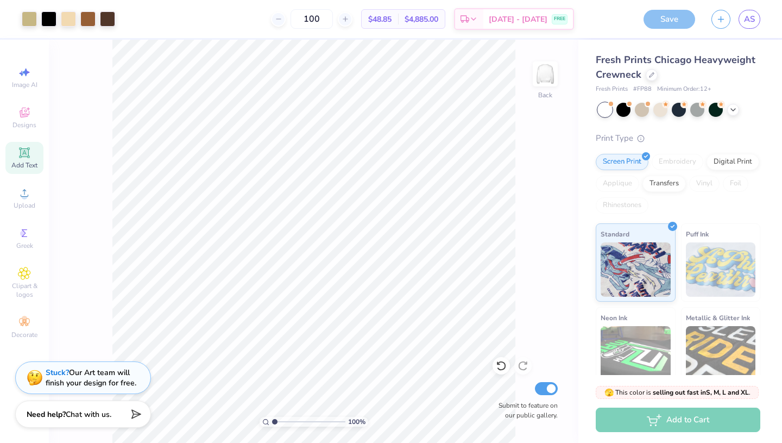
click at [674, 24] on div "Save" at bounding box center [670, 19] width 52 height 19
click at [78, 409] on span "Chat with us." at bounding box center [89, 412] width 46 height 10
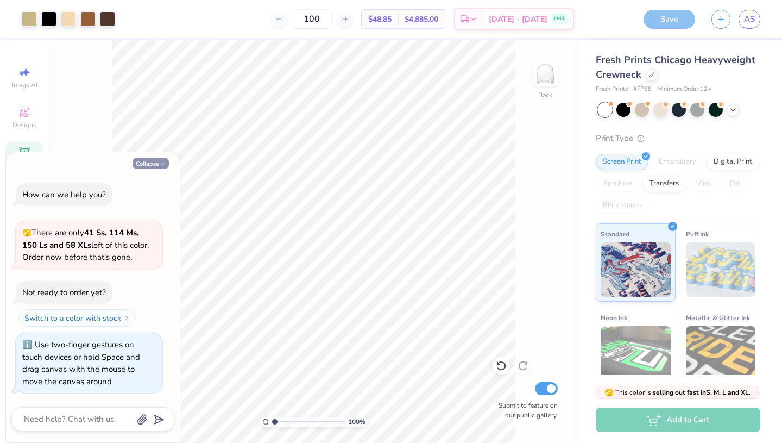
click at [143, 160] on button "Collapse" at bounding box center [151, 163] width 36 height 11
type textarea "x"
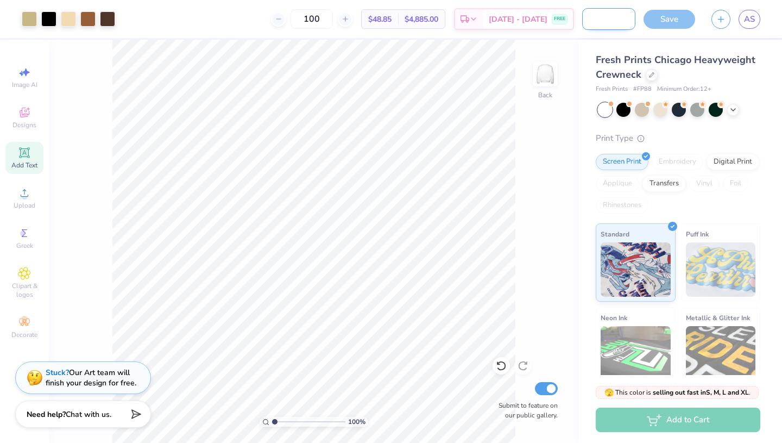
click at [624, 20] on input "Family Weekend Crewneck" at bounding box center [608, 19] width 53 height 22
click at [557, 157] on div "100 % Back Submit to feature on our public gallery." at bounding box center [314, 241] width 530 height 403
click at [677, 20] on div "Save" at bounding box center [670, 19] width 52 height 19
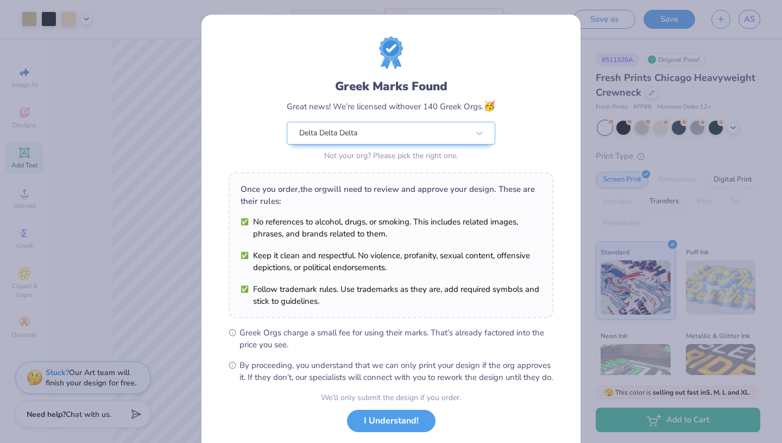
scroll to position [66, 0]
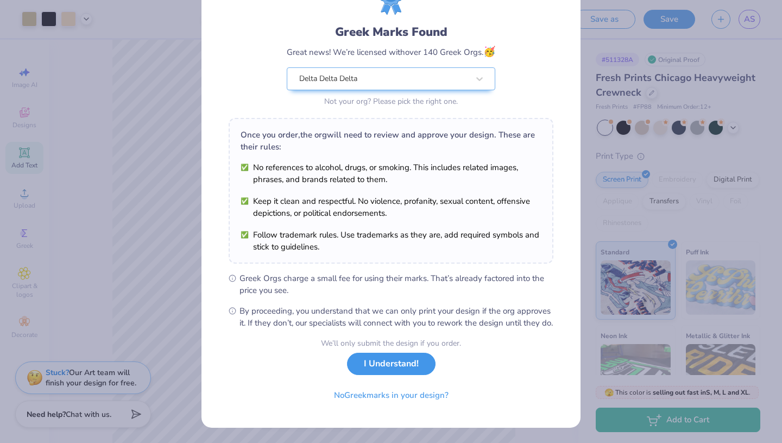
click at [396, 370] on button "I Understand!" at bounding box center [391, 364] width 89 height 22
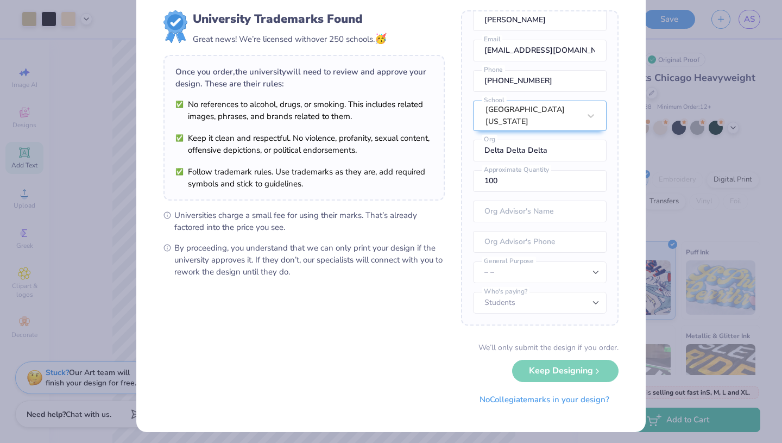
scroll to position [30, 0]
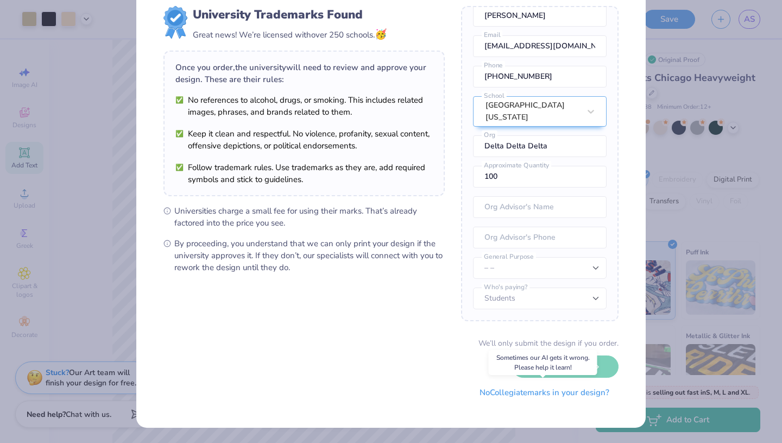
click at [526, 395] on button "No Collegiate marks in your design?" at bounding box center [544, 392] width 148 height 22
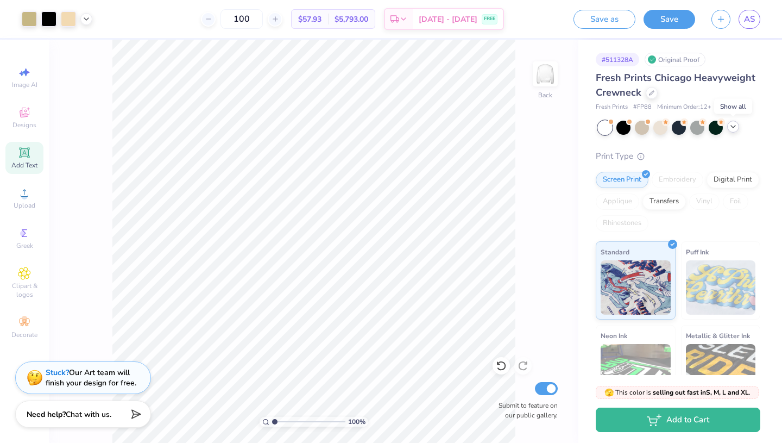
click at [734, 127] on icon at bounding box center [733, 126] width 9 height 9
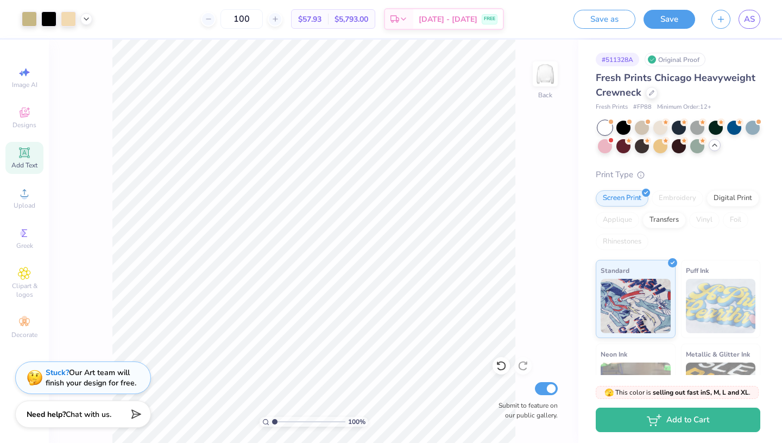
click at [713, 144] on icon at bounding box center [715, 145] width 9 height 9
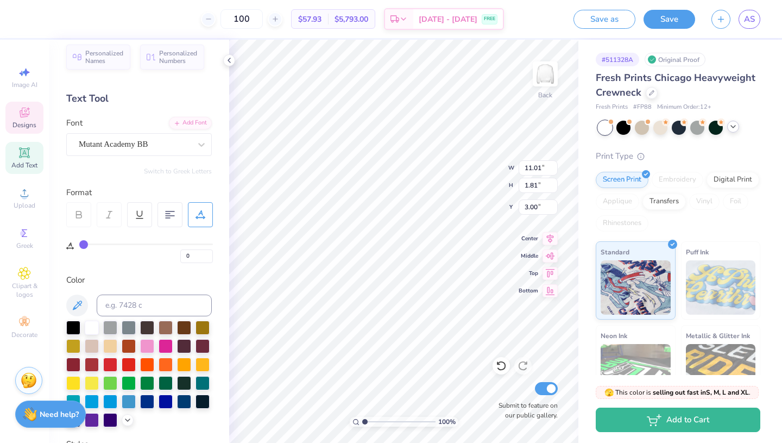
type textarea "T"
type textarea "Family Weekend"
type input "12.32"
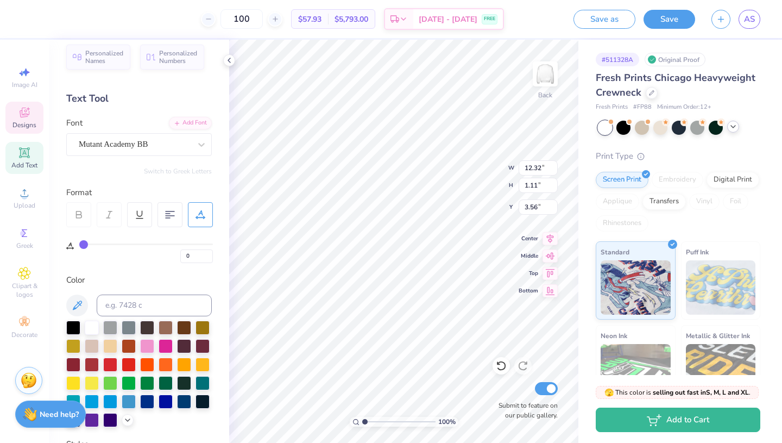
type input "1.11"
type input "3.59"
type input "10.73"
type input "0.96"
type input "3.68"
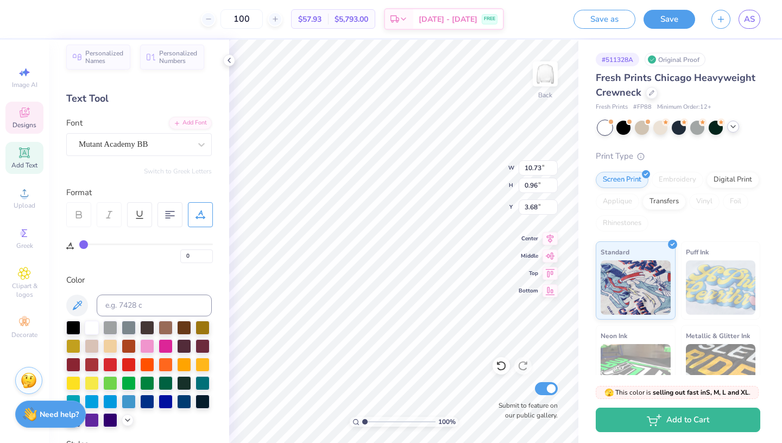
type input "10.92"
type input "0.98"
type input "3.97"
type textarea "F"
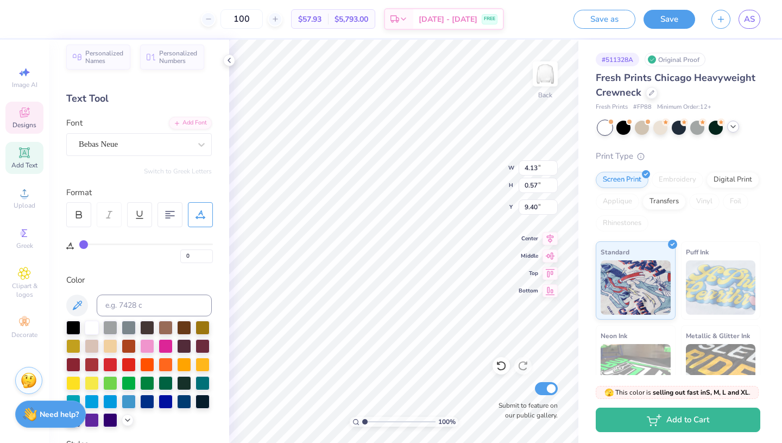
type textarea "Tri Delta"
type input "9.10"
type input "9.34"
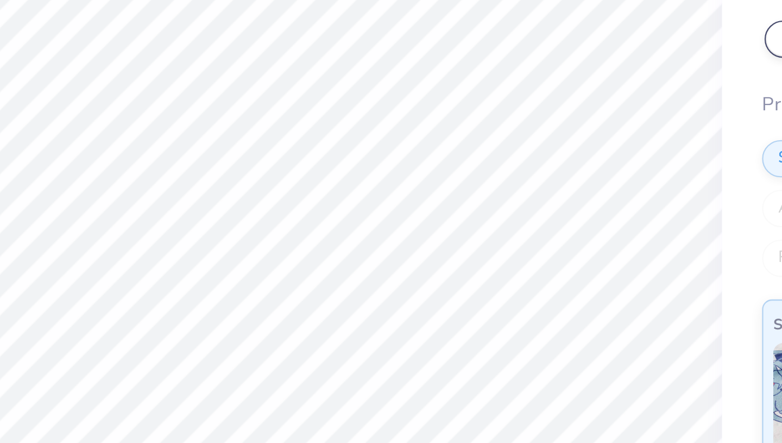
scroll to position [0, 72]
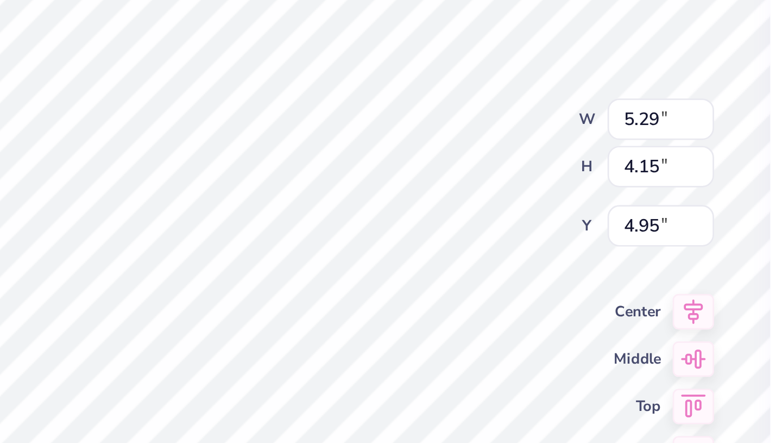
type input "5.12"
type input "4.01"
type input "5.02"
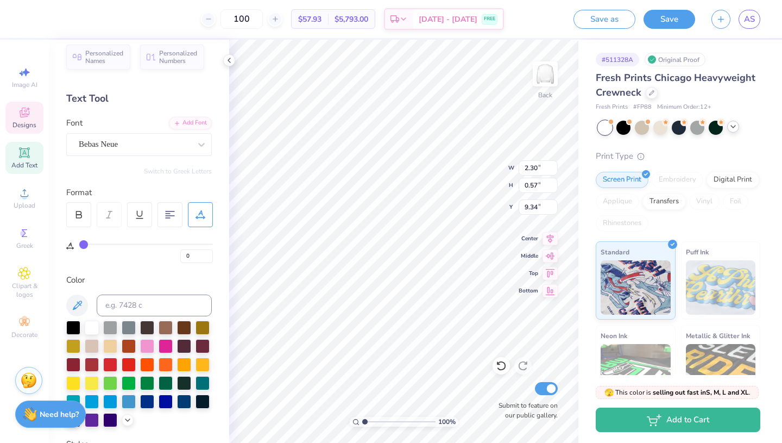
type textarea "Delta Delta Delta"
type textarea "Tri Delta"
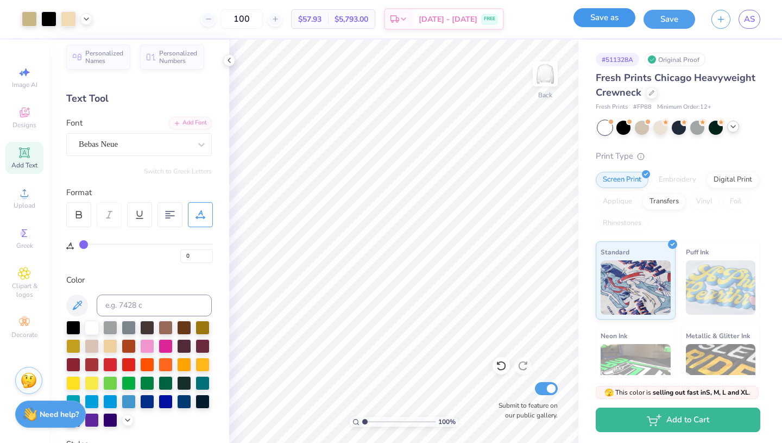
click at [614, 26] on button "Save as" at bounding box center [605, 17] width 62 height 19
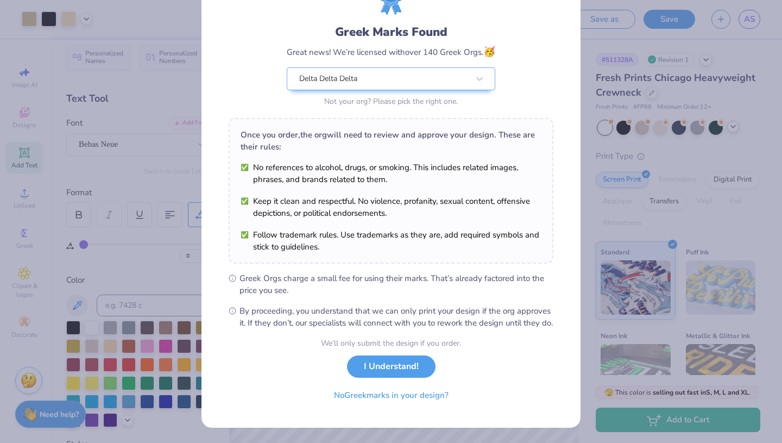
scroll to position [66, 0]
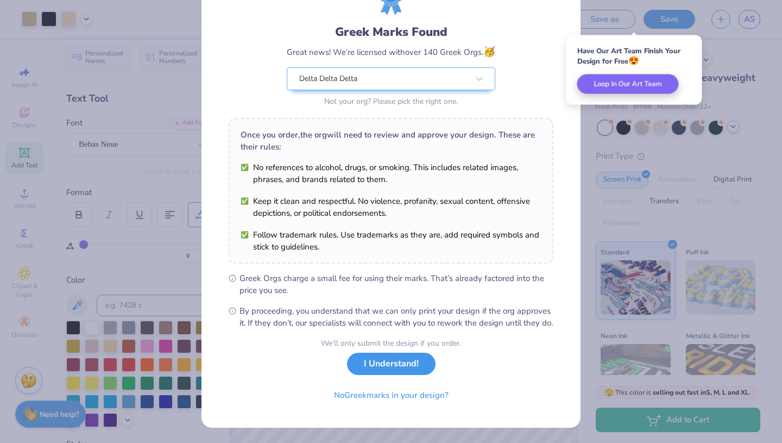
click at [410, 366] on button "I Understand!" at bounding box center [391, 364] width 89 height 22
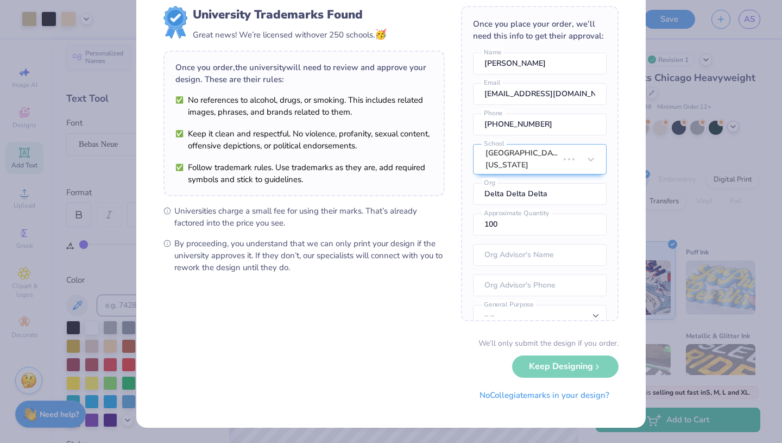
scroll to position [0, 0]
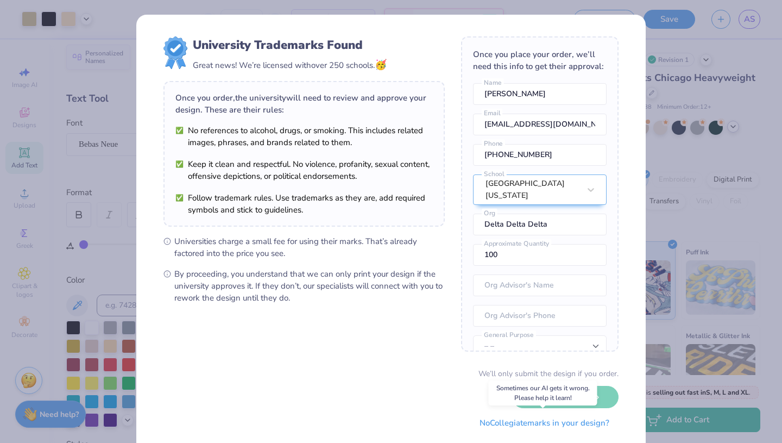
click at [501, 424] on button "No Collegiate marks in your design?" at bounding box center [544, 423] width 148 height 22
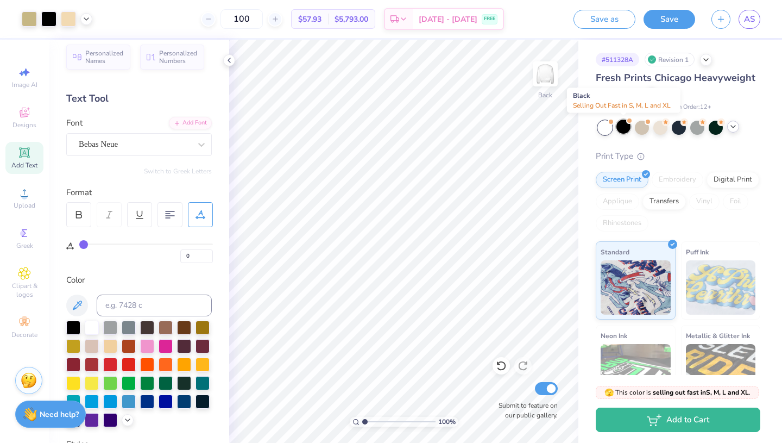
click at [627, 126] on div at bounding box center [624, 127] width 14 height 14
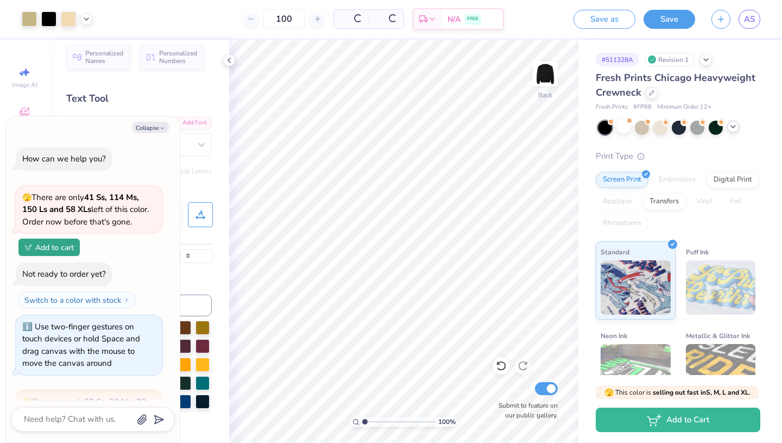
scroll to position [120, 0]
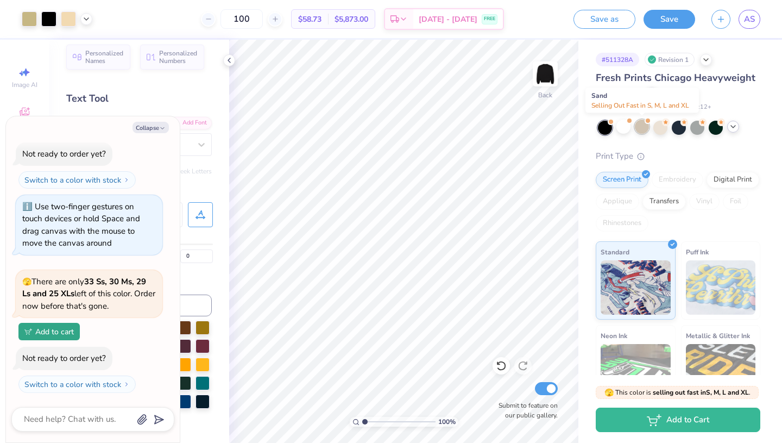
click at [642, 128] on div at bounding box center [642, 127] width 14 height 14
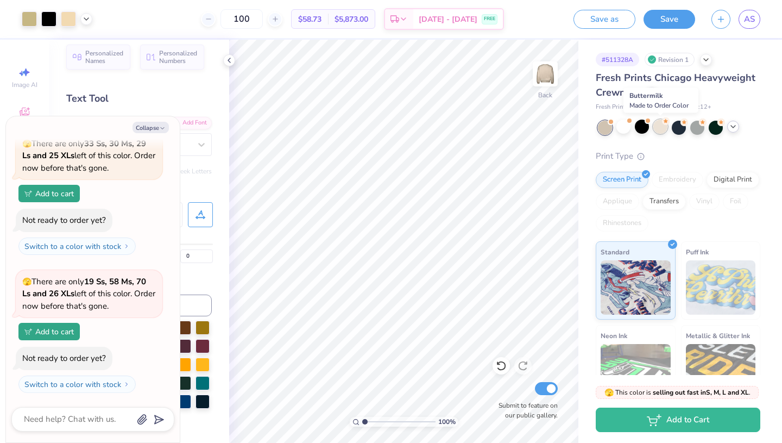
click at [658, 130] on div at bounding box center [661, 127] width 14 height 14
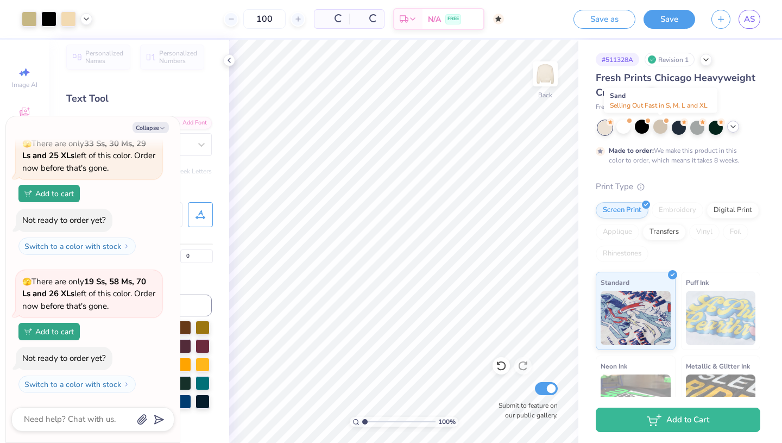
scroll to position [360, 0]
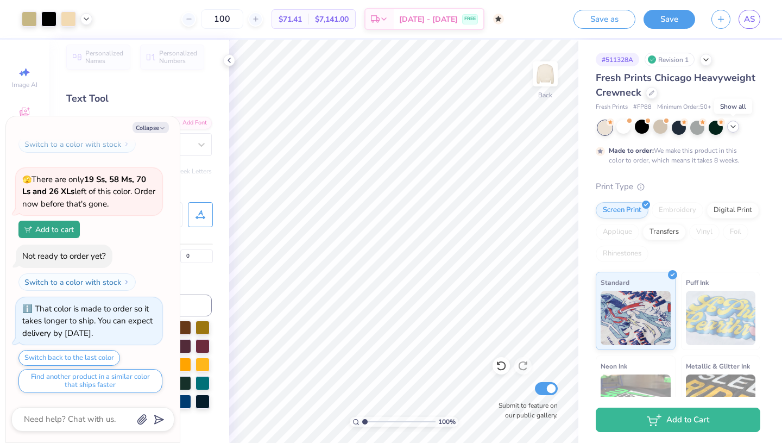
click at [734, 131] on div at bounding box center [733, 127] width 12 height 12
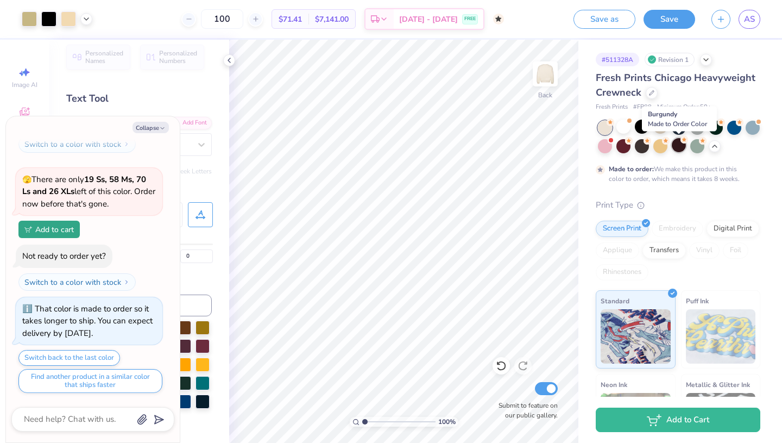
click at [673, 146] on div at bounding box center [679, 145] width 14 height 14
click at [677, 148] on div at bounding box center [679, 145] width 14 height 14
click at [659, 144] on div at bounding box center [661, 145] width 14 height 14
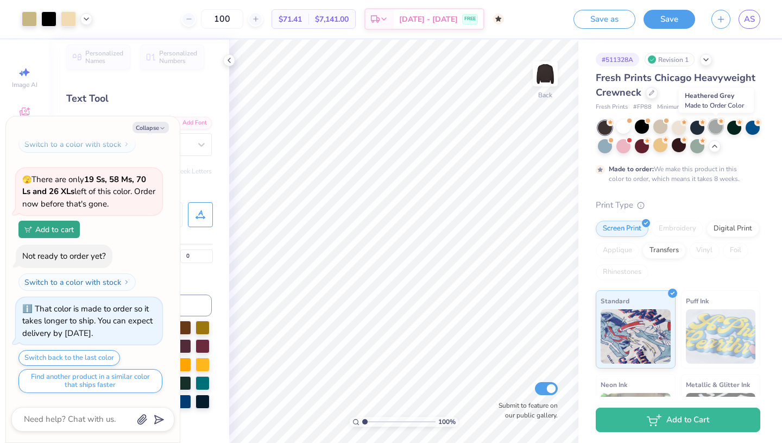
click at [719, 129] on div at bounding box center [716, 127] width 14 height 14
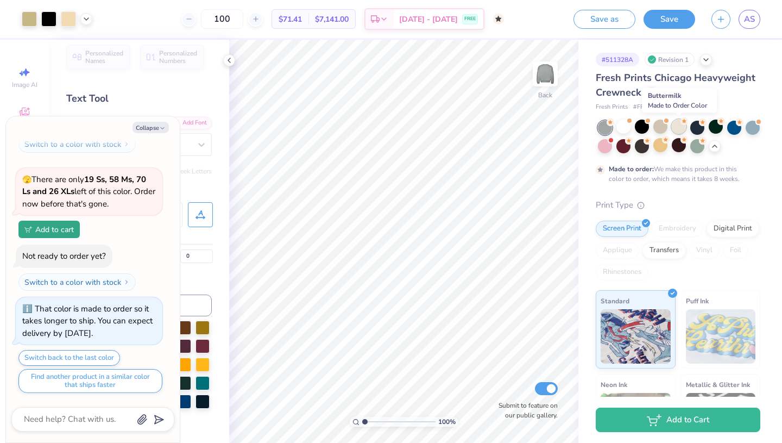
click at [680, 126] on div at bounding box center [679, 127] width 14 height 14
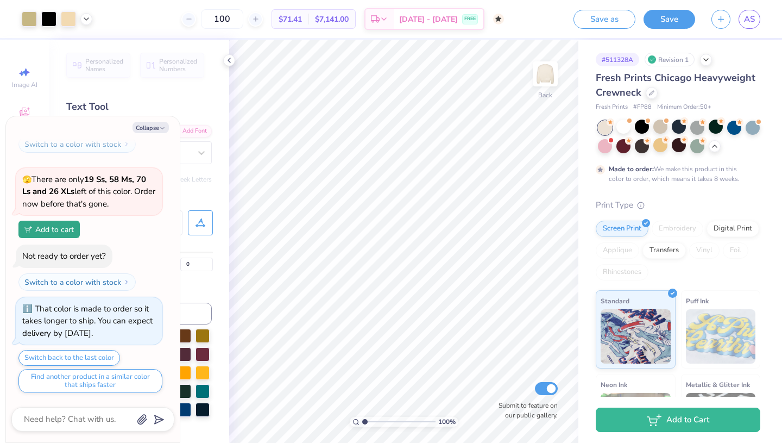
scroll to position [359, 0]
click at [630, 128] on div at bounding box center [624, 127] width 14 height 14
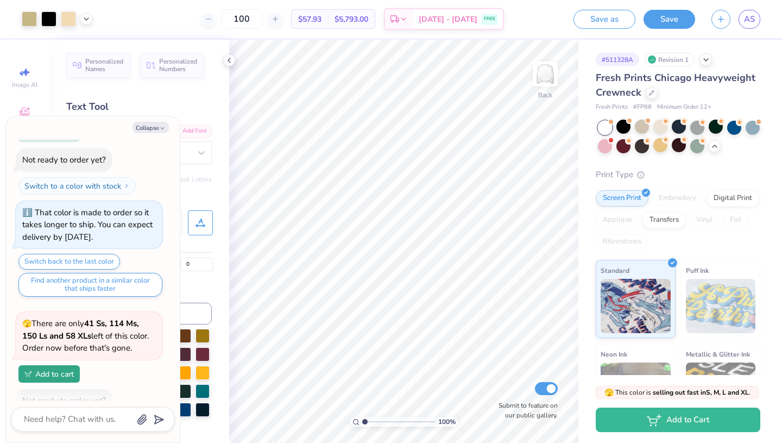
scroll to position [564, 0]
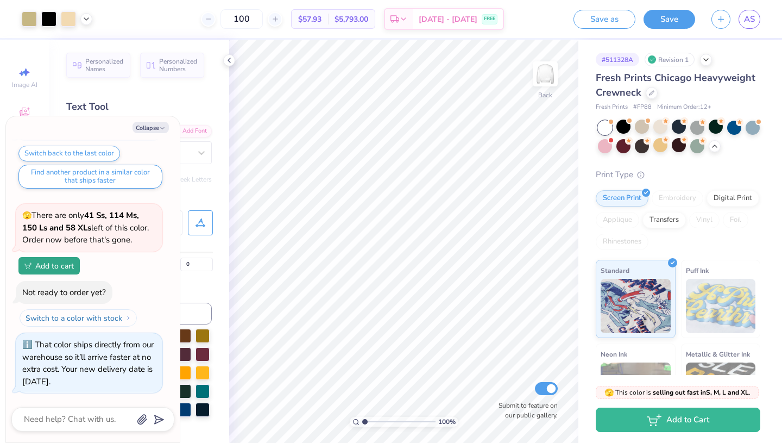
click at [74, 317] on button "Switch to a color with stock" at bounding box center [78, 317] width 117 height 17
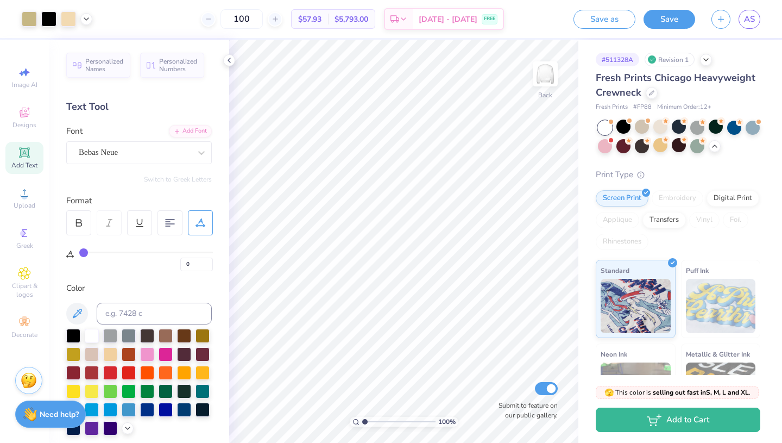
click at [613, 125] on div at bounding box center [679, 137] width 162 height 33
click at [609, 127] on div at bounding box center [605, 128] width 14 height 14
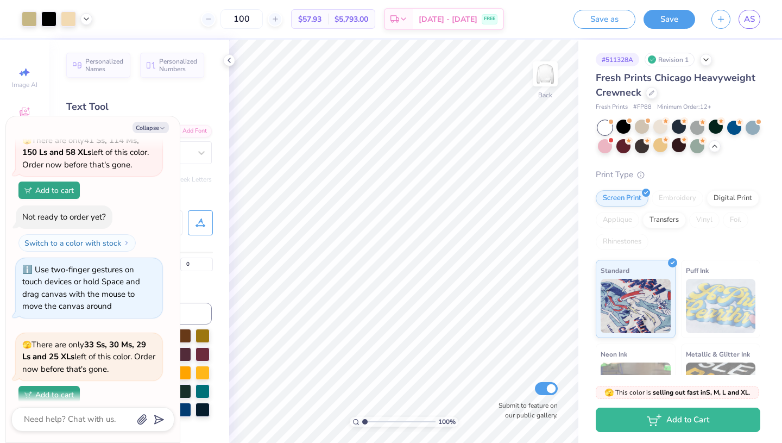
scroll to position [0, 0]
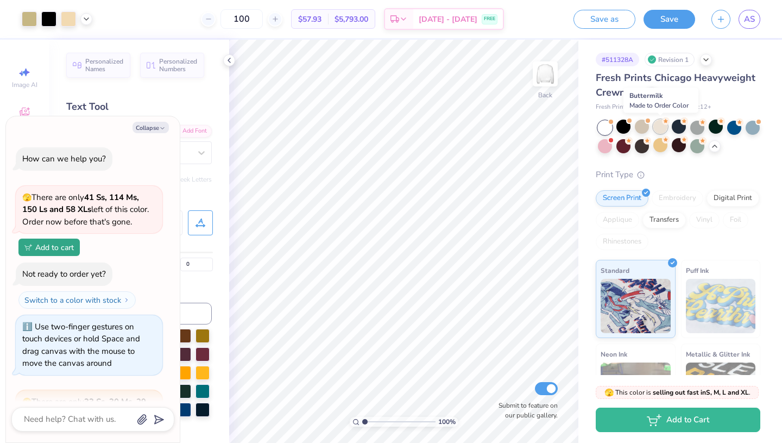
click at [658, 127] on div at bounding box center [661, 127] width 14 height 14
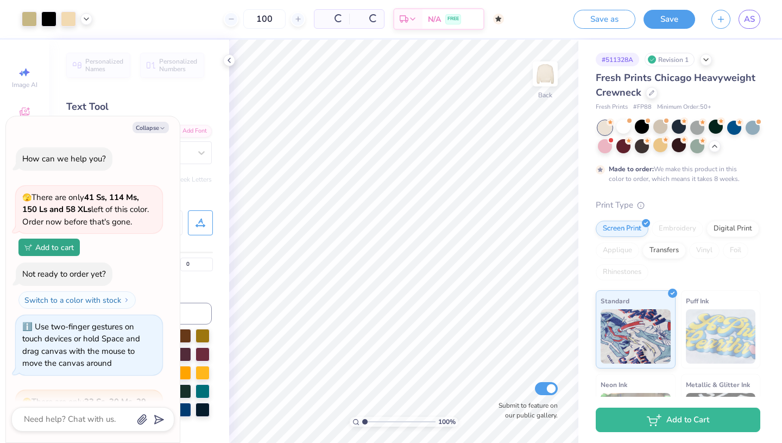
scroll to position [805, 0]
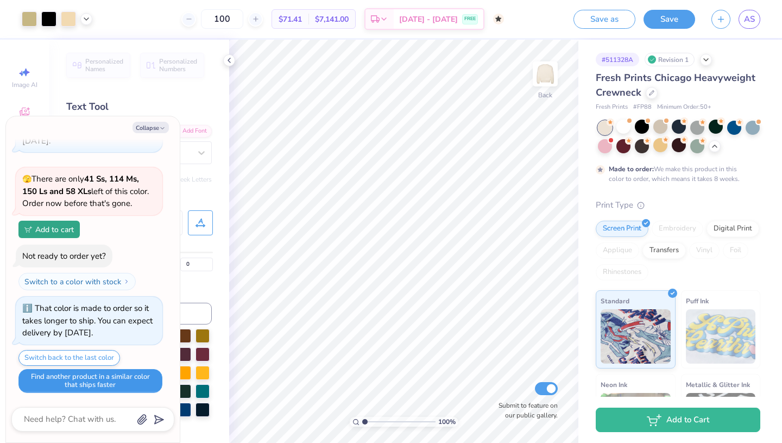
click at [84, 379] on button "Find another product in a similar color that ships faster" at bounding box center [90, 381] width 144 height 24
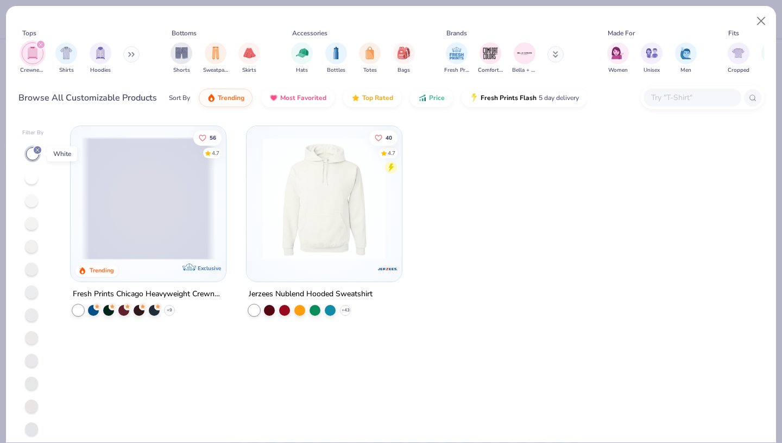
click at [36, 148] on line at bounding box center [37, 149] width 3 height 3
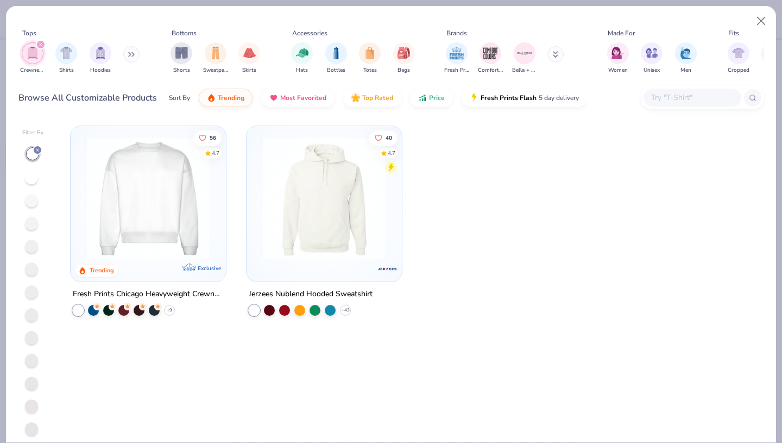
click at [39, 44] on icon "filter for Crewnecks" at bounding box center [41, 44] width 4 height 4
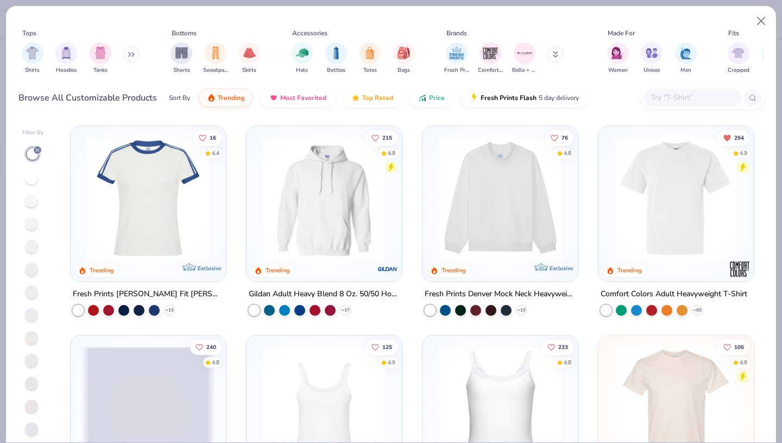
click at [135, 52] on button at bounding box center [131, 54] width 16 height 16
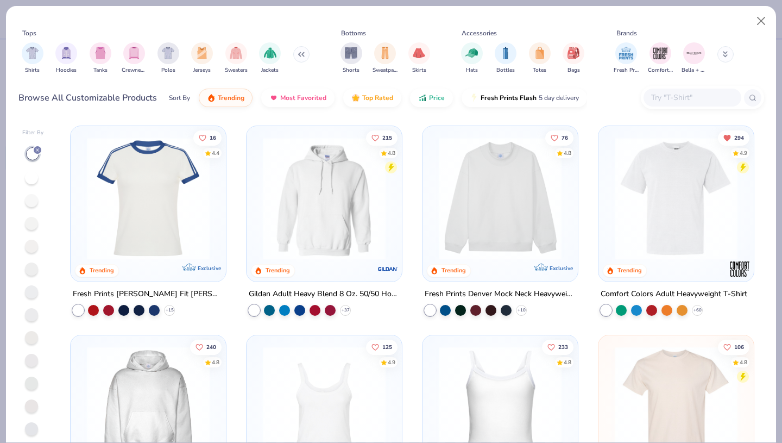
click at [303, 58] on button at bounding box center [301, 54] width 16 height 16
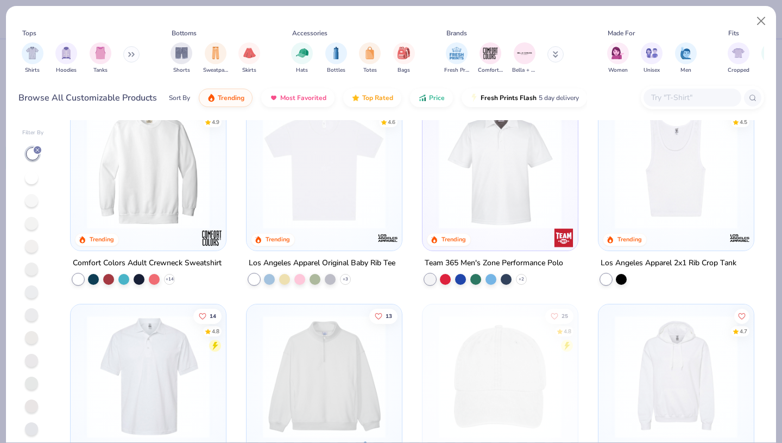
scroll to position [1799, 0]
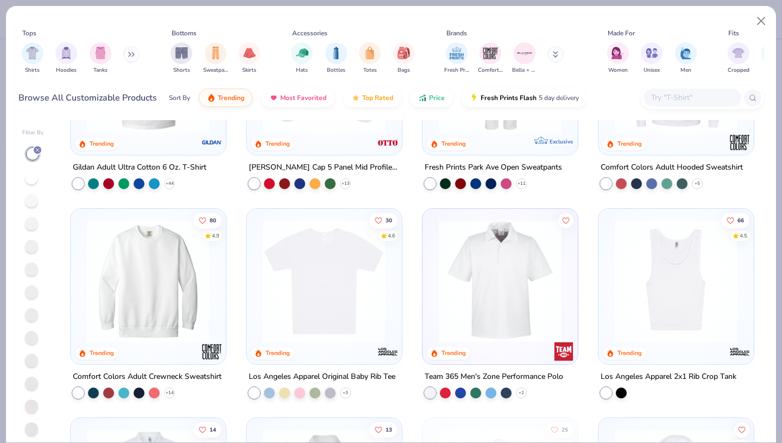
click at [153, 270] on img at bounding box center [148, 280] width 134 height 123
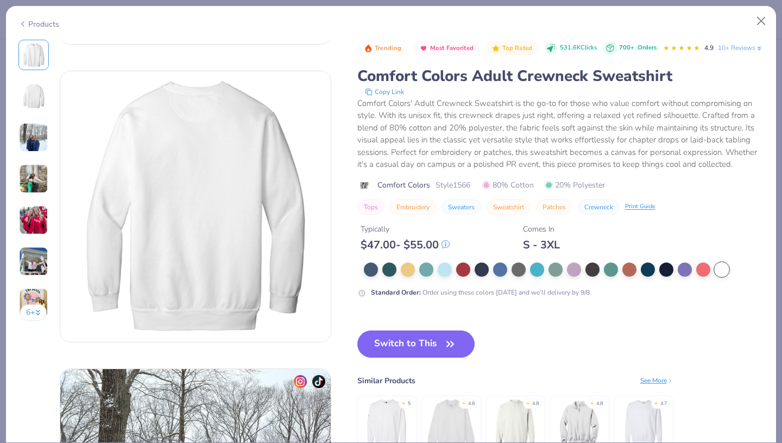
scroll to position [267, 0]
click at [24, 148] on img at bounding box center [33, 137] width 29 height 29
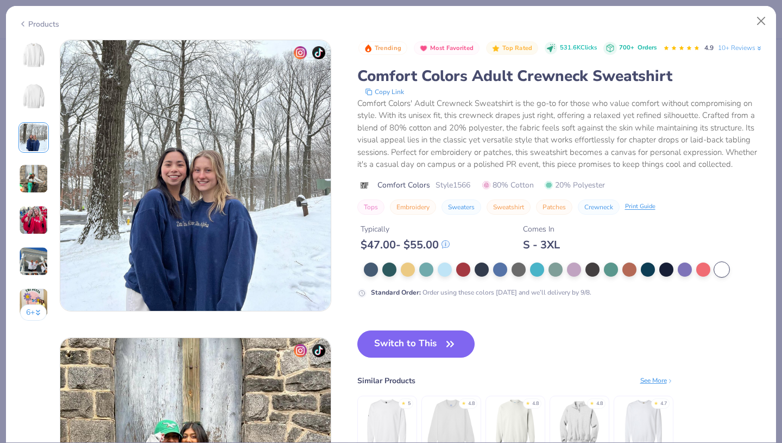
scroll to position [595, 0]
click at [33, 160] on div "6 +" at bounding box center [33, 184] width 30 height 289
click at [28, 172] on img at bounding box center [33, 178] width 29 height 29
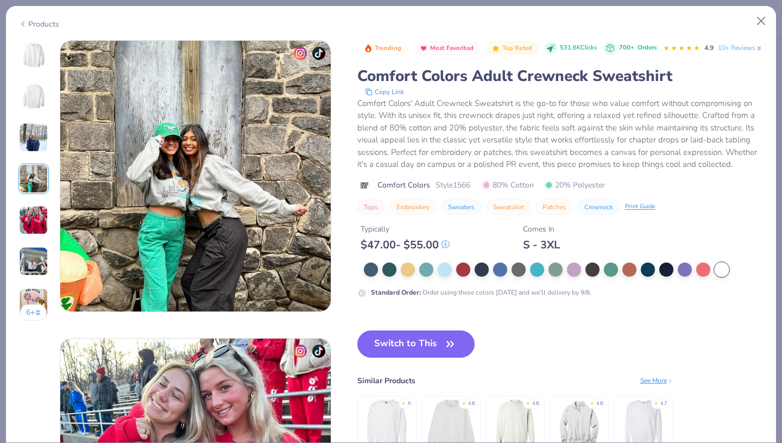
scroll to position [893, 0]
click at [33, 194] on div "6 +" at bounding box center [33, 184] width 30 height 289
click at [35, 211] on img at bounding box center [33, 219] width 29 height 29
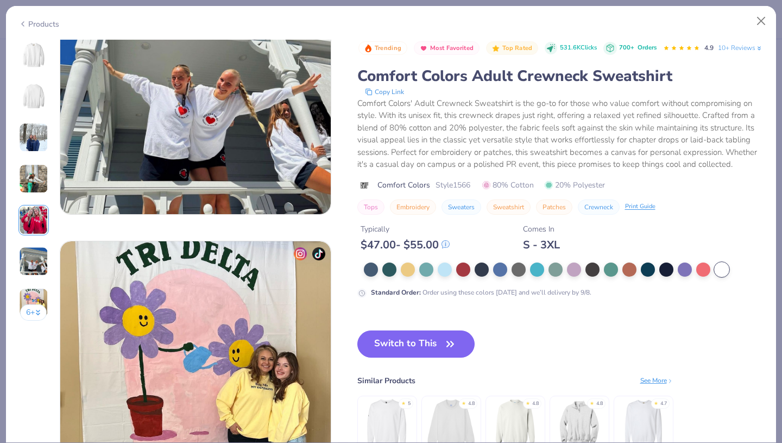
scroll to position [1600, 0]
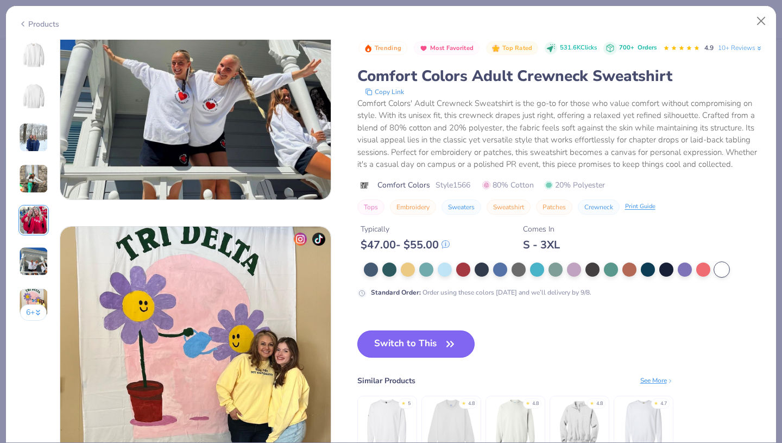
click at [393, 357] on button "Switch to This" at bounding box center [416, 343] width 118 height 27
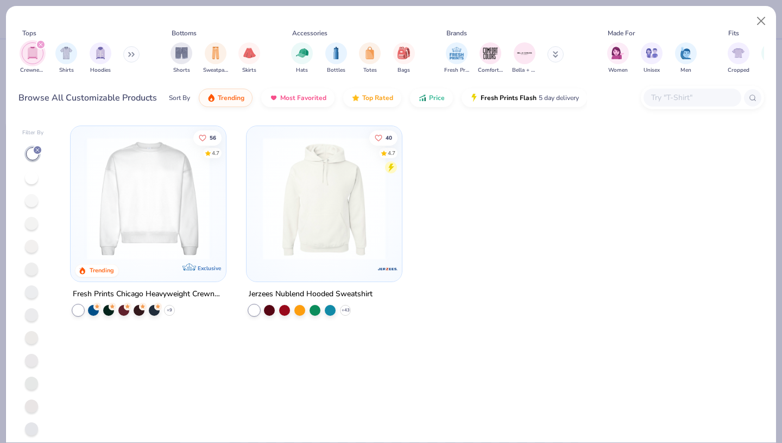
scroll to position [871, 0]
click at [764, 23] on button "Close" at bounding box center [761, 21] width 21 height 21
click at [762, 23] on button "Close" at bounding box center [761, 21] width 21 height 21
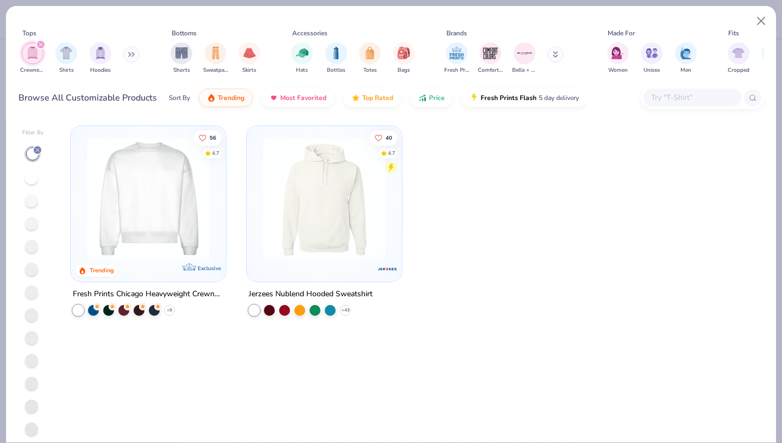
click at [608, 184] on div at bounding box center [676, 229] width 156 height 209
click at [758, 25] on button "Close" at bounding box center [761, 21] width 21 height 21
click at [758, 24] on button "Close" at bounding box center [761, 21] width 21 height 21
type textarea "x"
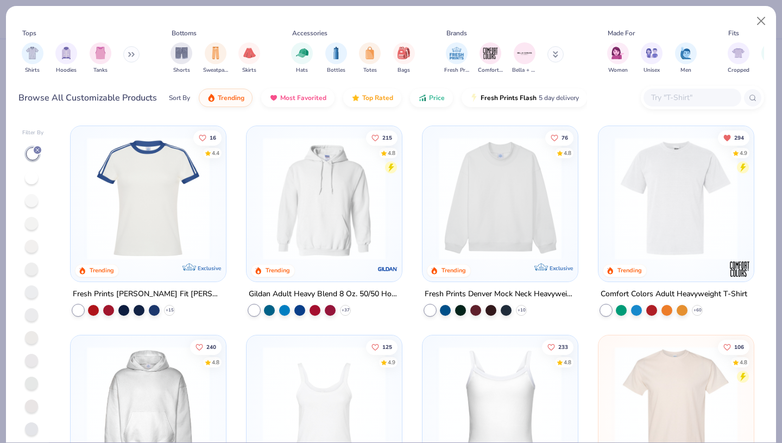
click at [755, 27] on button "Close" at bounding box center [761, 21] width 21 height 21
type input "Family Weekend Crewneck"
type input "100"
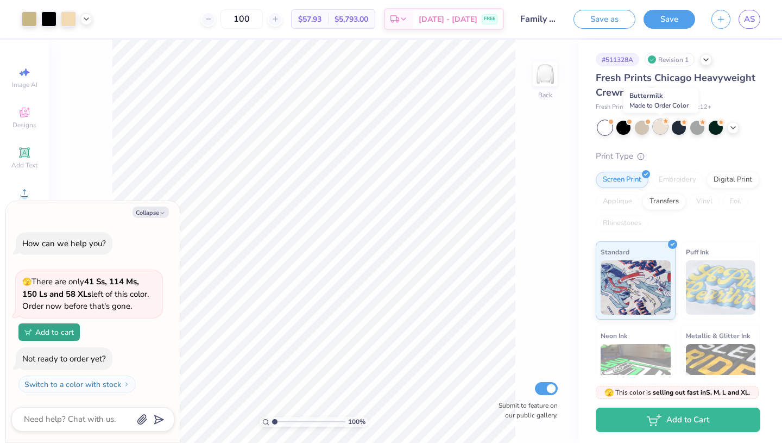
click at [661, 128] on div at bounding box center [661, 127] width 14 height 14
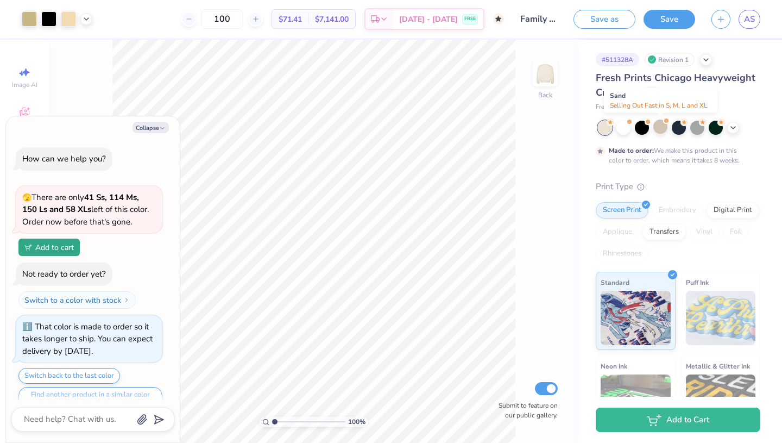
scroll to position [18, 0]
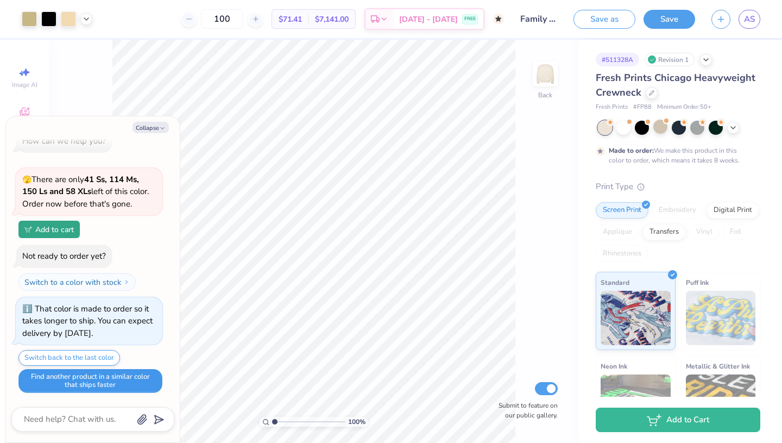
click at [116, 377] on button "Find another product in a similar color that ships faster" at bounding box center [90, 381] width 144 height 24
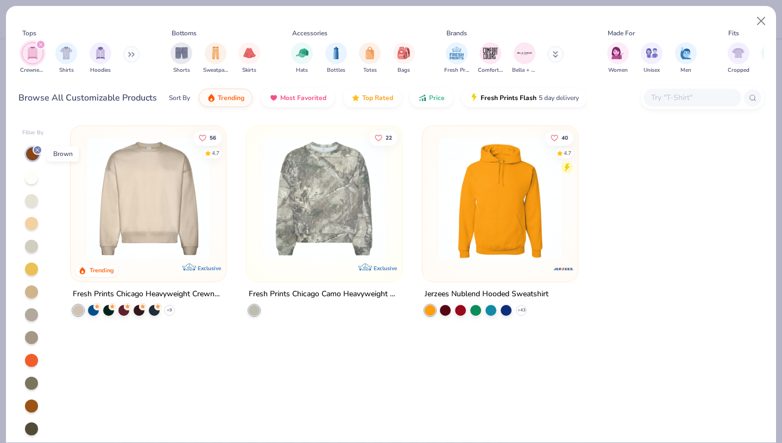
click at [36, 150] on icon at bounding box center [37, 150] width 7 height 7
click at [42, 42] on div "filter for Crewnecks" at bounding box center [41, 45] width 10 height 10
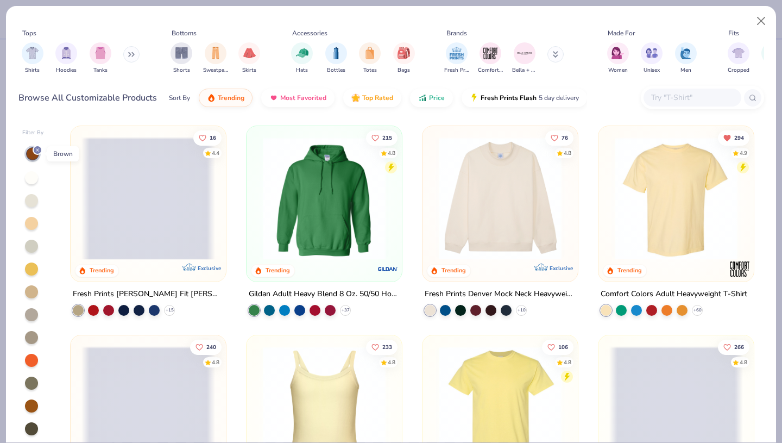
click at [40, 150] on icon at bounding box center [37, 150] width 7 height 7
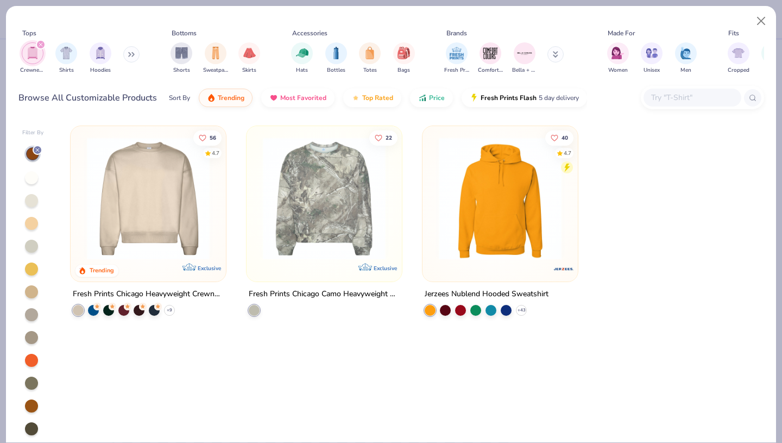
click at [35, 173] on div at bounding box center [31, 177] width 13 height 13
click at [488, 48] on img "filter for Comfort Colors" at bounding box center [490, 52] width 16 height 16
click at [492, 55] on img "filter for Comfort Colors" at bounding box center [490, 52] width 16 height 16
click at [40, 45] on icon "filter for Crewnecks" at bounding box center [40, 44] width 3 height 3
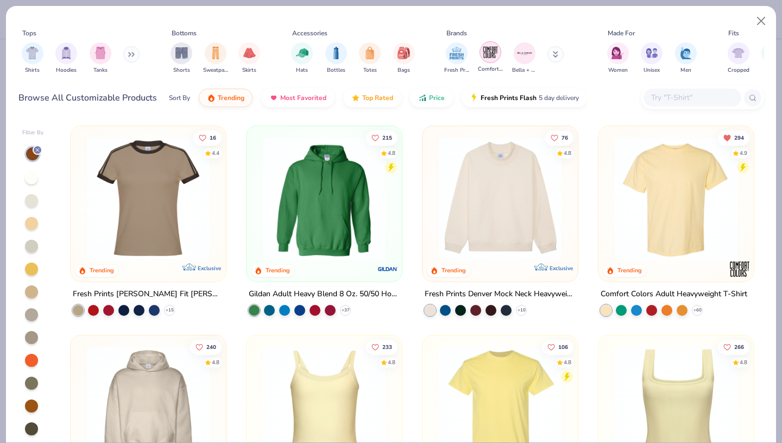
click at [492, 60] on div "filter for Comfort Colors" at bounding box center [491, 52] width 22 height 22
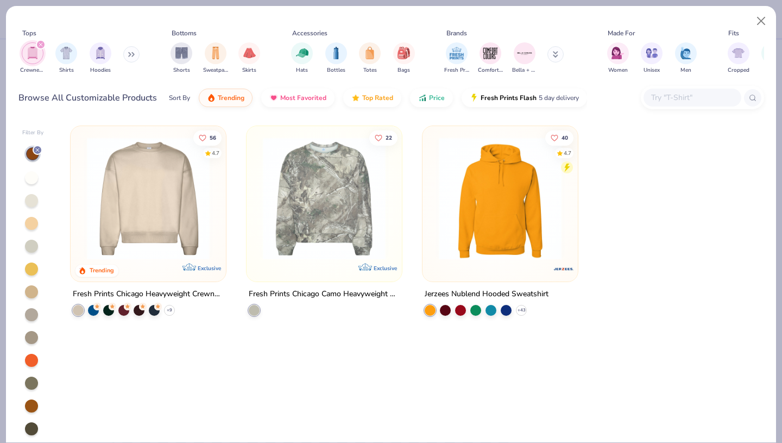
click at [39, 42] on div "filter for Crewnecks" at bounding box center [41, 45] width 10 height 10
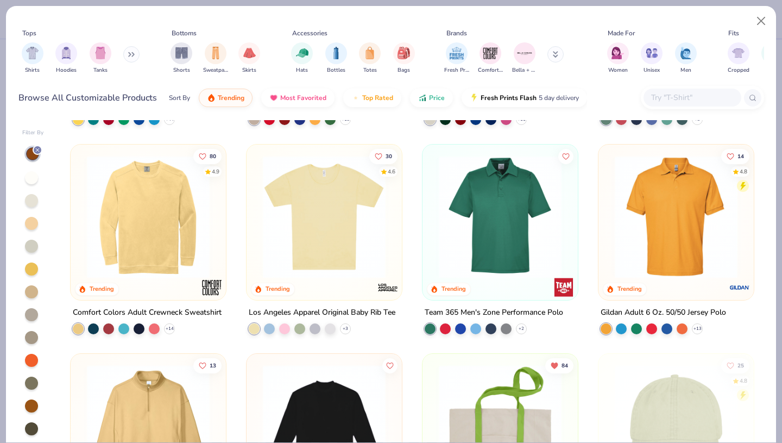
scroll to position [1653, 0]
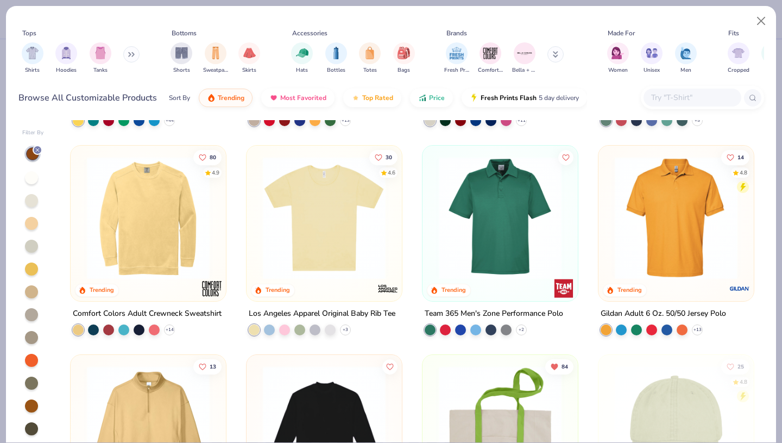
click at [166, 215] on img at bounding box center [148, 217] width 134 height 123
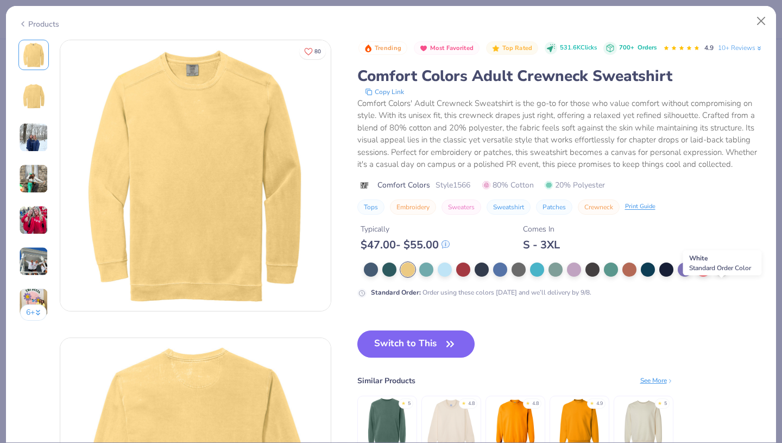
click at [721, 275] on div at bounding box center [722, 268] width 14 height 14
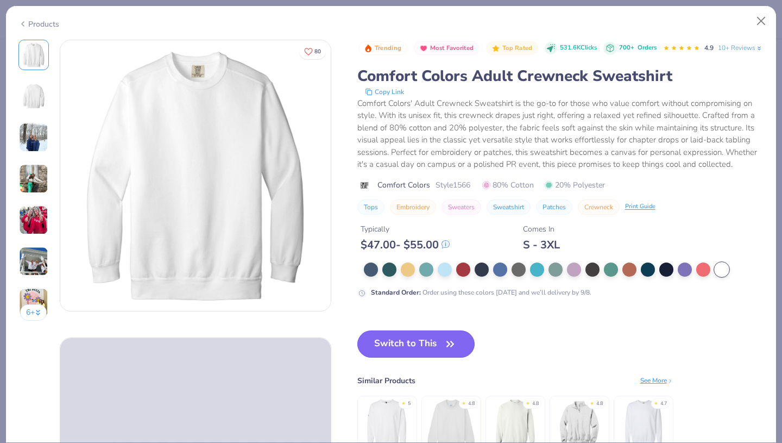
click at [425, 357] on button "Switch to This" at bounding box center [416, 343] width 118 height 27
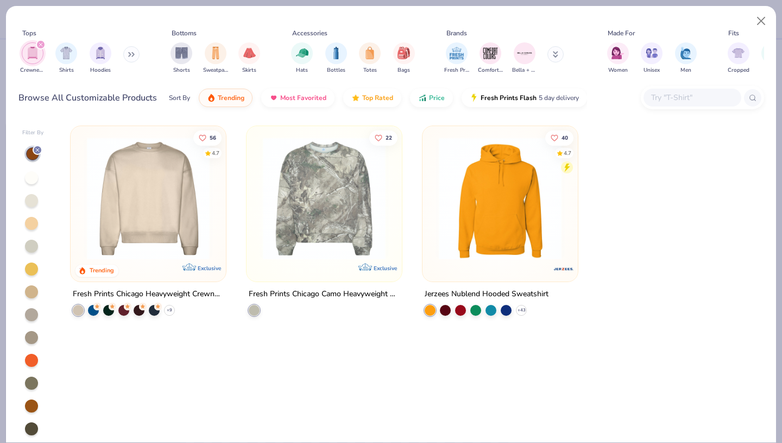
scroll to position [84, 0]
click at [763, 23] on button "Close" at bounding box center [761, 21] width 21 height 21
type textarea "x"
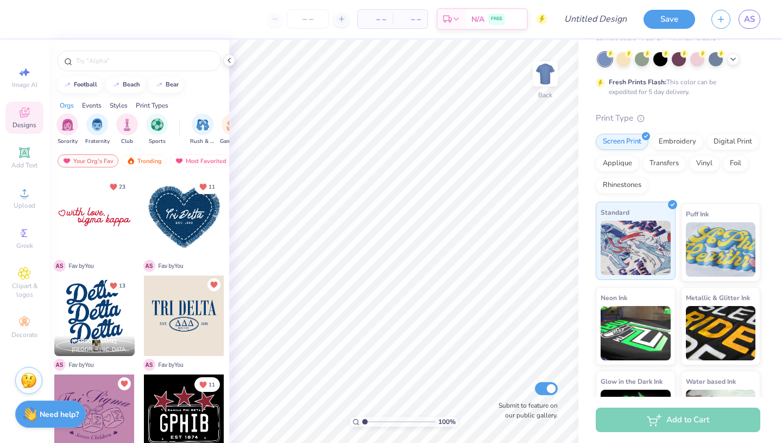
scroll to position [103, 0]
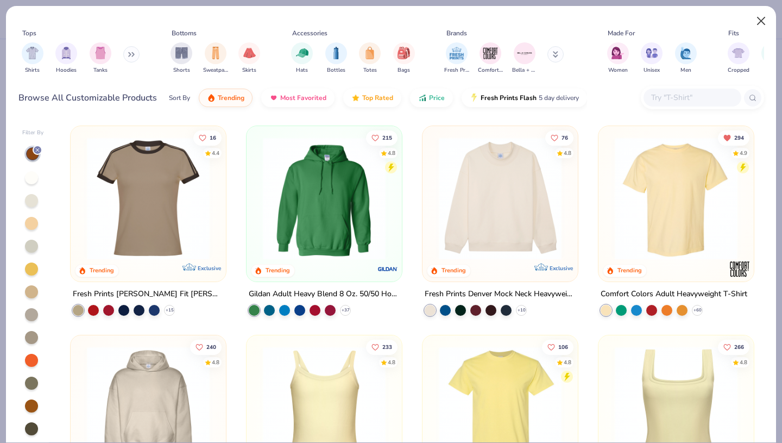
type input "Family Weekend Crewneck"
type input "100"
click at [765, 19] on button "Close" at bounding box center [761, 21] width 21 height 21
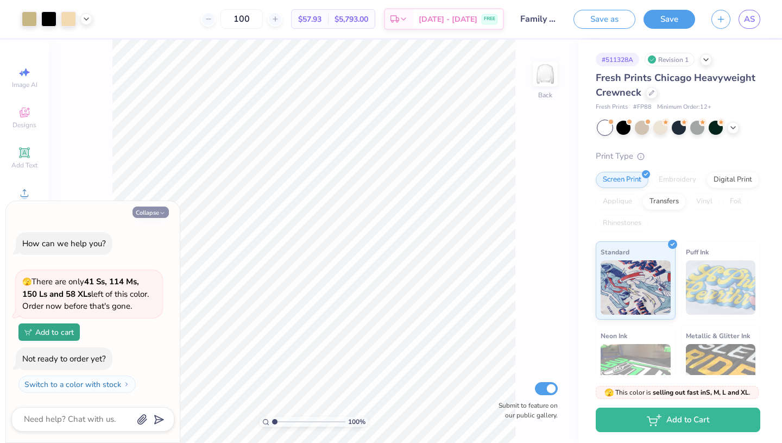
click at [154, 212] on button "Collapse" at bounding box center [151, 211] width 36 height 11
type textarea "x"
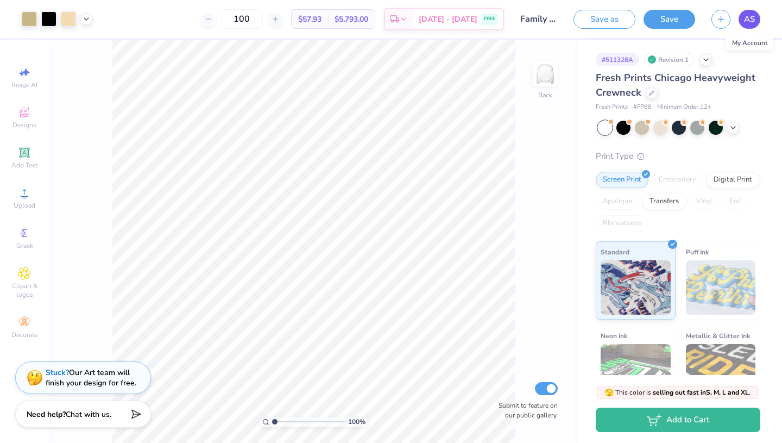
click at [748, 18] on span "AS" at bounding box center [749, 19] width 11 height 12
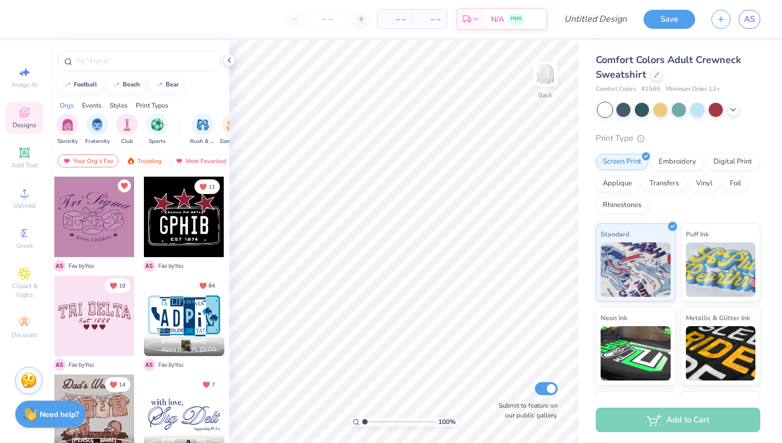
scroll to position [286, 0]
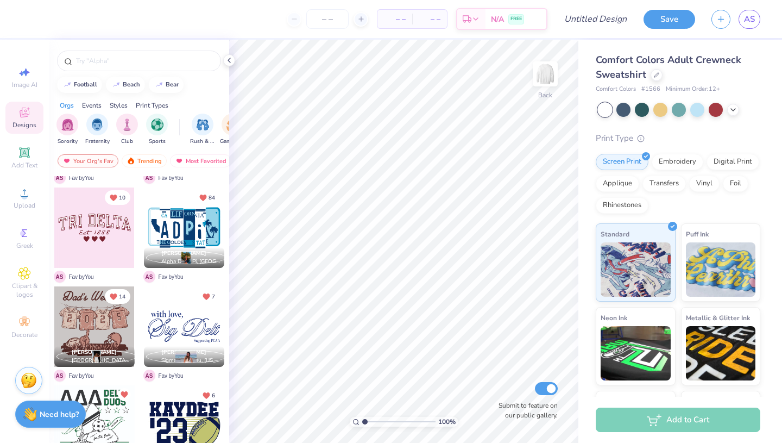
click at [180, 416] on div at bounding box center [184, 425] width 80 height 80
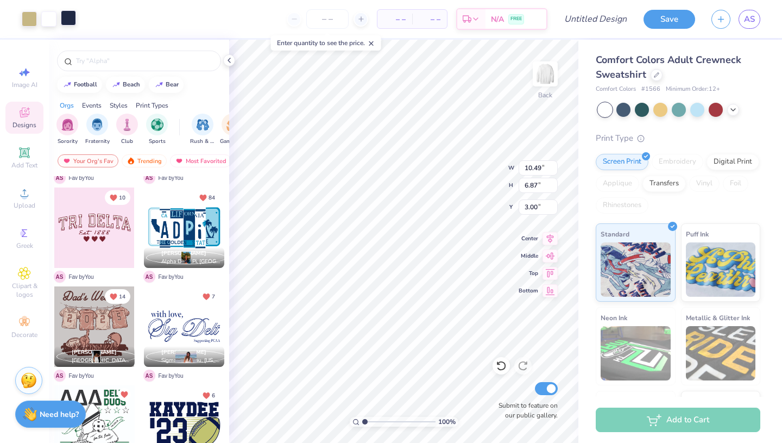
click at [74, 20] on div at bounding box center [68, 17] width 15 height 15
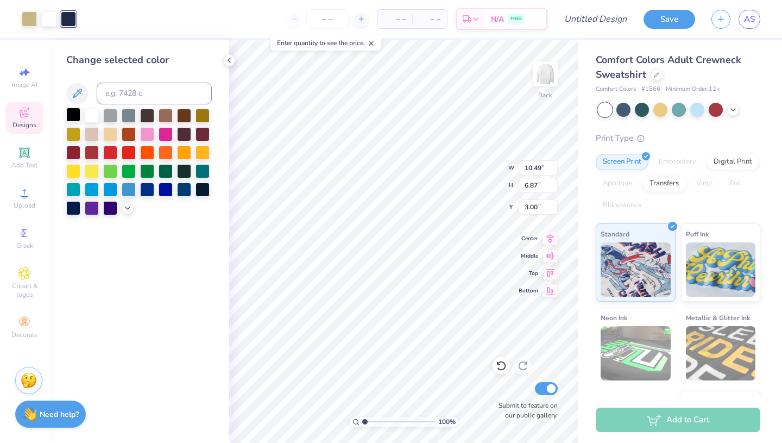
click at [78, 116] on div at bounding box center [73, 115] width 14 height 14
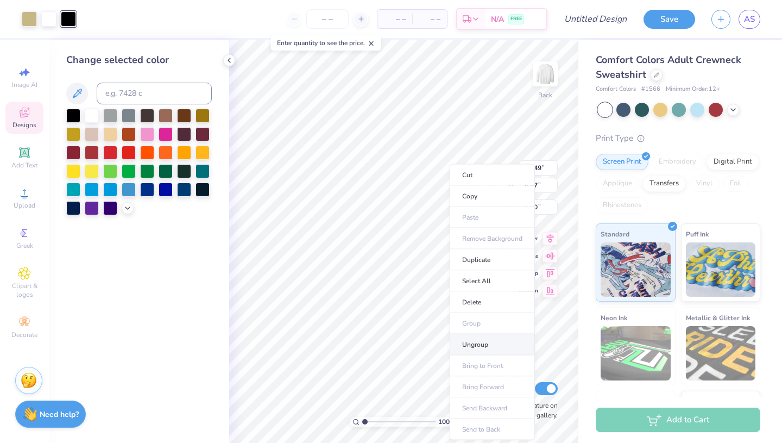
click at [492, 350] on li "Ungroup" at bounding box center [492, 344] width 85 height 21
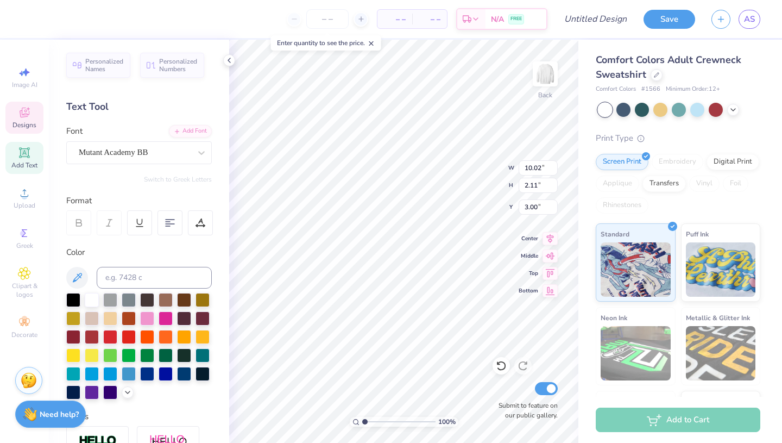
scroll to position [0, 0]
type textarea "Family weekend"
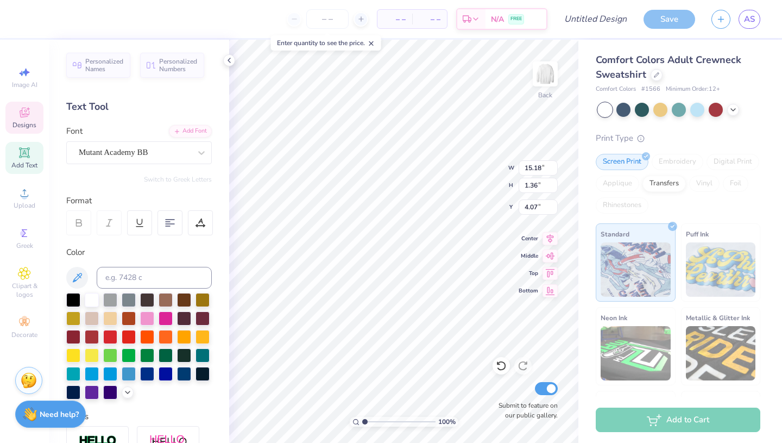
type input "11.01"
type input "0.99"
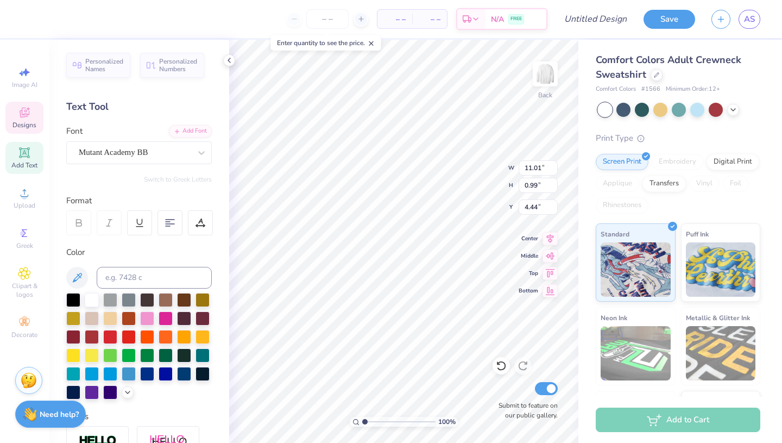
type input "4.04"
type input "9.61"
type input "0.86"
type input "4.10"
type input "8.98"
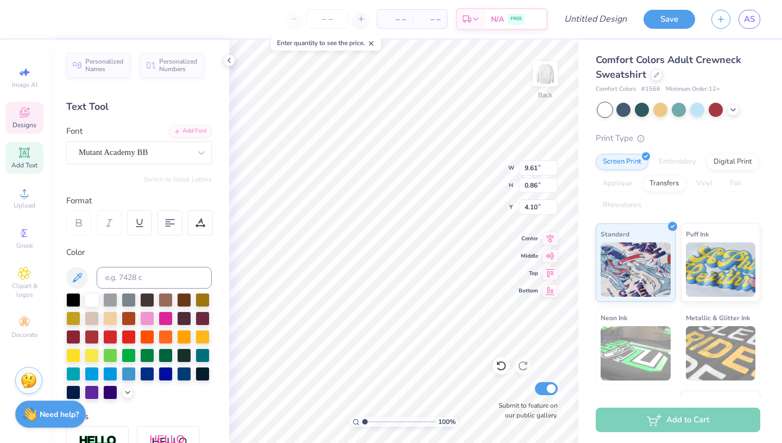
type input "0.81"
type input "4.22"
type input "9.26"
type input "0.83"
type input "4.13"
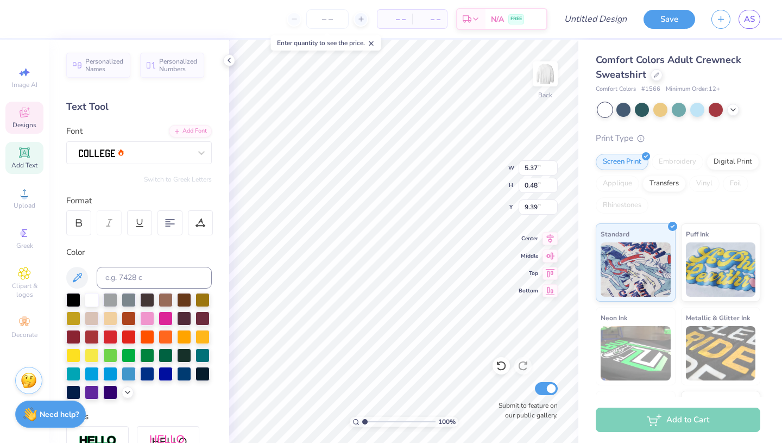
scroll to position [0, 0]
type textarea "p"
type textarea "Tri Delta"
click at [196, 154] on icon at bounding box center [201, 152] width 11 height 11
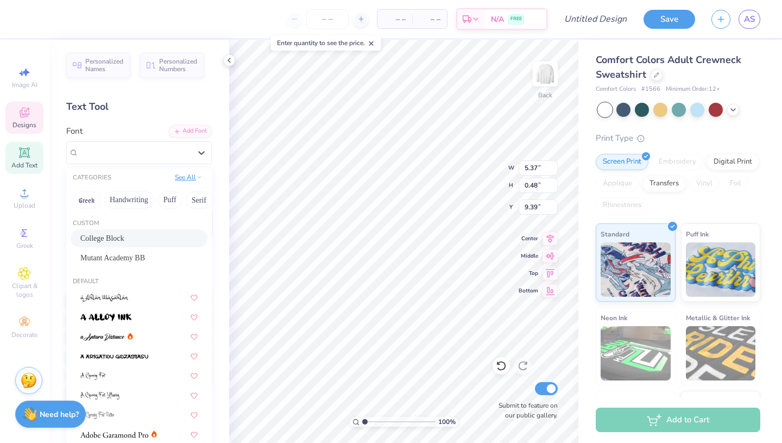
click at [191, 175] on button "See All" at bounding box center [189, 177] width 34 height 11
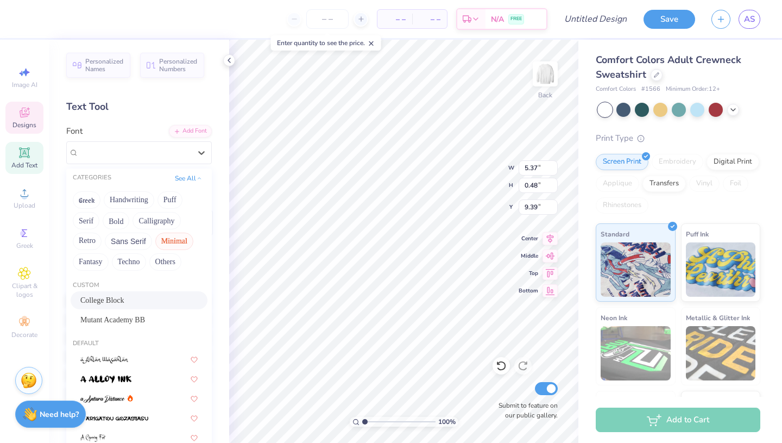
click at [164, 246] on button "Minimal" at bounding box center [174, 241] width 38 height 17
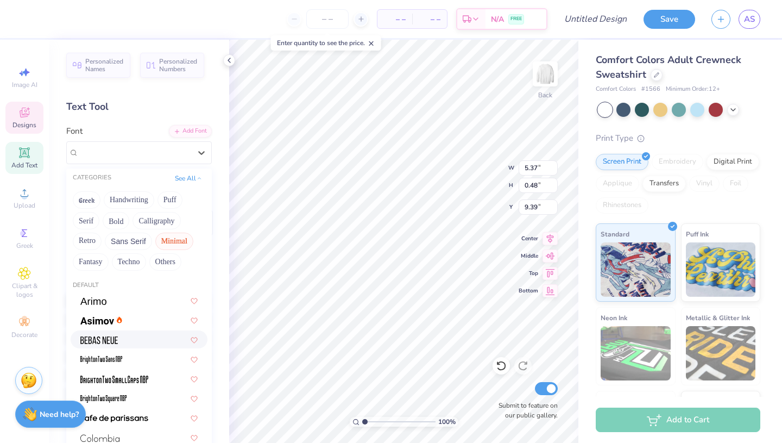
click at [125, 345] on div at bounding box center [138, 339] width 117 height 11
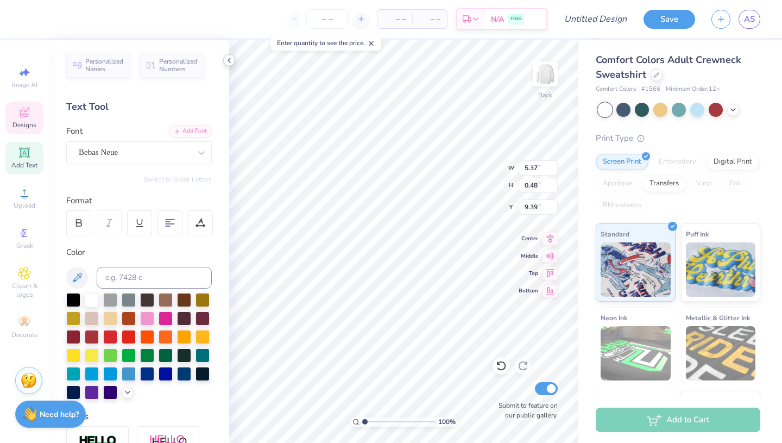
click at [233, 61] on icon at bounding box center [229, 60] width 9 height 9
type input "1.98"
type input "0.49"
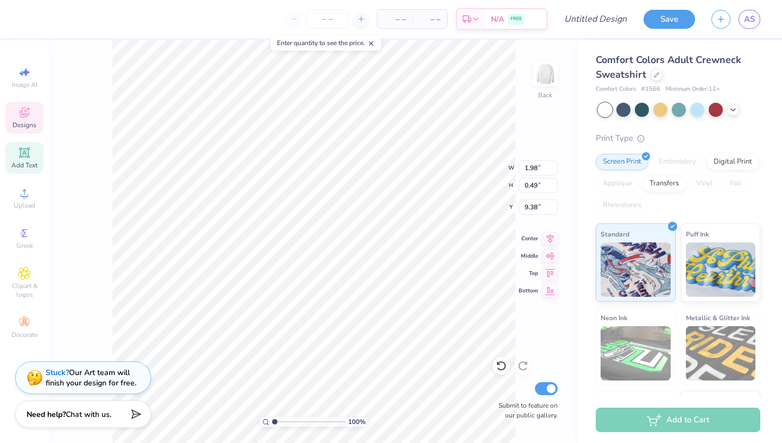
type input "9.45"
click at [30, 159] on icon at bounding box center [24, 152] width 13 height 13
type input "5.81"
type input "1.68"
type input "10.41"
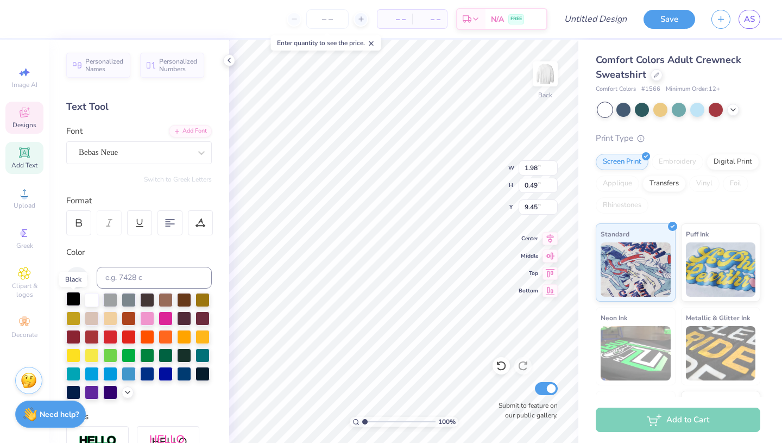
click at [74, 300] on div at bounding box center [73, 299] width 14 height 14
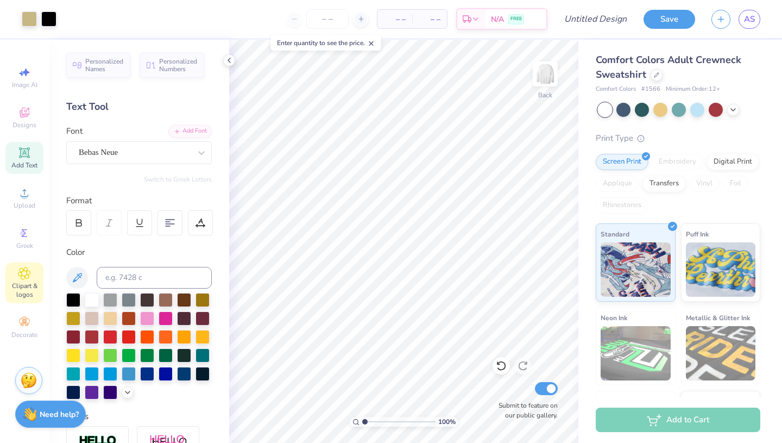
click at [29, 271] on icon at bounding box center [24, 273] width 12 height 13
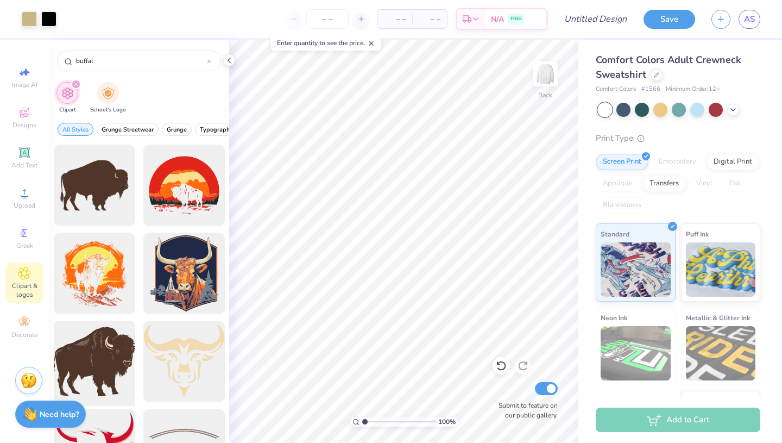
type input "buffal"
click at [113, 343] on div at bounding box center [94, 362] width 90 height 90
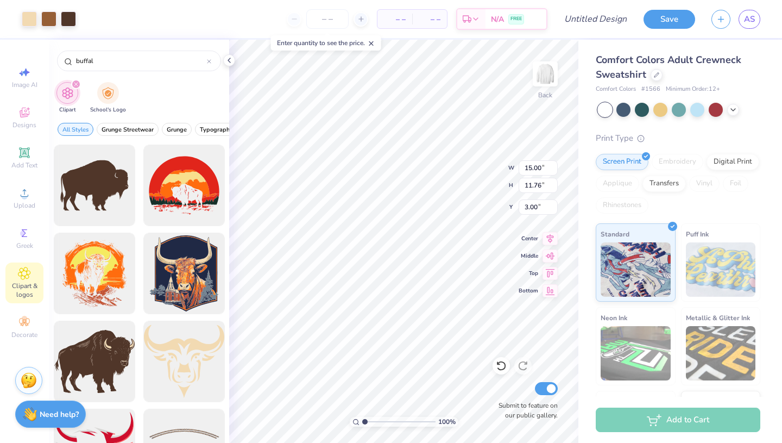
type input "5.23"
type input "4.10"
type input "4.94"
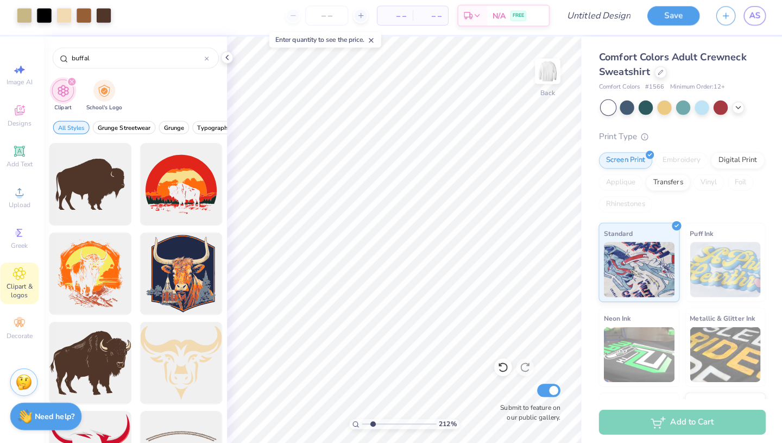
drag, startPoint x: 365, startPoint y: 420, endPoint x: 373, endPoint y: 420, distance: 8.7
click at [373, 420] on input "range" at bounding box center [398, 422] width 73 height 10
type input "2.12"
type input "9.04"
type input "3.88"
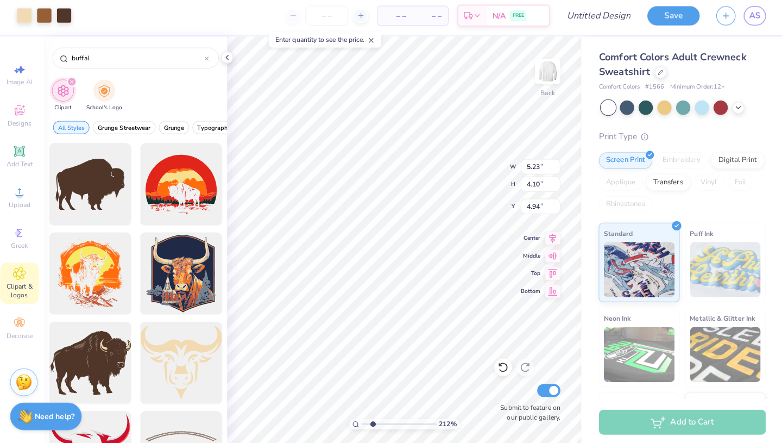
type input "5.25"
type input "8.82"
type input "3.78"
type input "5.23"
type input "4.10"
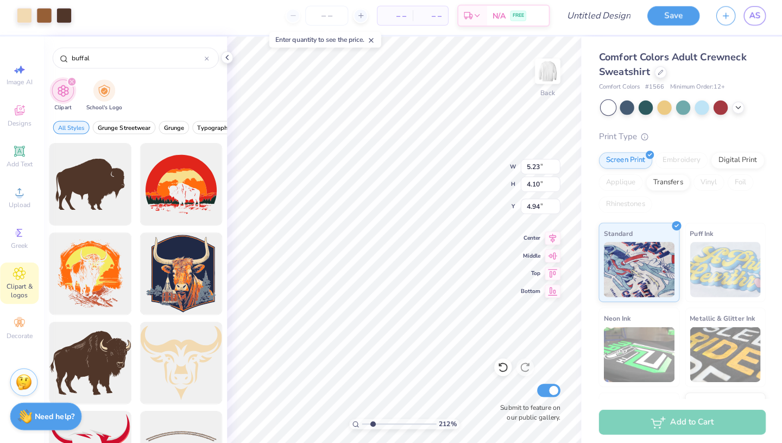
type input "4.94"
type input "8.82"
type input "3.78"
type input "5.33"
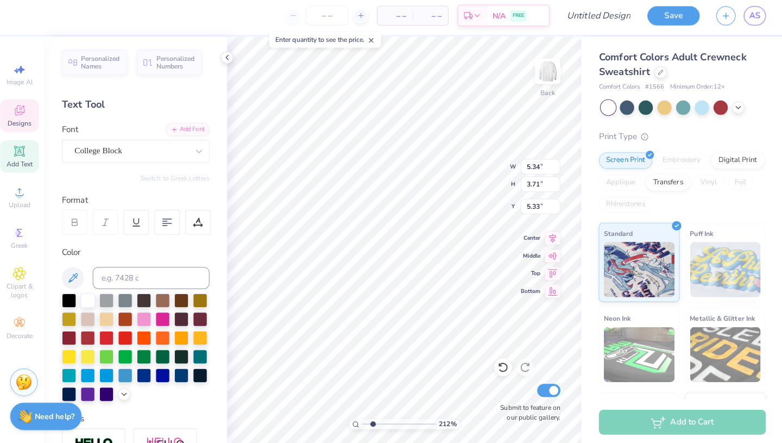
type input "8.82"
type input "3.78"
type input "5.25"
type input "1.98"
type input "0.49"
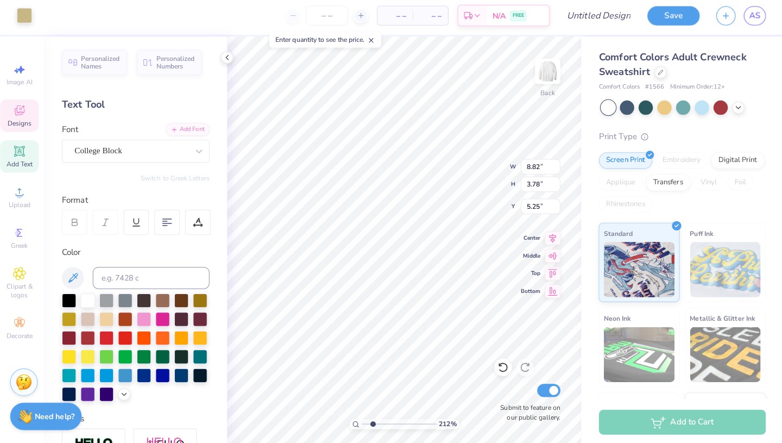
type input "9.45"
type input "5.33"
type input "4.63"
type input "3.63"
type input "5.41"
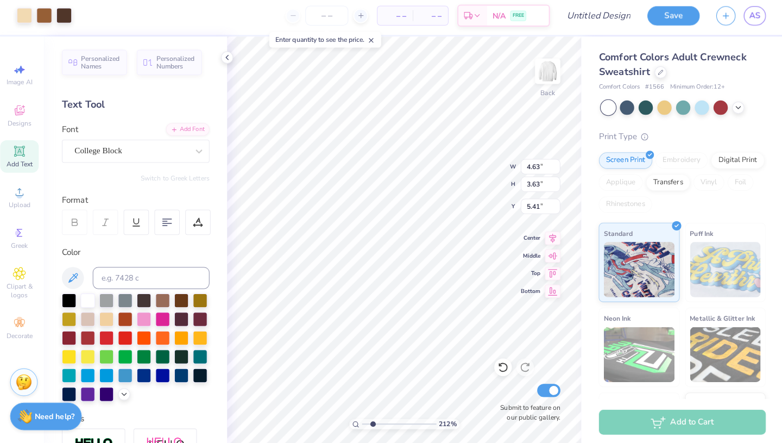
type input "4.82"
type input "3.78"
type input "5.26"
type input "4.91"
type input "3.85"
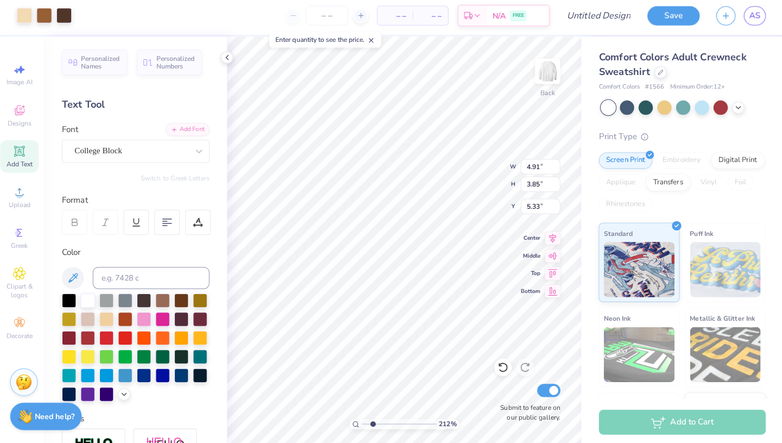
type input "5.26"
click at [230, 61] on icon at bounding box center [229, 60] width 9 height 9
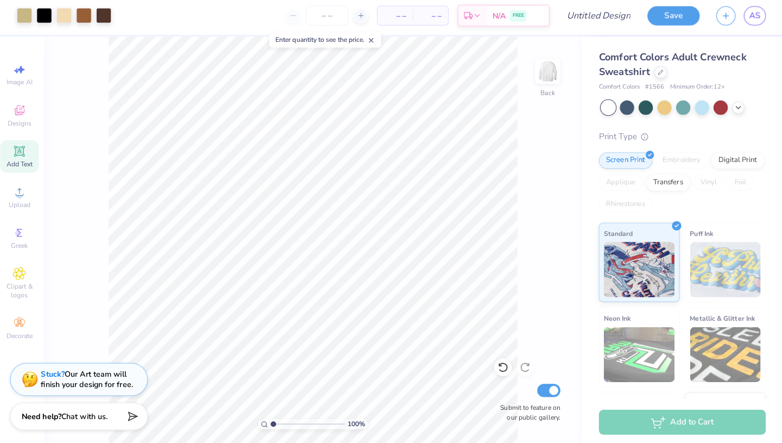
drag, startPoint x: 284, startPoint y: 420, endPoint x: 254, endPoint y: 420, distance: 29.3
type input "1"
click at [272, 420] on input "range" at bounding box center [308, 422] width 73 height 10
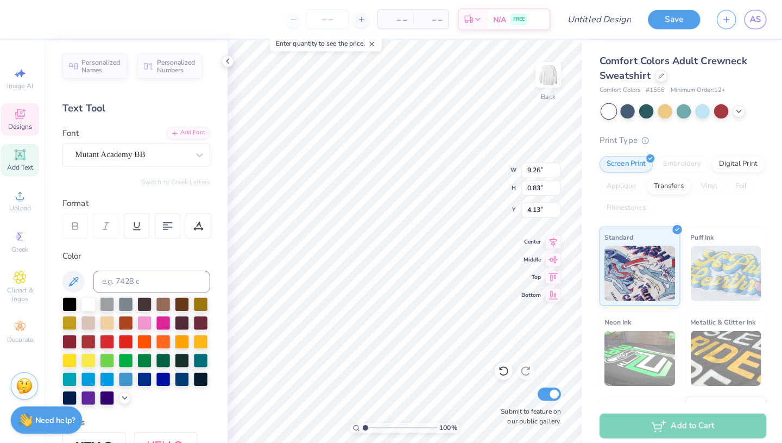
type input "9.96"
type input "0.90"
type input "4.07"
type input "10.38"
type input "0.93"
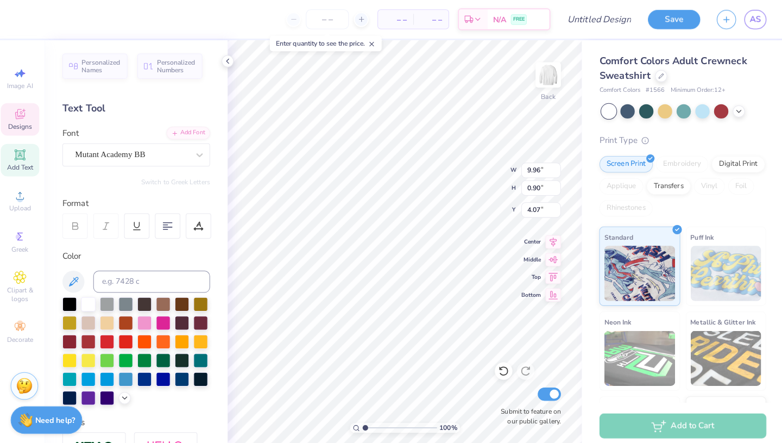
type input "4.03"
type input "4.09"
type input "4.91"
type input "3.85"
type input "5.26"
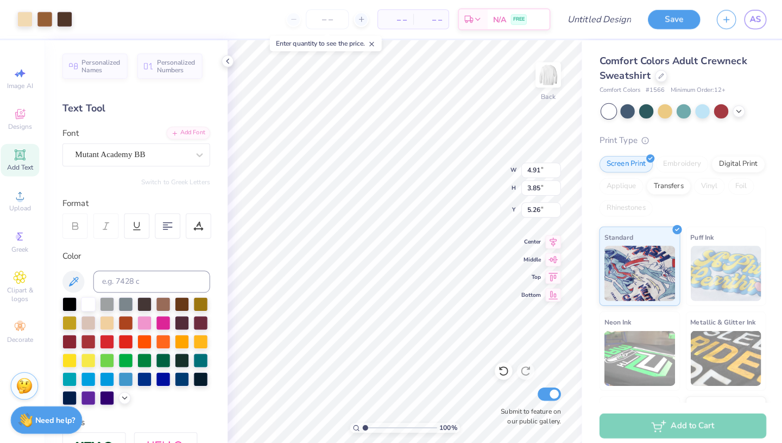
type input "10.38"
type input "0.93"
type input "4.09"
type input "10.53"
type input "0.95"
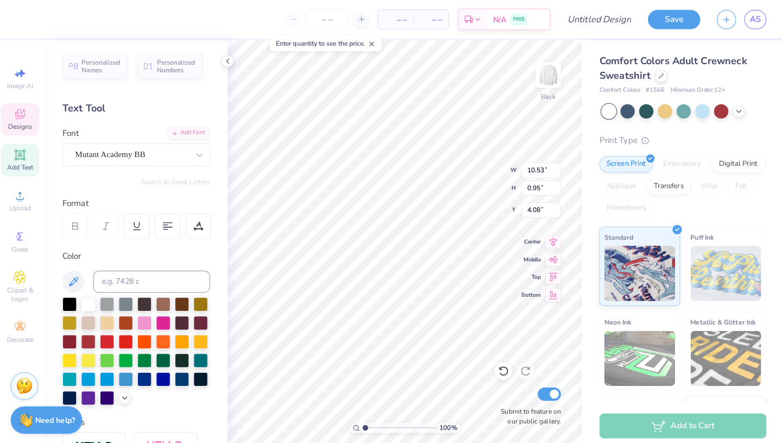
type input "4.02"
type input "4.06"
type input "9.49"
type input "9.43"
type input "9.41"
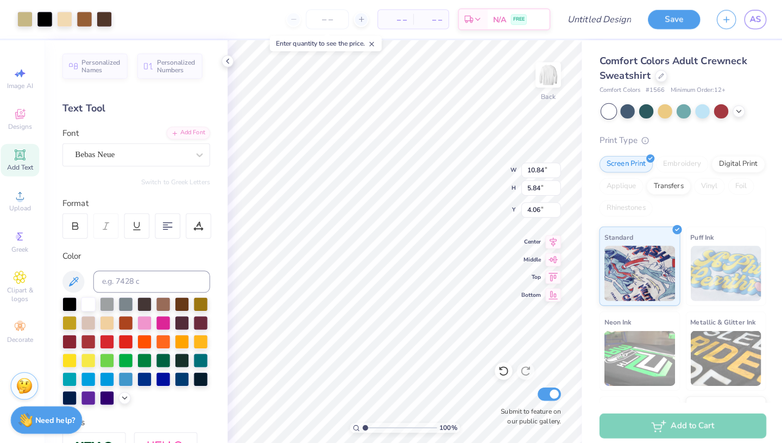
type input "3.00"
type input "12.00"
type input "6.46"
type input "3.00"
click at [324, 23] on input "number" at bounding box center [327, 19] width 42 height 20
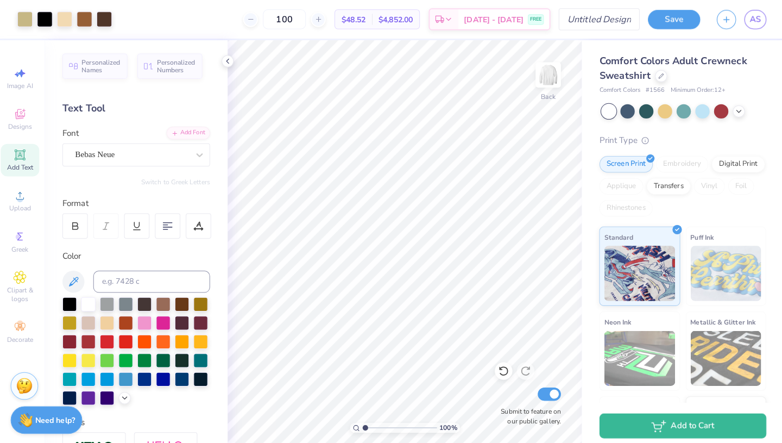
type input "100"
click at [591, 21] on input "Design Title" at bounding box center [608, 19] width 53 height 22
click at [618, 17] on input "Family Weekend 25" at bounding box center [608, 19] width 53 height 22
type input "Family Weekend '25"
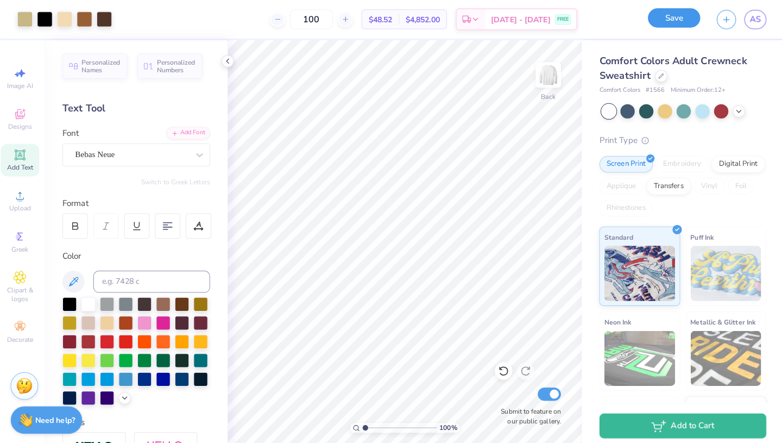
click at [666, 26] on button "Save" at bounding box center [670, 17] width 52 height 19
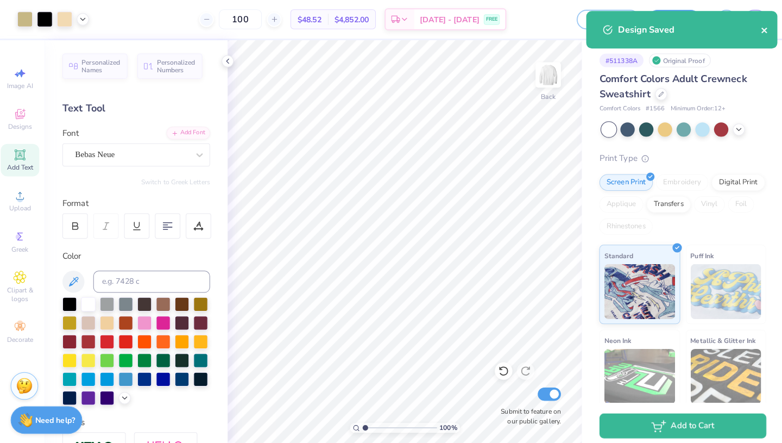
click at [761, 27] on icon "close" at bounding box center [759, 30] width 8 height 9
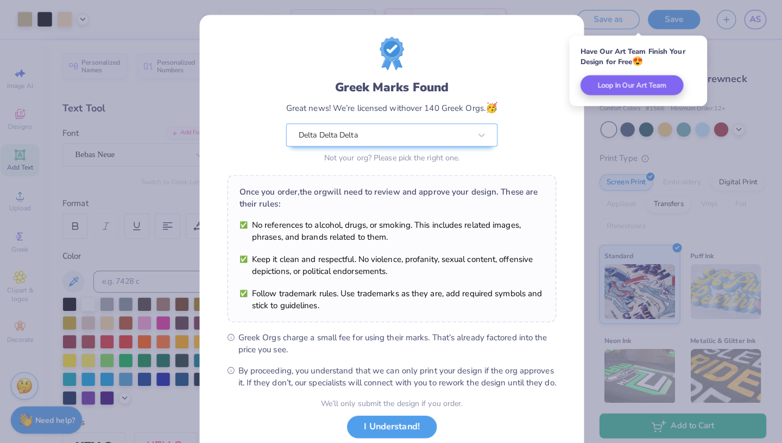
click at [403, 187] on div "Once you order, the org will need to review and approve your design. These are …" at bounding box center [391, 195] width 301 height 24
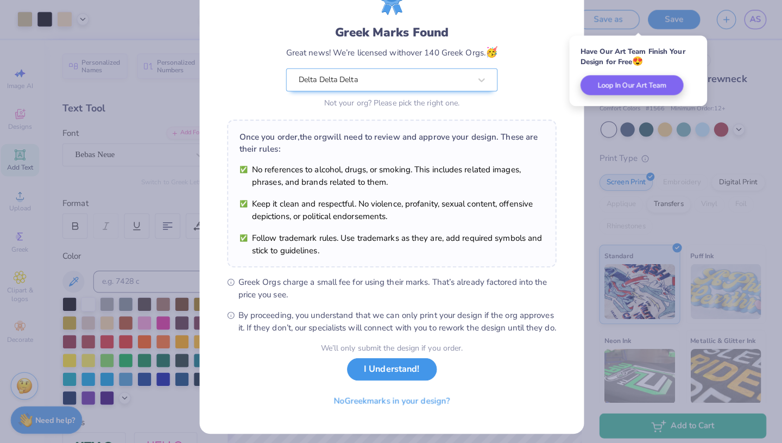
click at [390, 367] on button "I Understand!" at bounding box center [391, 364] width 89 height 22
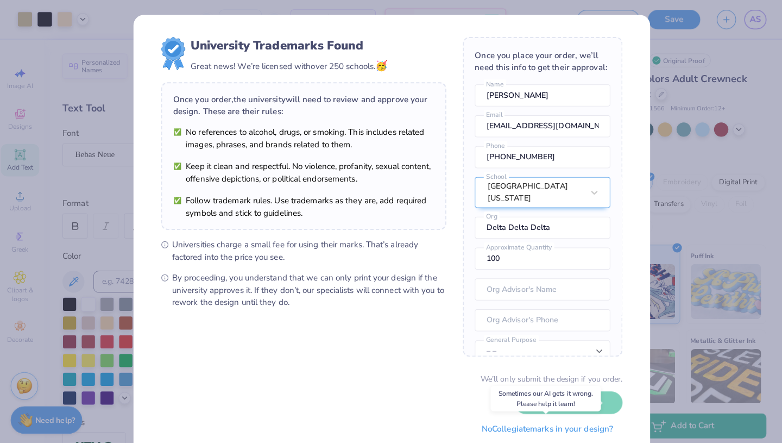
click at [524, 428] on button "No Collegiate marks in your design?" at bounding box center [544, 423] width 148 height 22
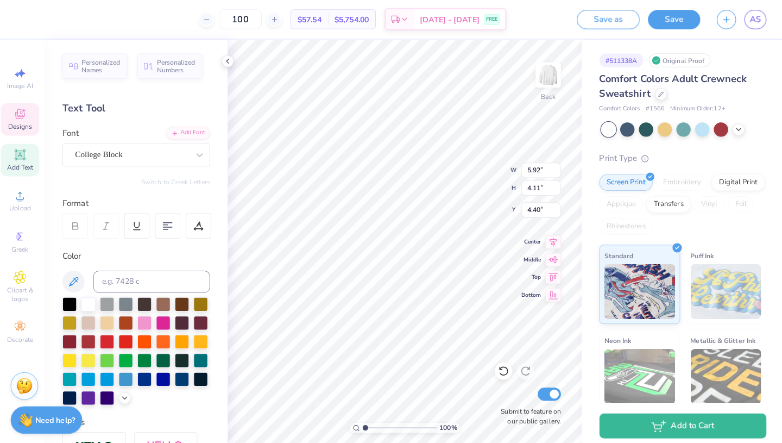
type textarea "'25"
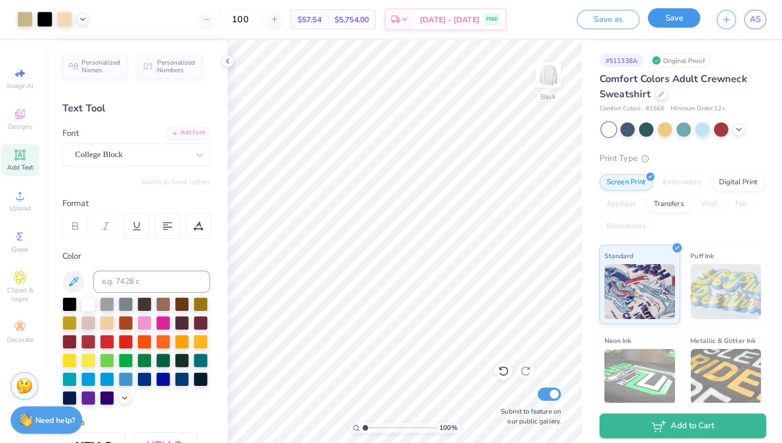
click at [669, 24] on button "Save" at bounding box center [670, 17] width 52 height 19
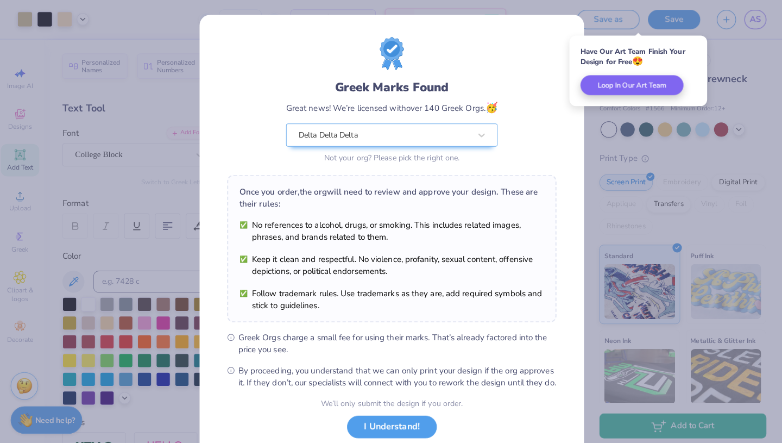
scroll to position [66, 0]
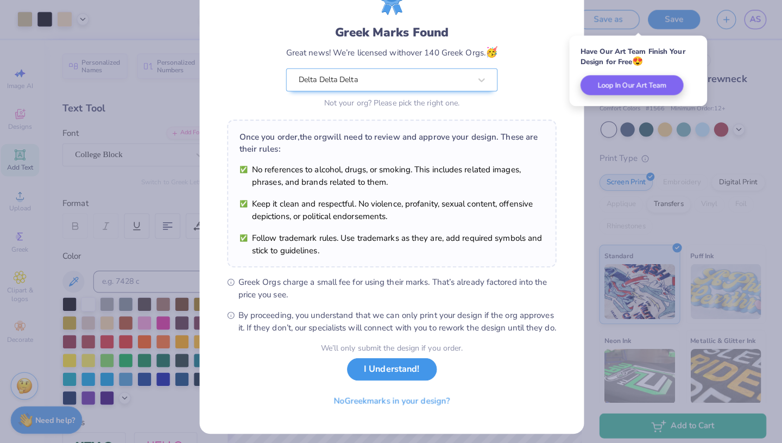
click at [395, 361] on button "I Understand!" at bounding box center [391, 364] width 89 height 22
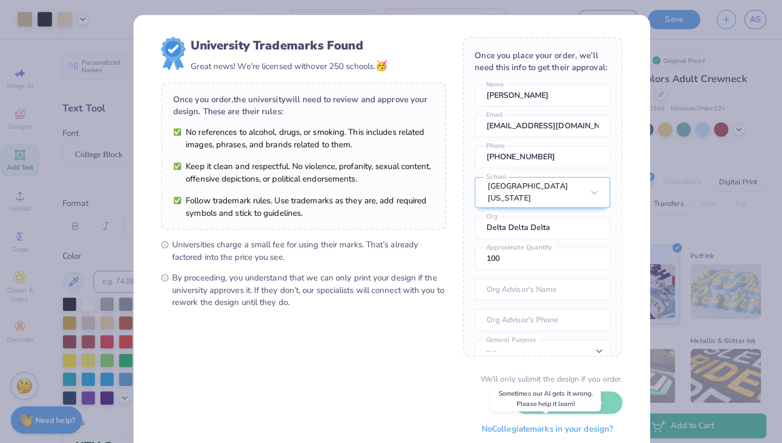
click at [526, 429] on button "No Collegiate marks in your design?" at bounding box center [544, 423] width 148 height 22
